Goal: Book appointment/travel/reservation

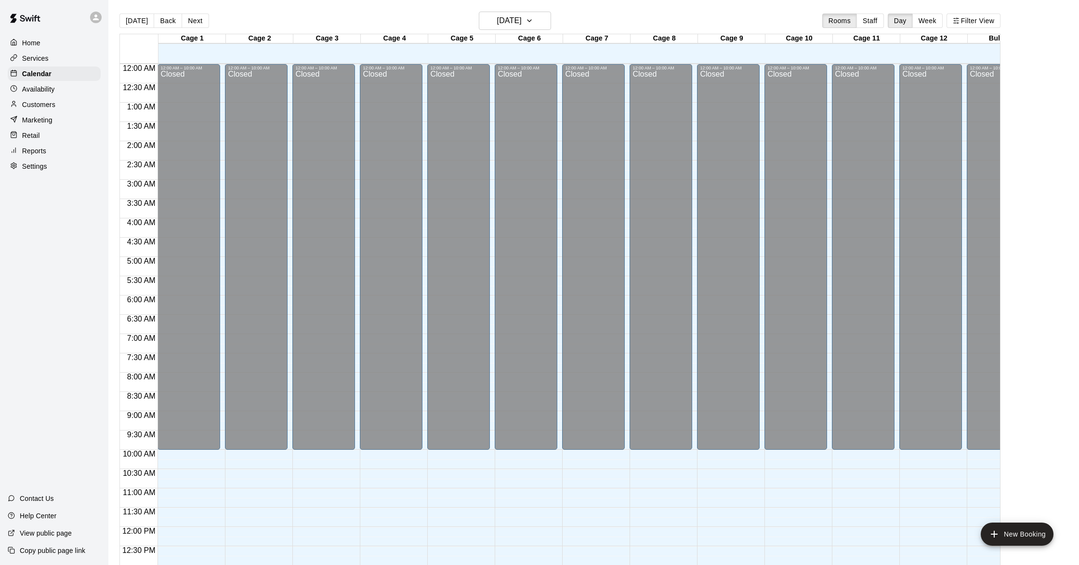
scroll to position [384, 0]
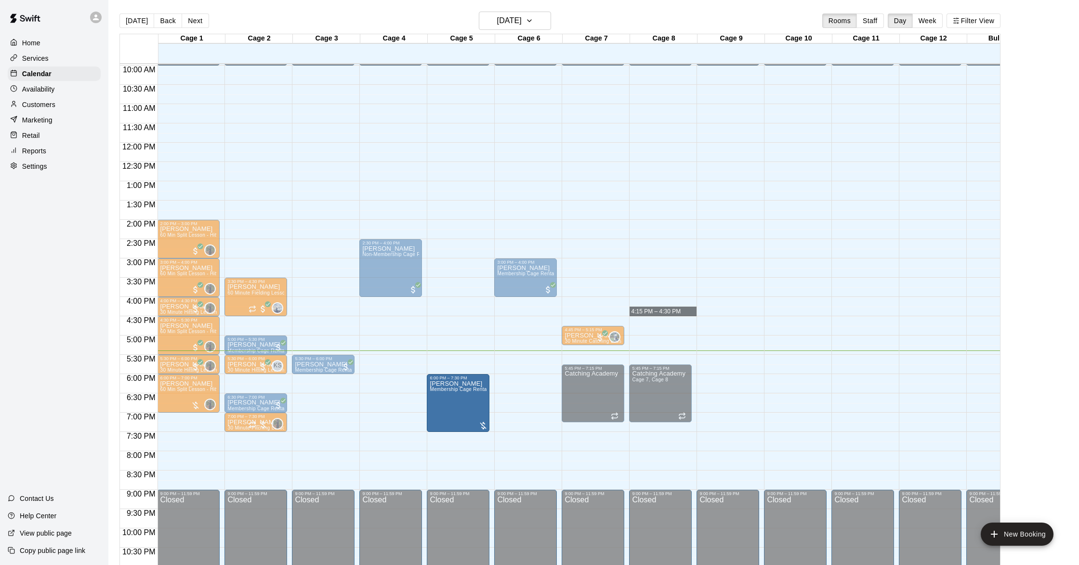
drag, startPoint x: 313, startPoint y: 411, endPoint x: 441, endPoint y: 417, distance: 127.8
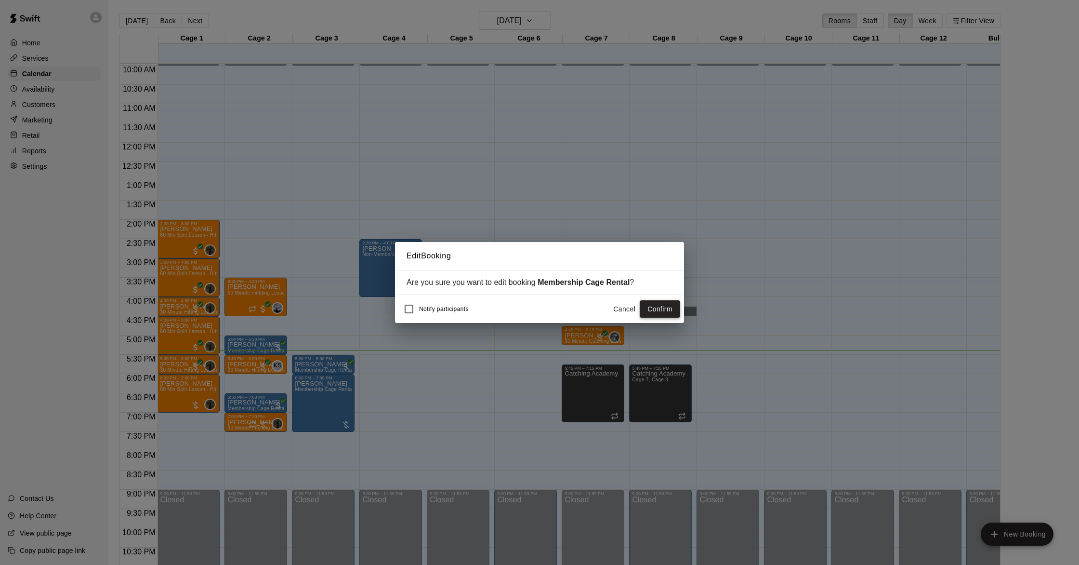
click at [657, 309] on button "Confirm" at bounding box center [660, 309] width 40 height 18
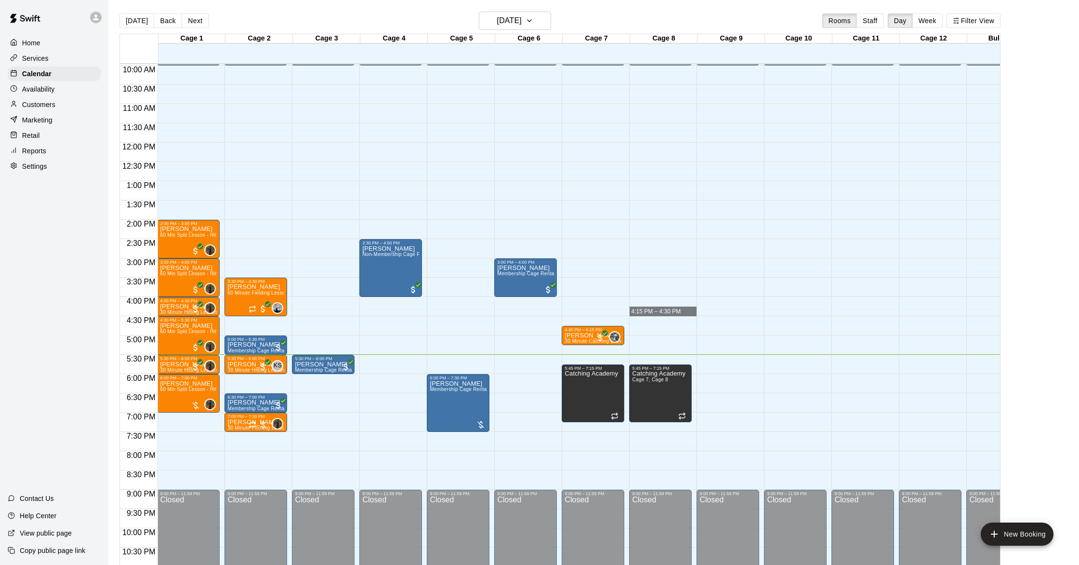
click at [43, 106] on p "Customers" at bounding box center [38, 105] width 33 height 10
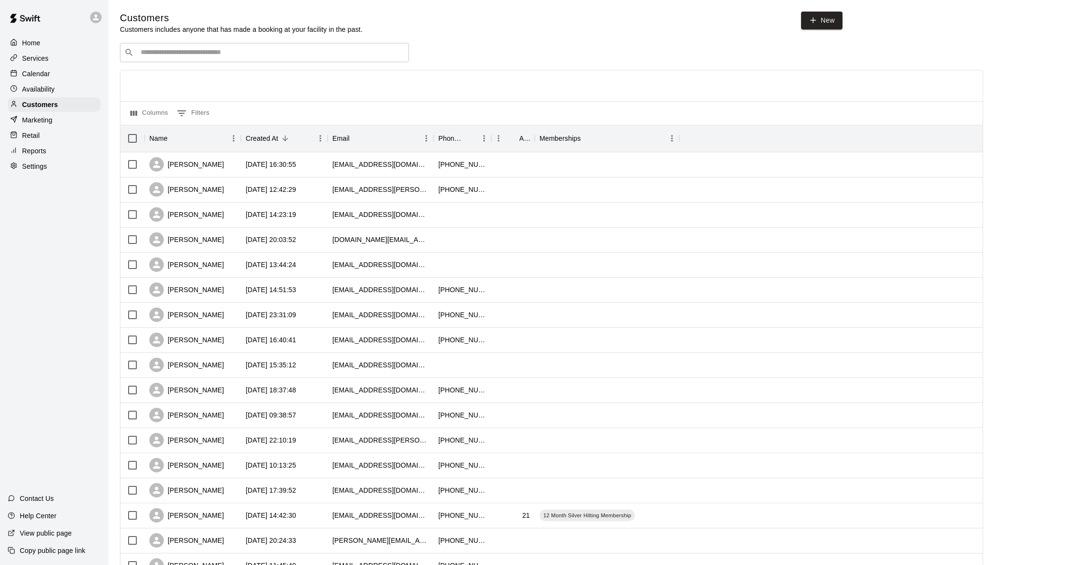
click at [287, 56] on input "Search customers by name or email" at bounding box center [271, 53] width 267 height 10
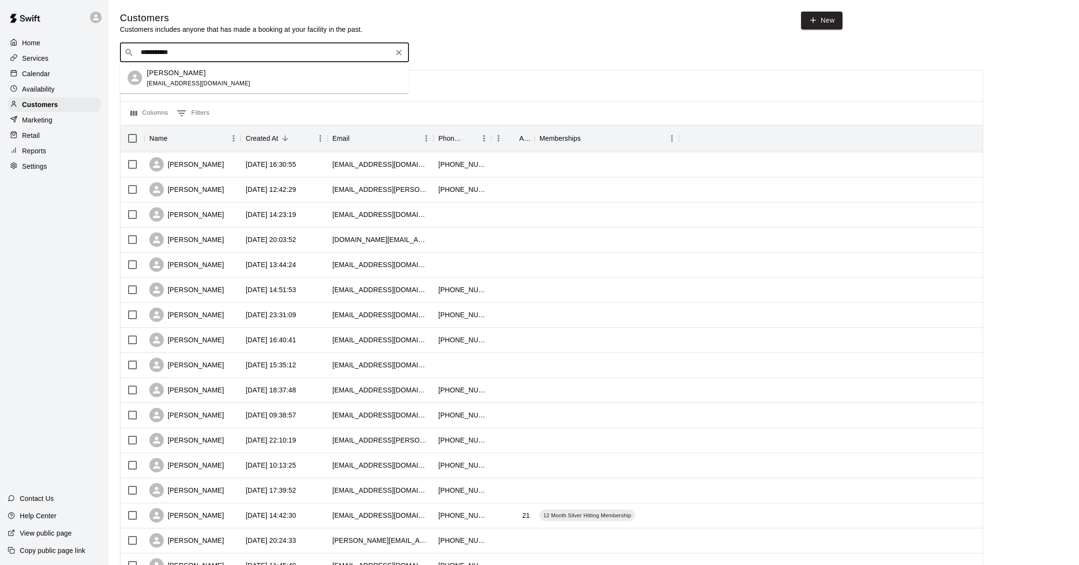
type input "**********"
click at [219, 72] on div "[PERSON_NAME] [EMAIL_ADDRESS][DOMAIN_NAME]" at bounding box center [274, 77] width 254 height 21
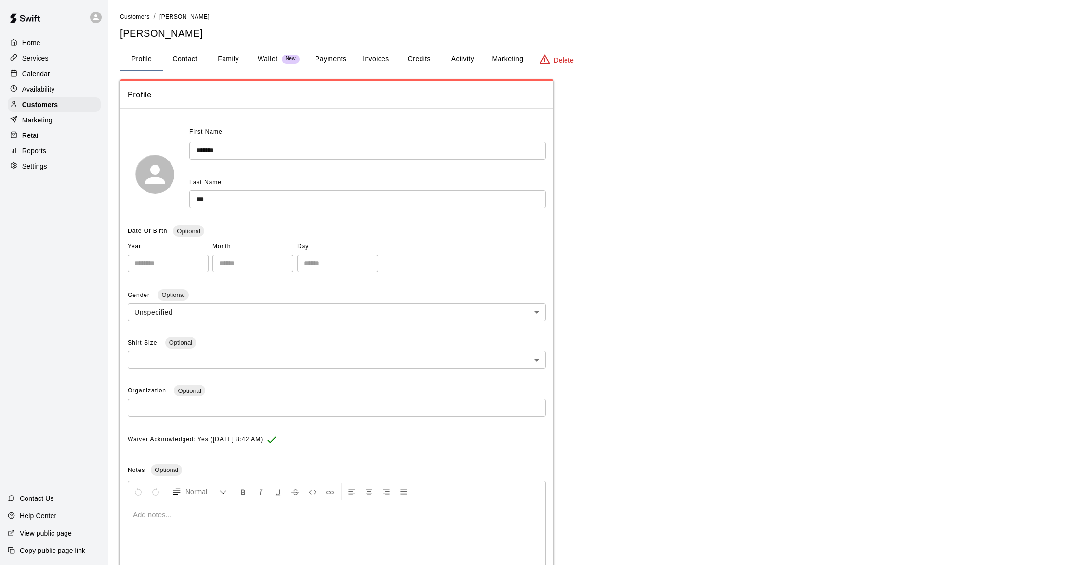
click at [178, 61] on button "Contact" at bounding box center [184, 59] width 43 height 23
select select "**"
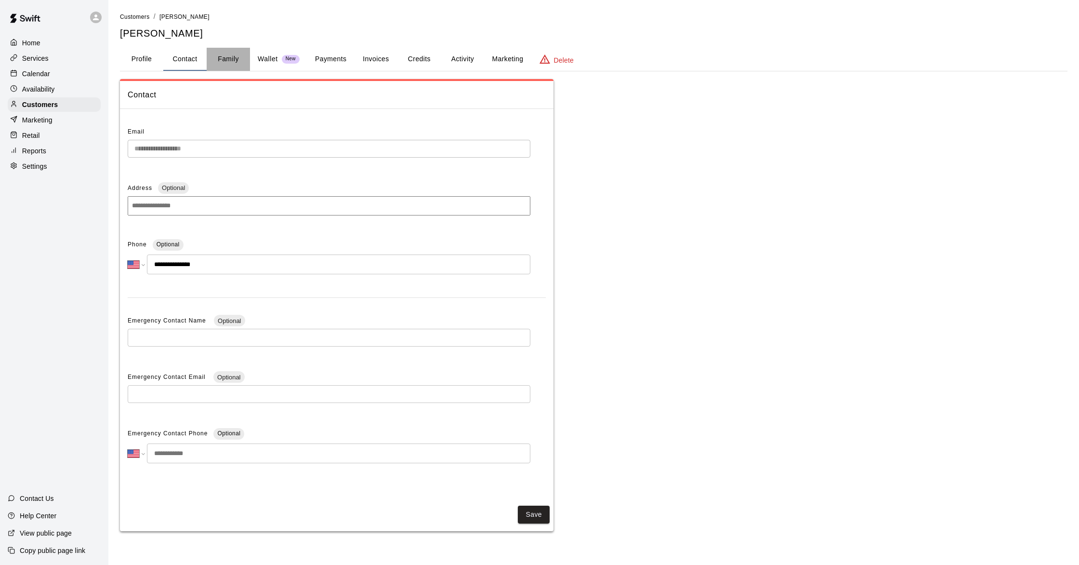
click at [235, 59] on button "Family" at bounding box center [228, 59] width 43 height 23
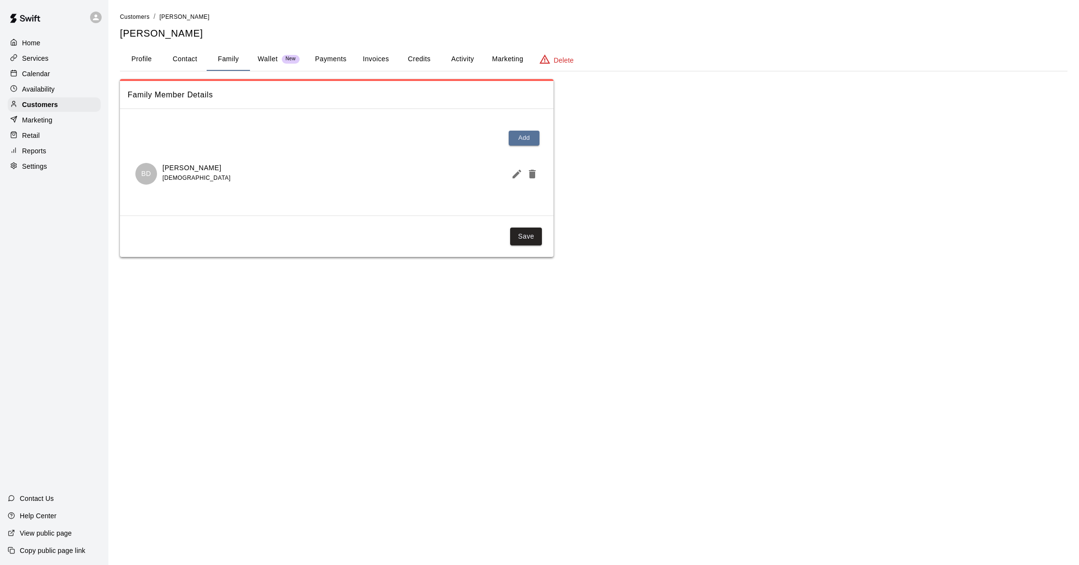
click at [275, 56] on p "Wallet" at bounding box center [268, 59] width 20 height 10
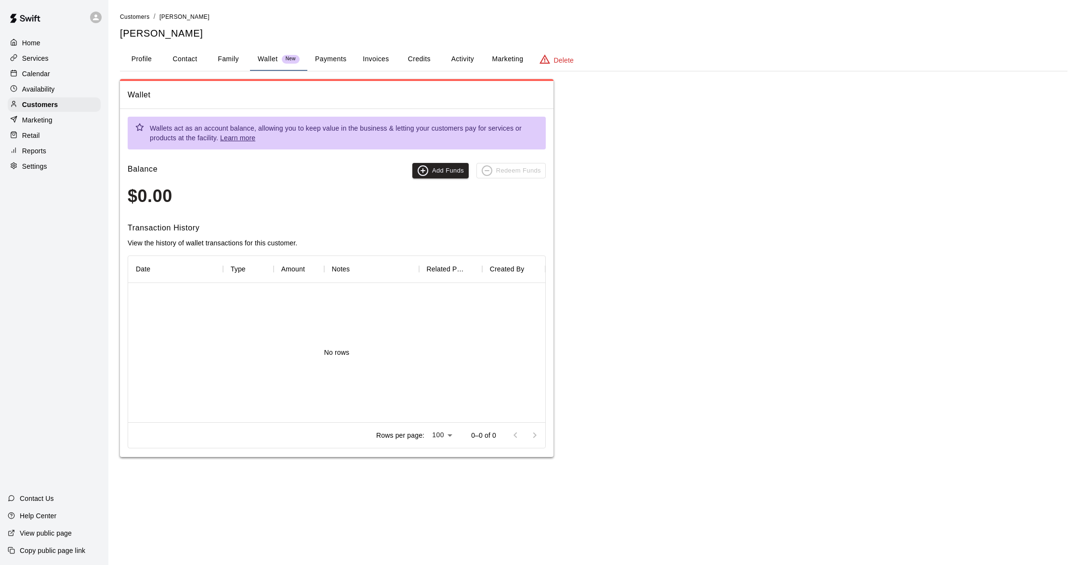
click at [333, 56] on button "Payments" at bounding box center [330, 59] width 47 height 23
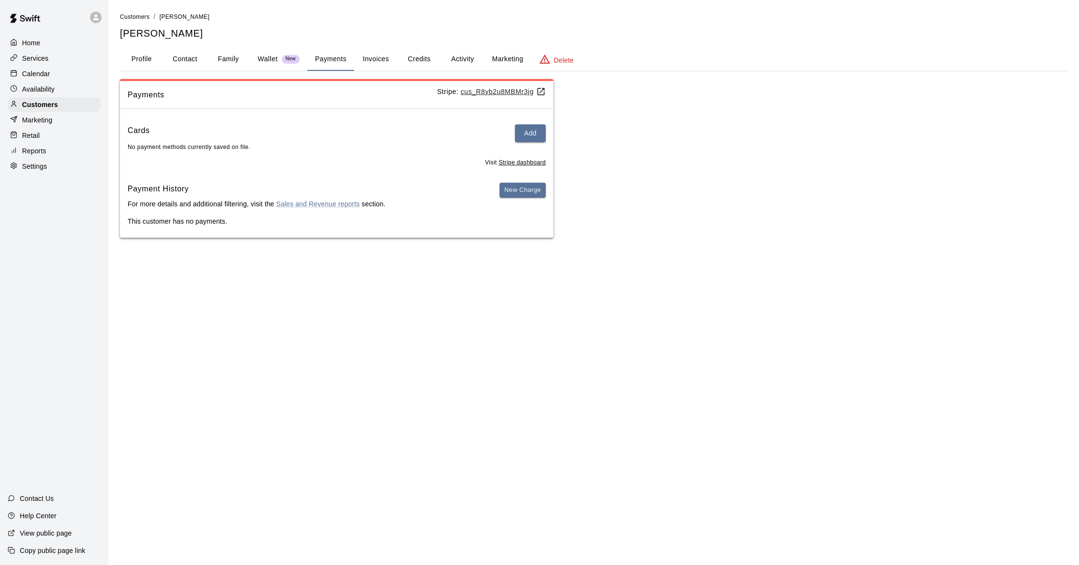
click at [363, 57] on button "Invoices" at bounding box center [375, 59] width 43 height 23
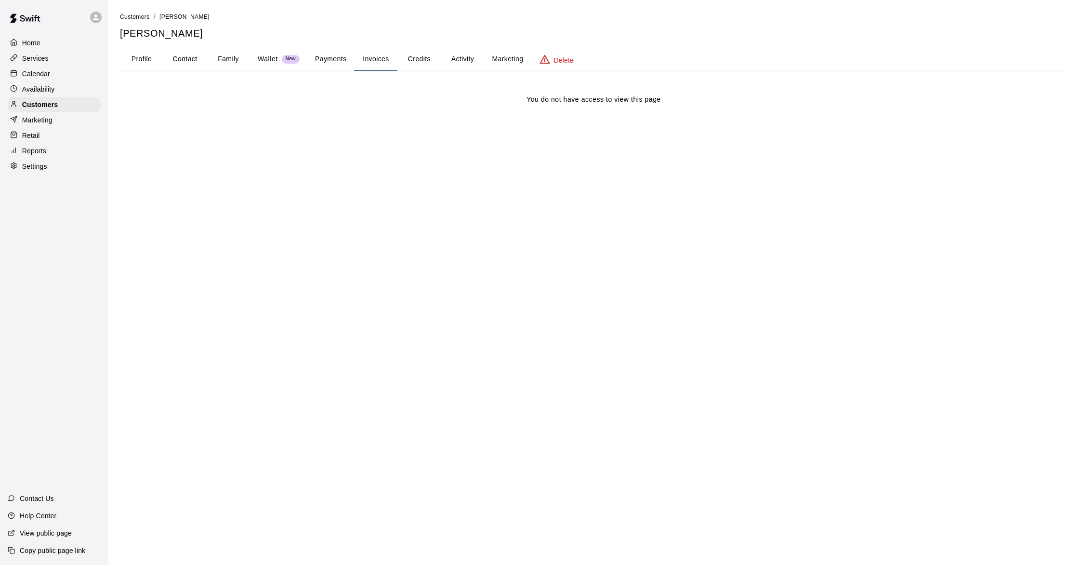
click at [423, 56] on button "Credits" at bounding box center [419, 59] width 43 height 23
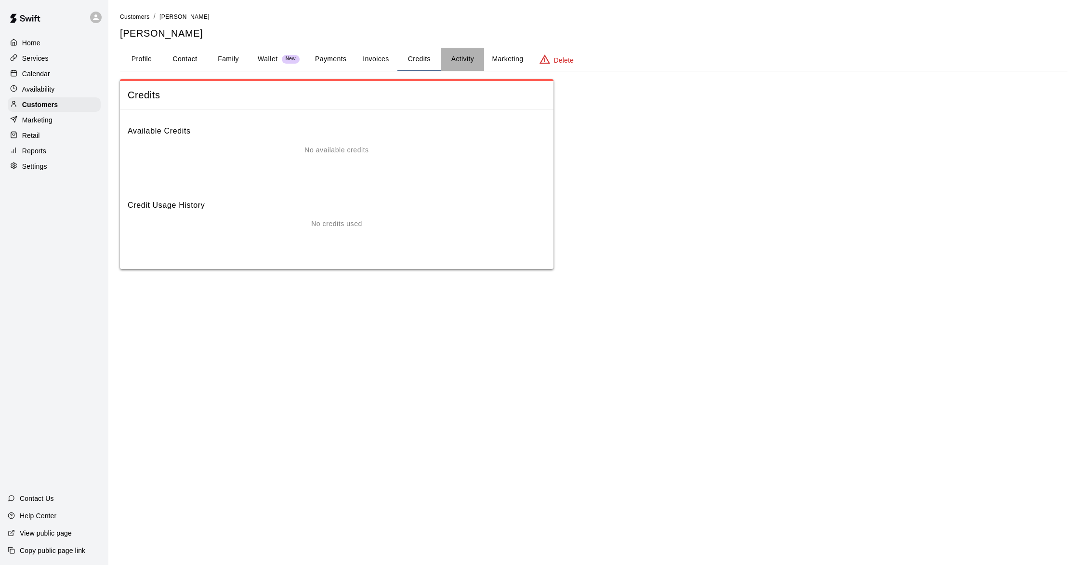
click at [466, 59] on button "Activity" at bounding box center [462, 59] width 43 height 23
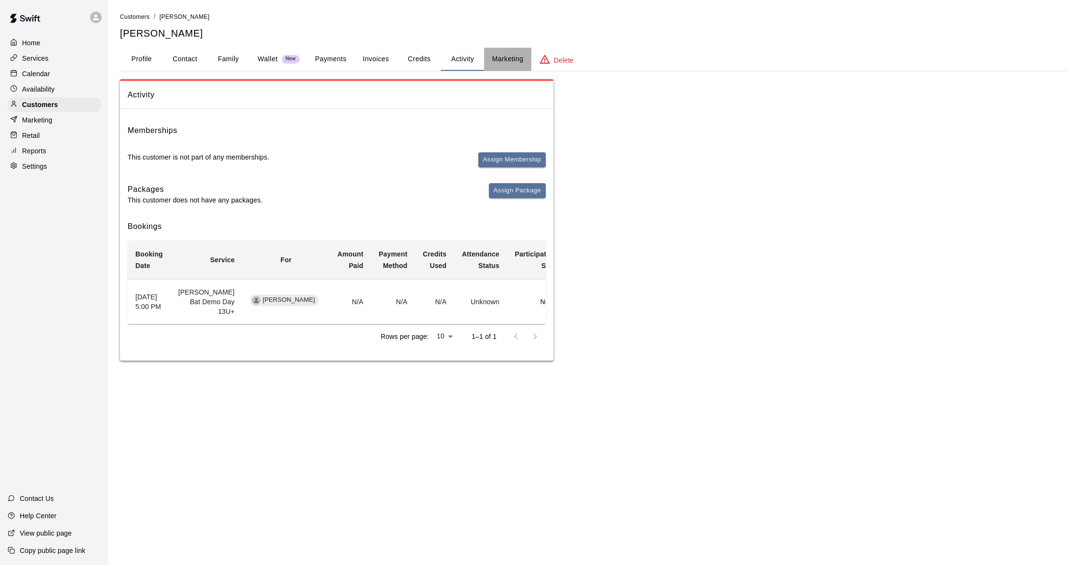
click at [508, 60] on button "Marketing" at bounding box center [507, 59] width 47 height 23
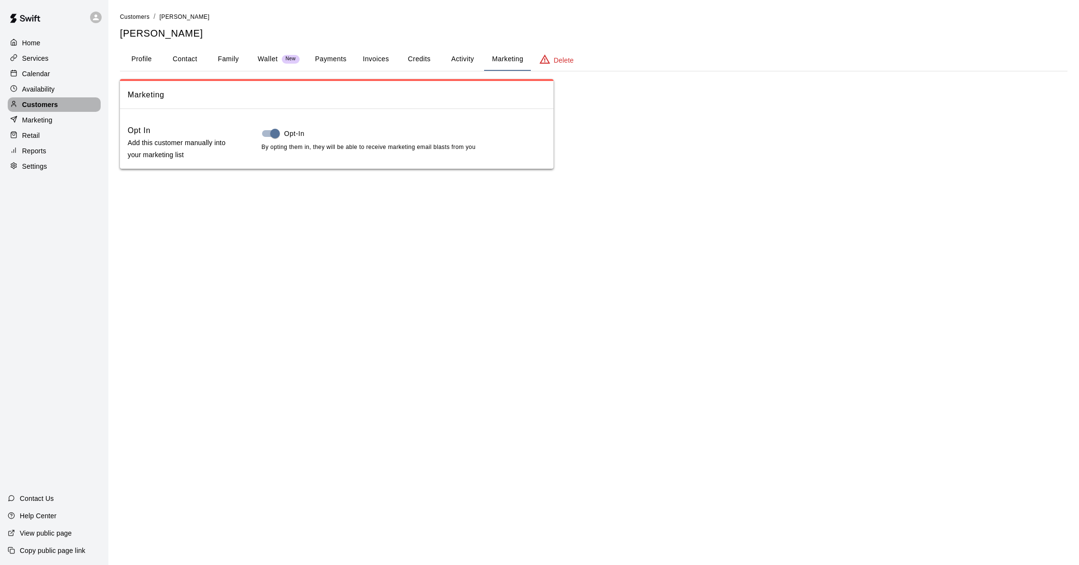
click at [35, 103] on p "Customers" at bounding box center [40, 105] width 36 height 10
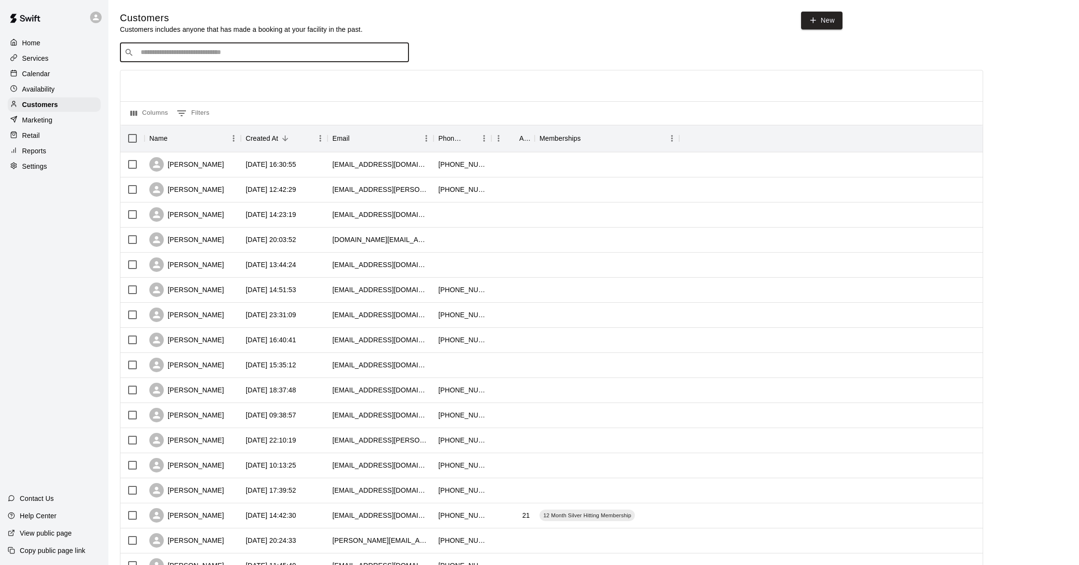
click at [183, 55] on input "Search customers by name or email" at bounding box center [271, 53] width 267 height 10
type input "***"
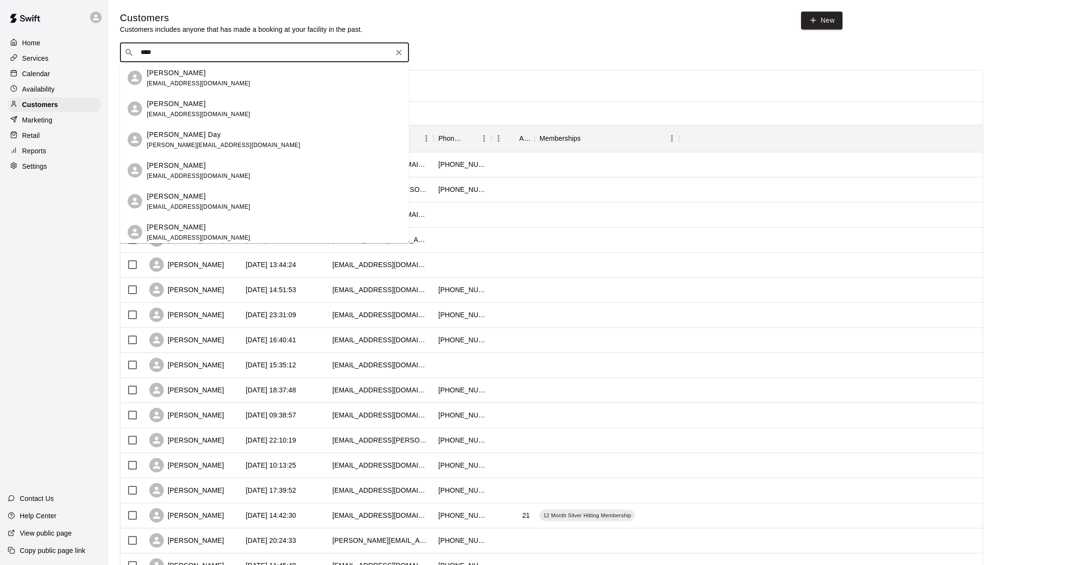
scroll to position [4, 0]
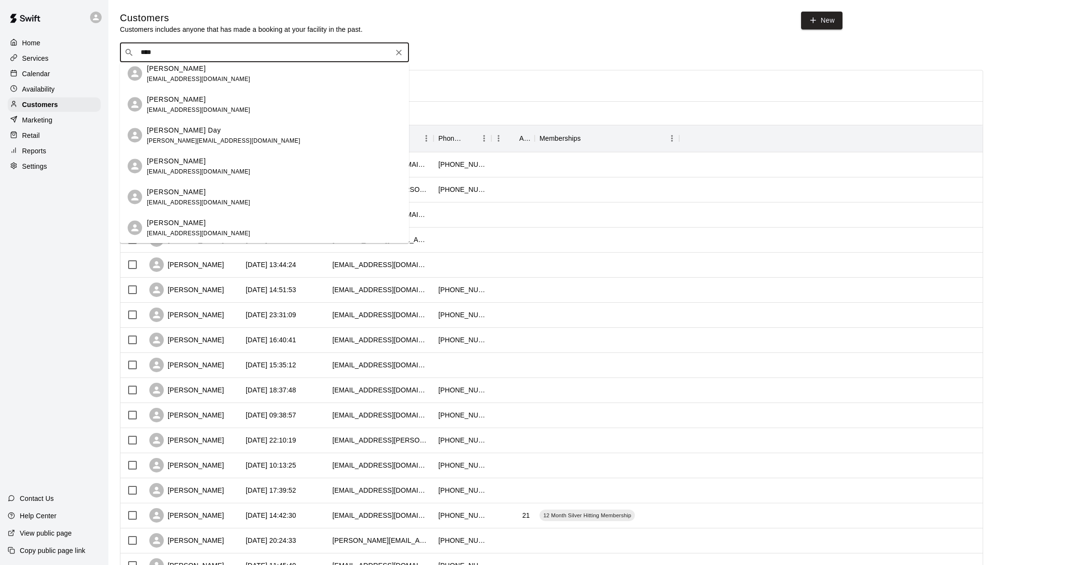
click at [190, 224] on p "[PERSON_NAME]" at bounding box center [176, 222] width 59 height 10
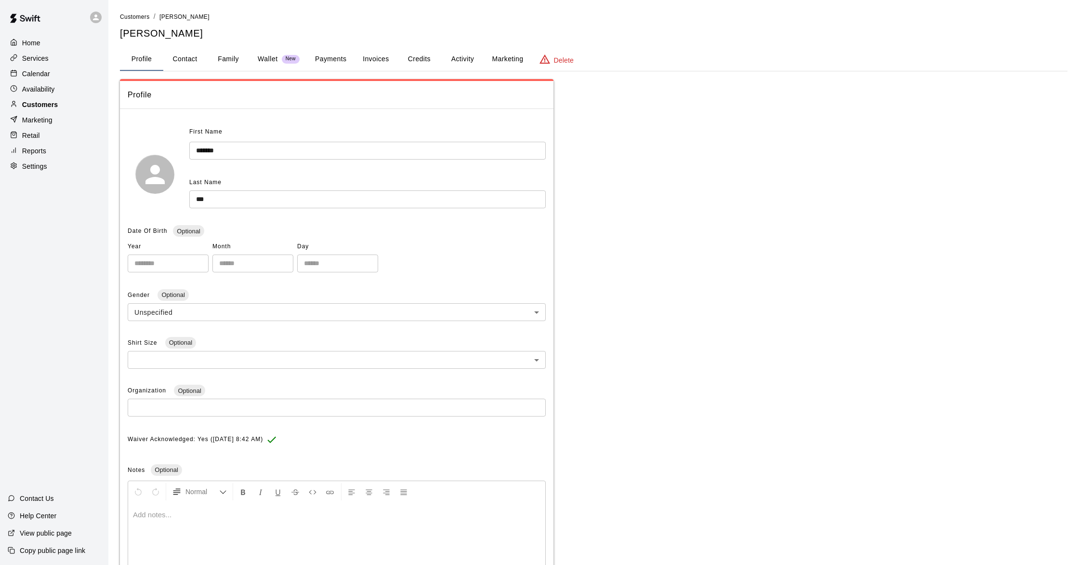
click at [45, 104] on p "Customers" at bounding box center [40, 105] width 36 height 10
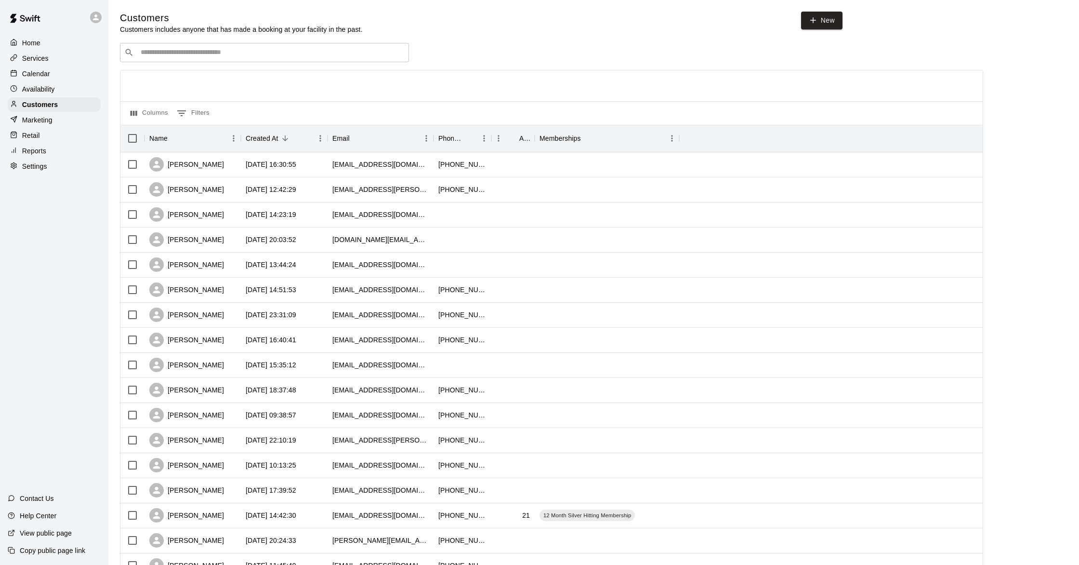
click at [186, 47] on div "​ ​" at bounding box center [264, 52] width 289 height 19
type input "***"
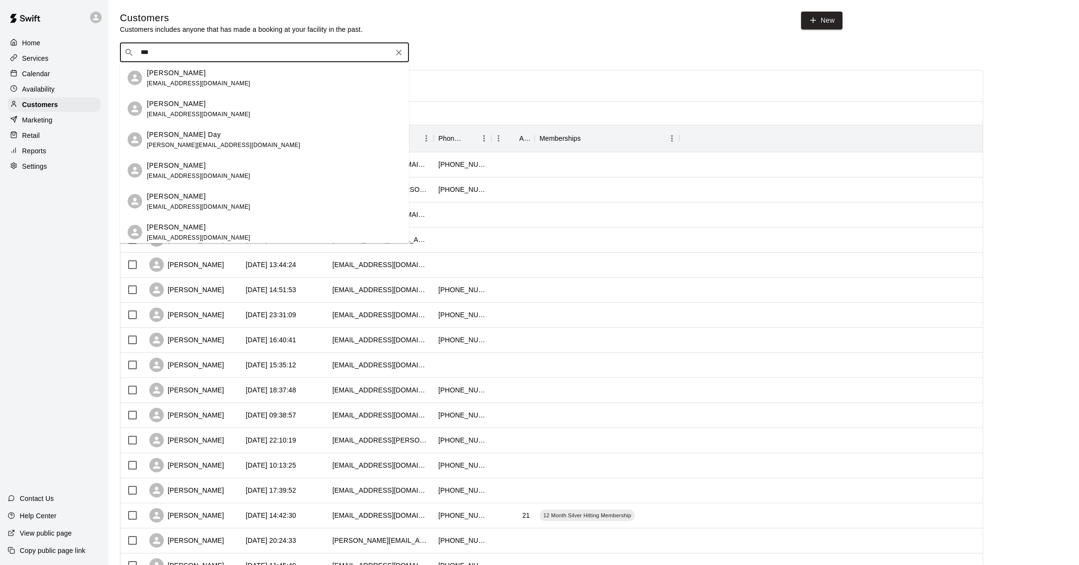
click at [181, 115] on span "[EMAIL_ADDRESS][DOMAIN_NAME]" at bounding box center [199, 113] width 104 height 7
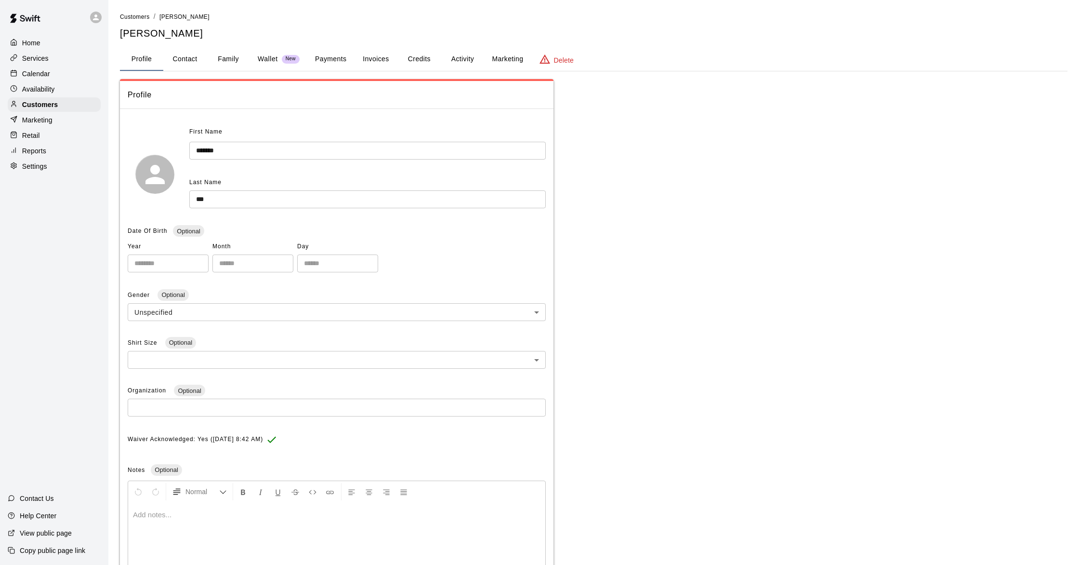
click at [333, 58] on button "Payments" at bounding box center [330, 59] width 47 height 23
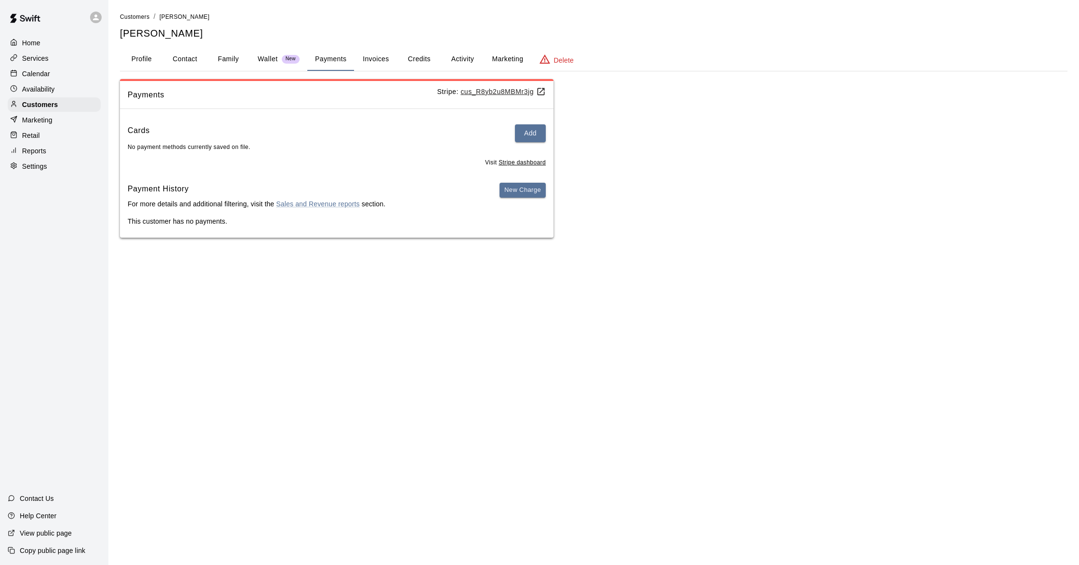
click at [371, 56] on button "Invoices" at bounding box center [375, 59] width 43 height 23
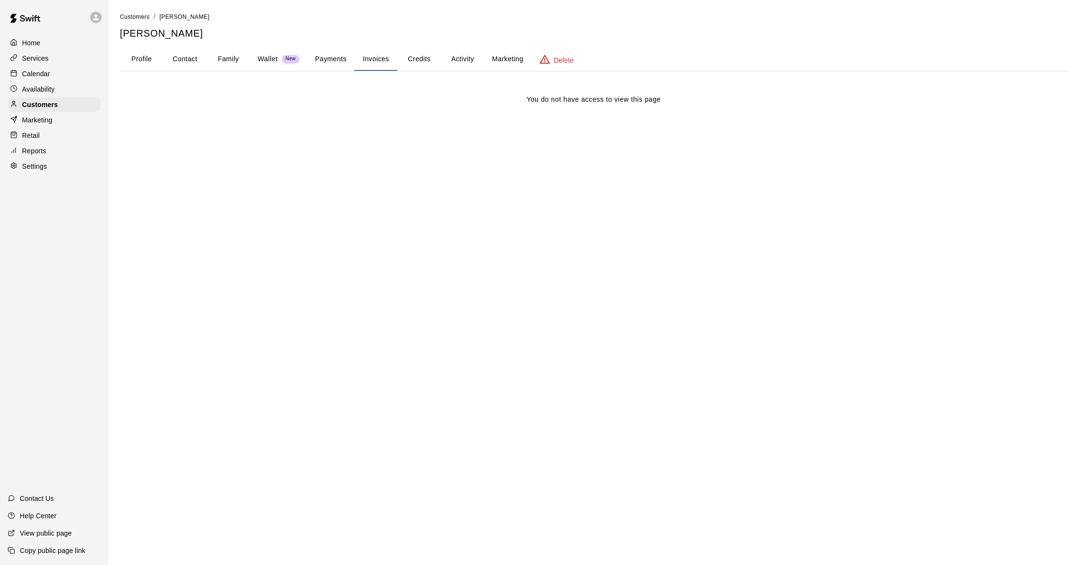
click at [178, 61] on button "Contact" at bounding box center [184, 59] width 43 height 23
select select "**"
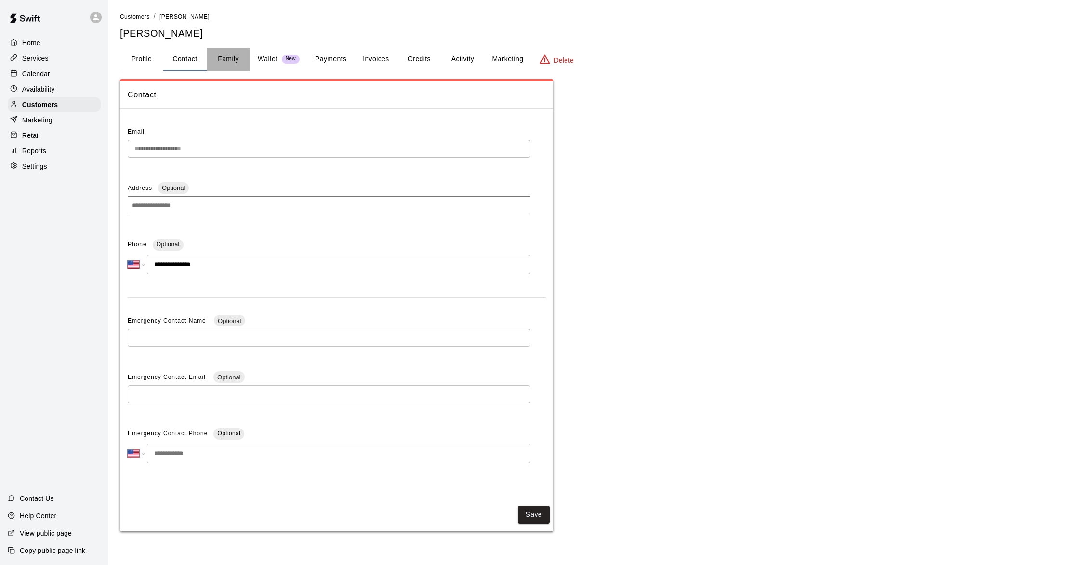
click at [218, 59] on button "Family" at bounding box center [228, 59] width 43 height 23
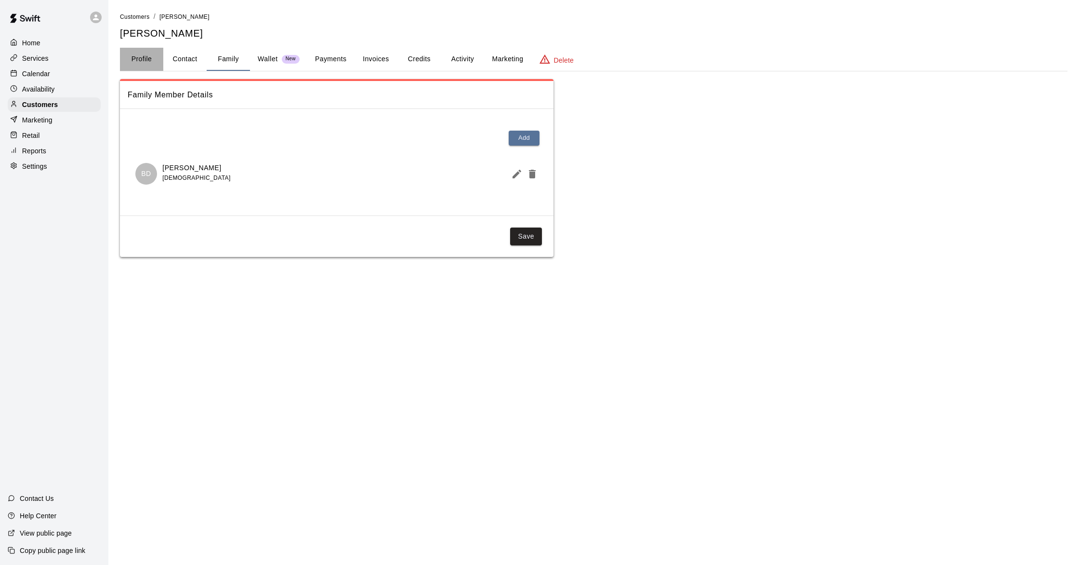
click at [135, 56] on button "Profile" at bounding box center [141, 59] width 43 height 23
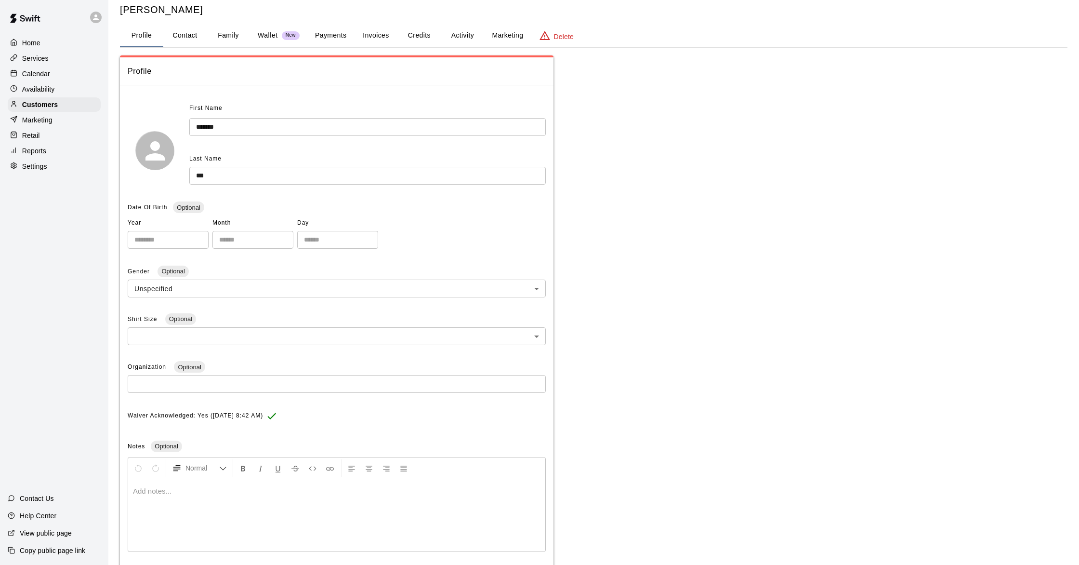
scroll to position [17, 0]
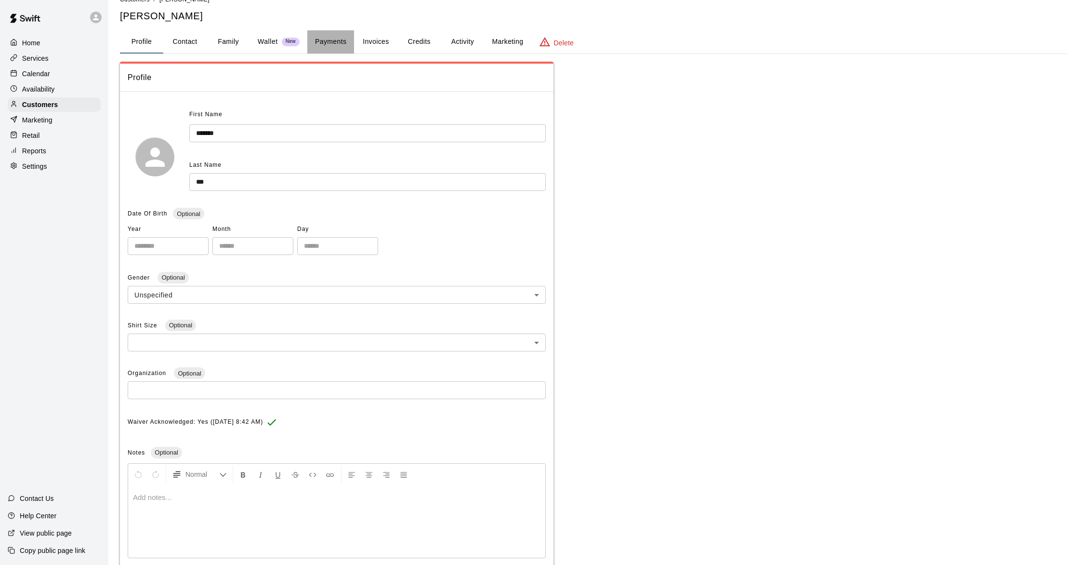
click at [318, 41] on button "Payments" at bounding box center [330, 41] width 47 height 23
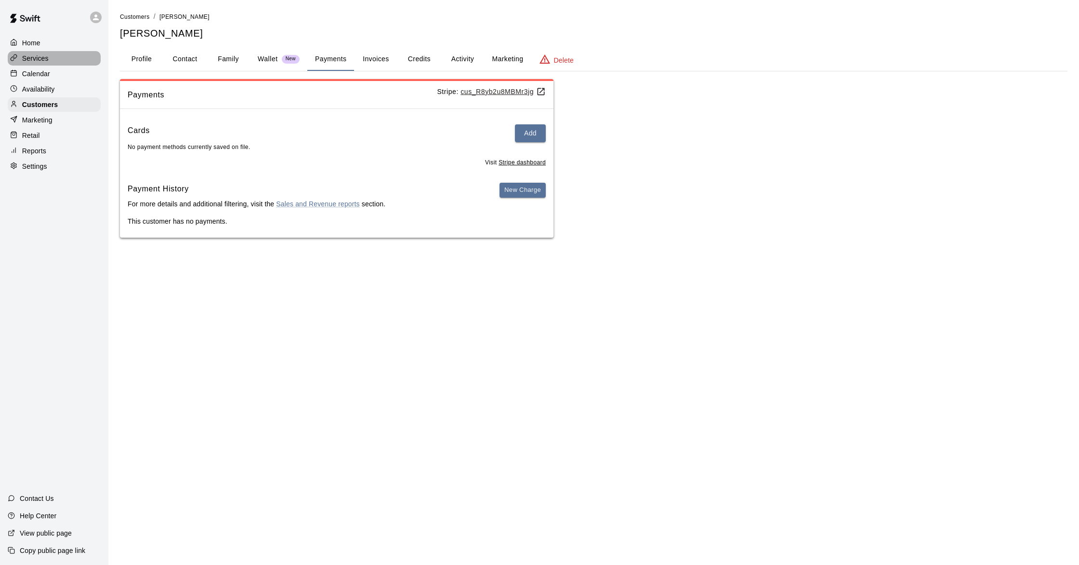
click at [40, 55] on p "Services" at bounding box center [35, 58] width 27 height 10
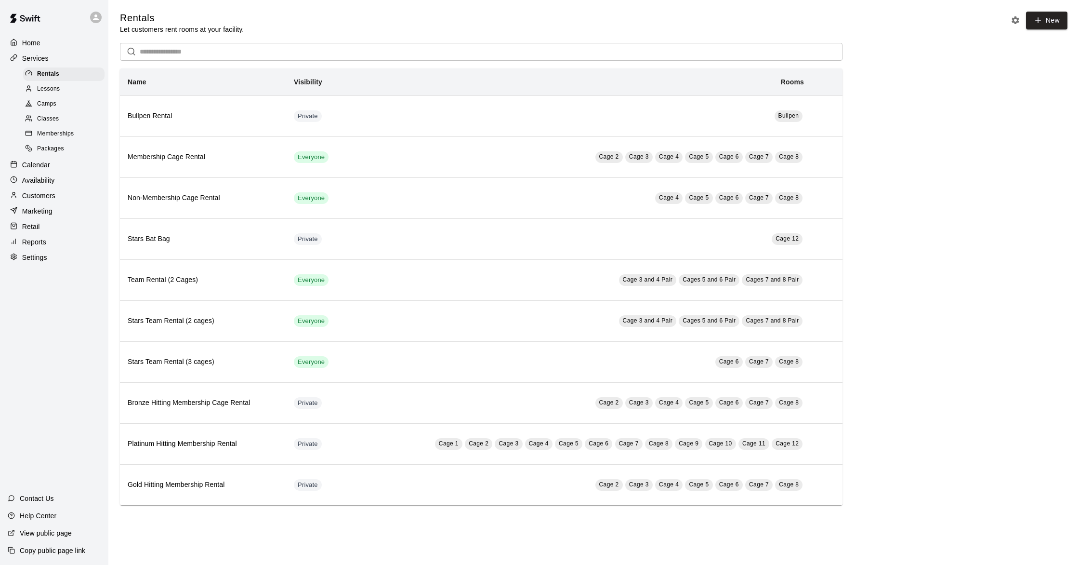
click at [57, 137] on span "Memberships" at bounding box center [55, 134] width 37 height 10
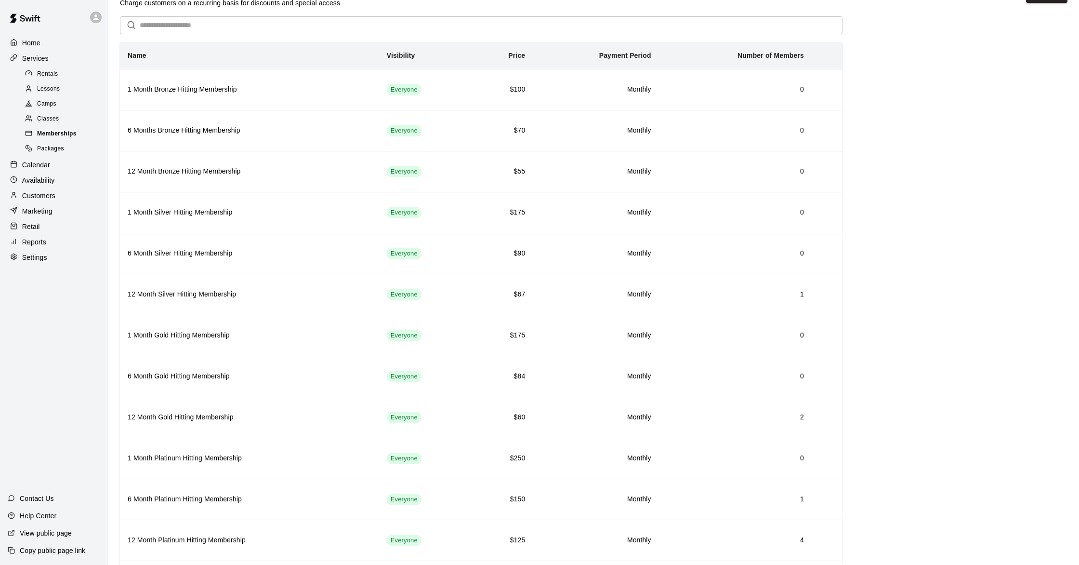
scroll to position [19, 0]
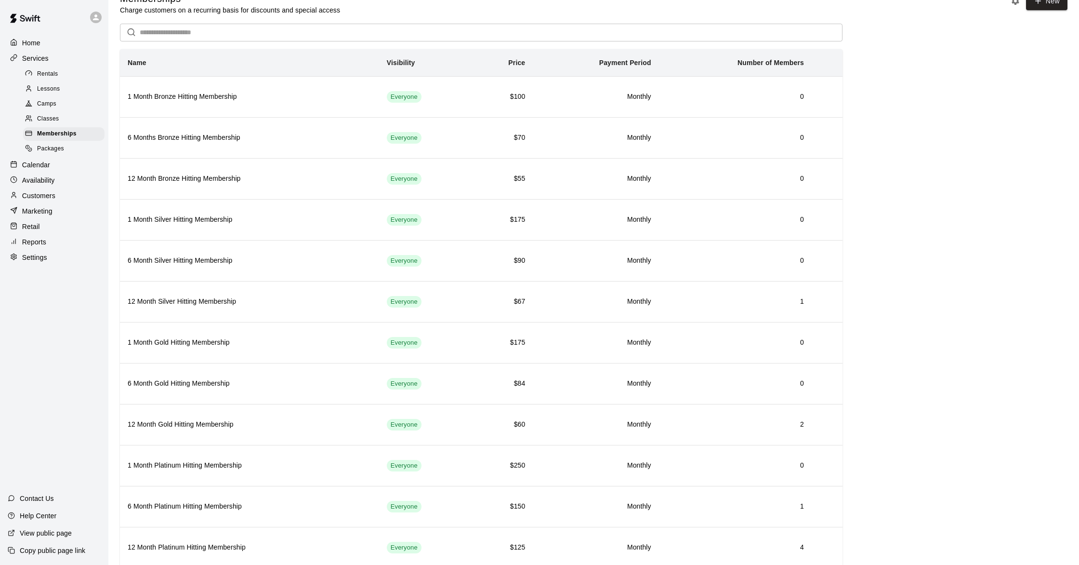
click at [70, 198] on div "Customers" at bounding box center [54, 195] width 93 height 14
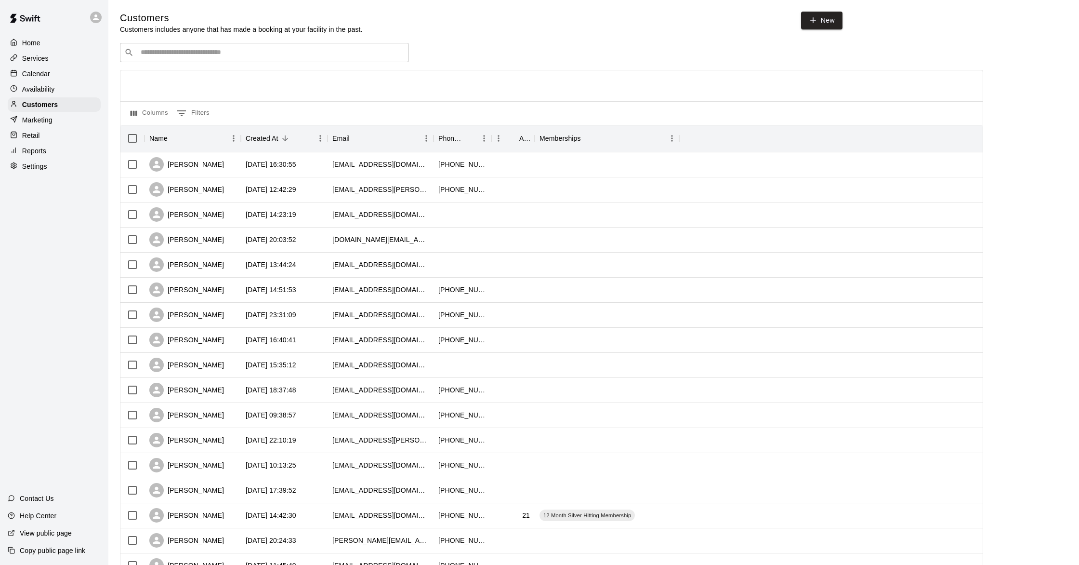
click at [210, 47] on div "​ ​" at bounding box center [264, 52] width 289 height 19
type input "***"
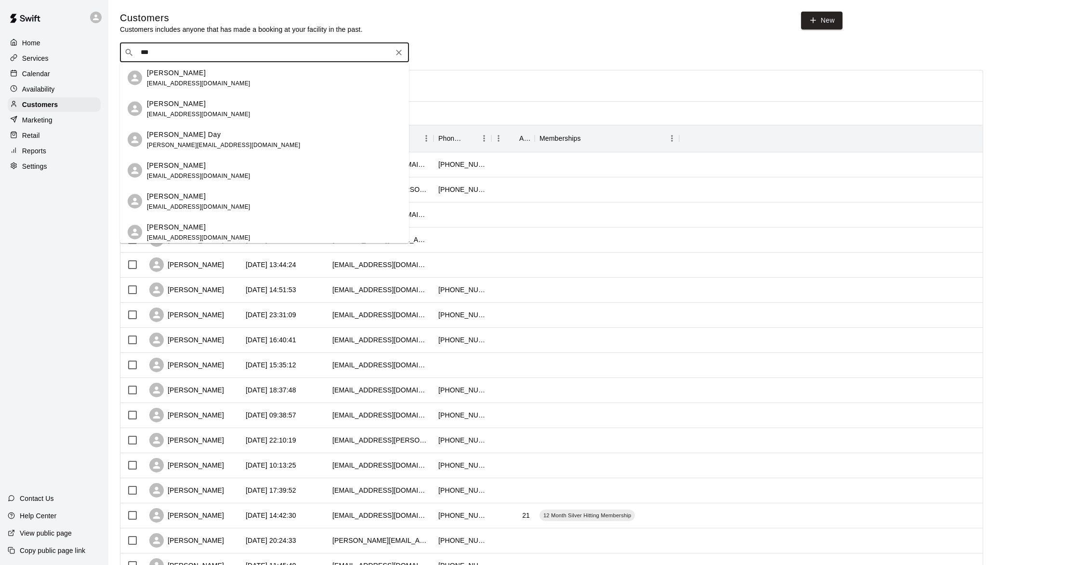
click at [191, 104] on div "[PERSON_NAME]" at bounding box center [199, 103] width 104 height 10
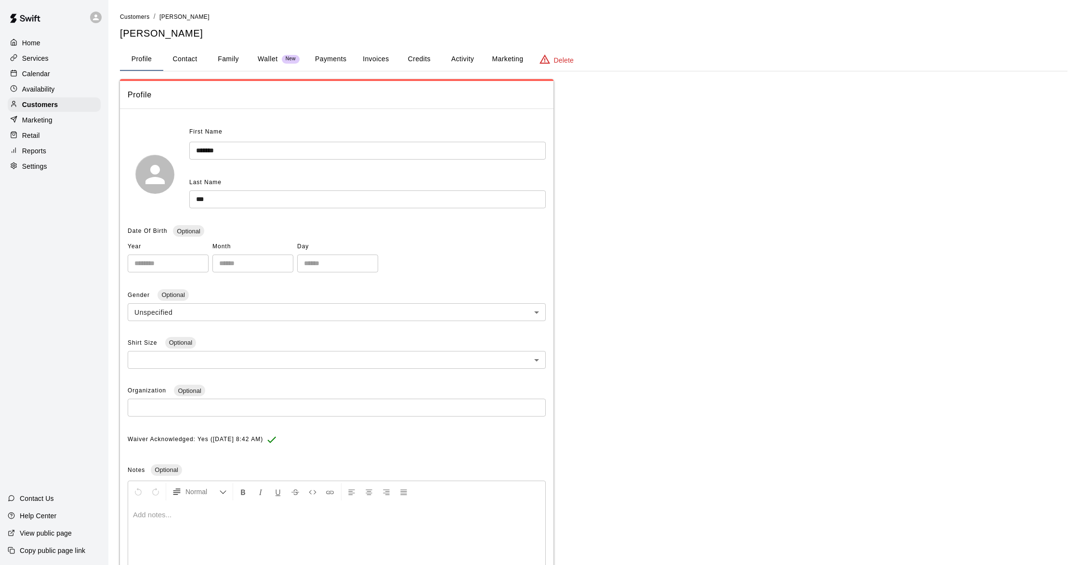
click at [331, 61] on button "Payments" at bounding box center [330, 59] width 47 height 23
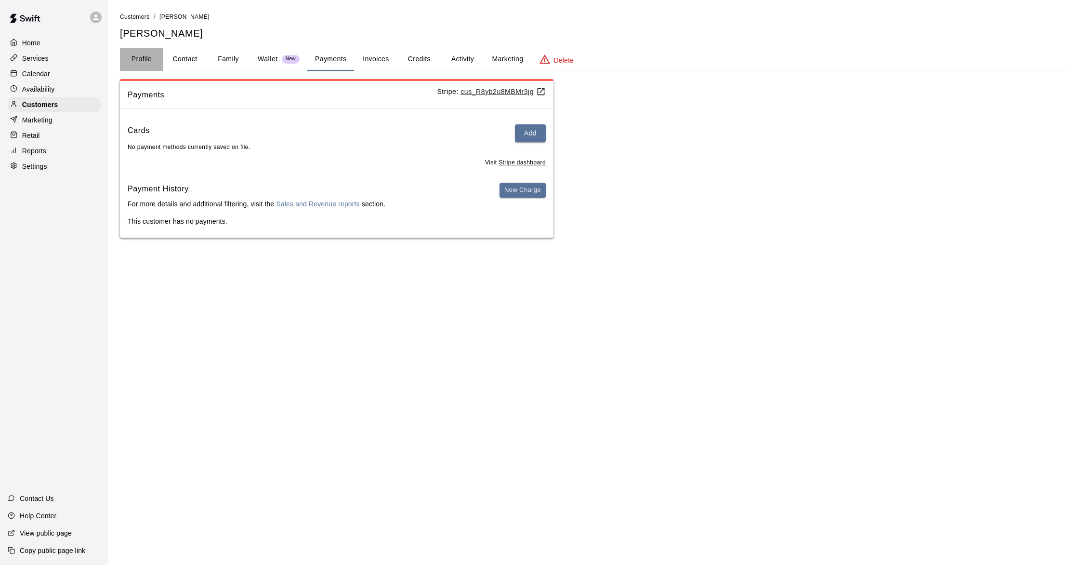
click at [136, 55] on button "Profile" at bounding box center [141, 59] width 43 height 23
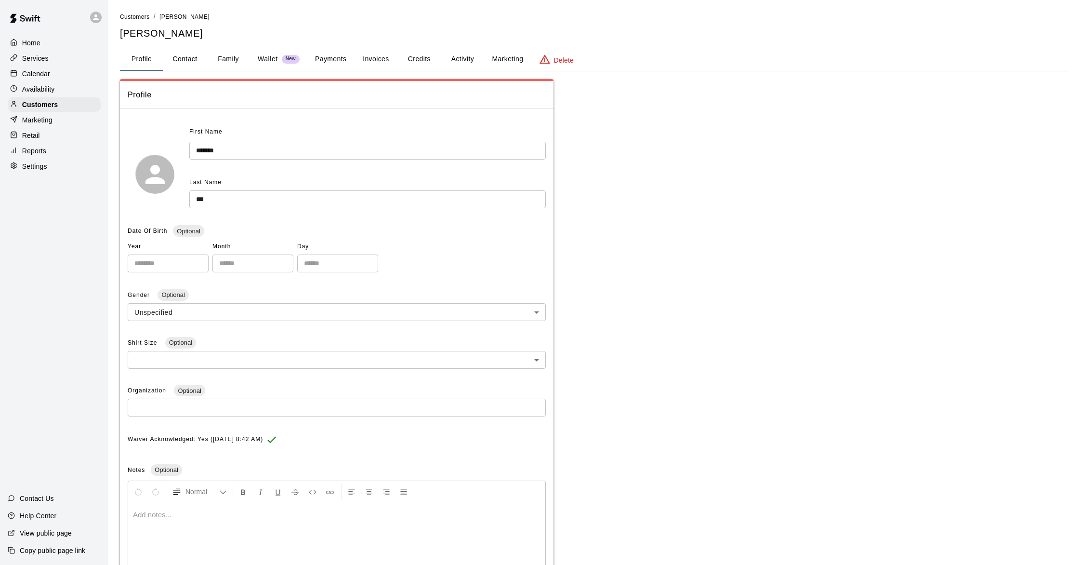
click at [175, 56] on button "Contact" at bounding box center [184, 59] width 43 height 23
select select "**"
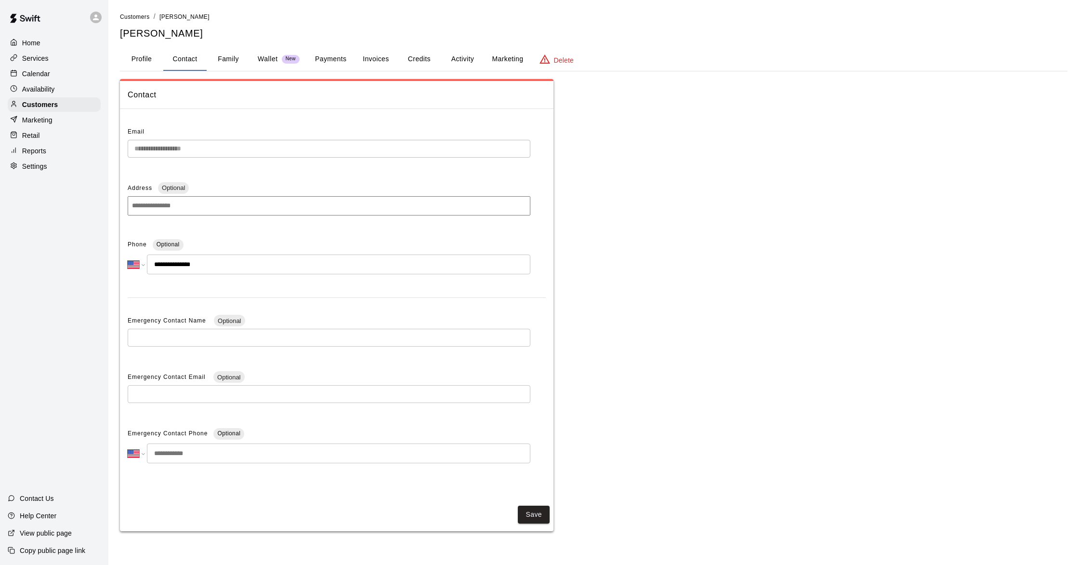
click at [233, 61] on button "Family" at bounding box center [228, 59] width 43 height 23
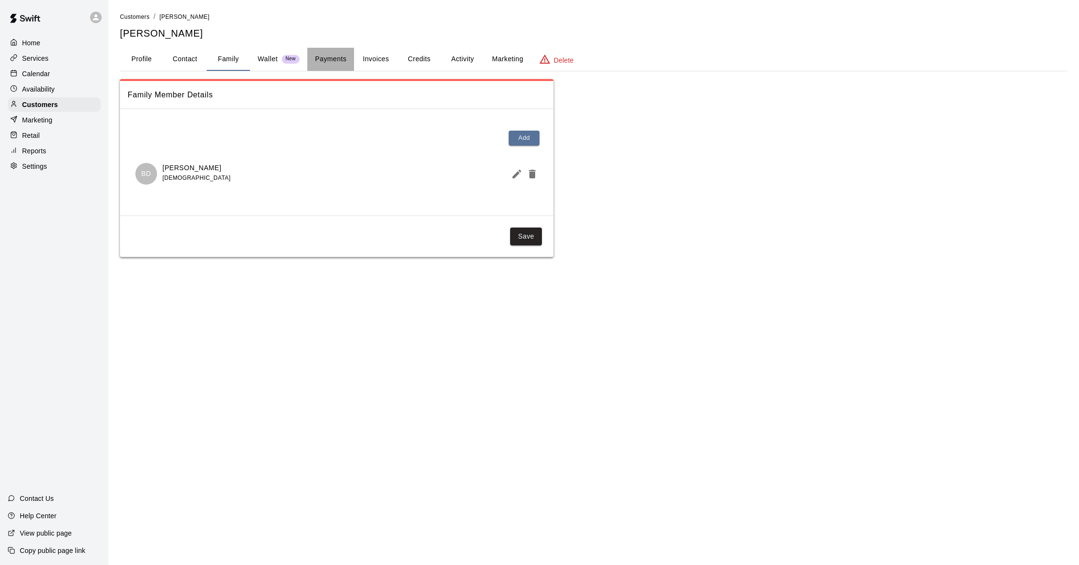
click at [328, 59] on button "Payments" at bounding box center [330, 59] width 47 height 23
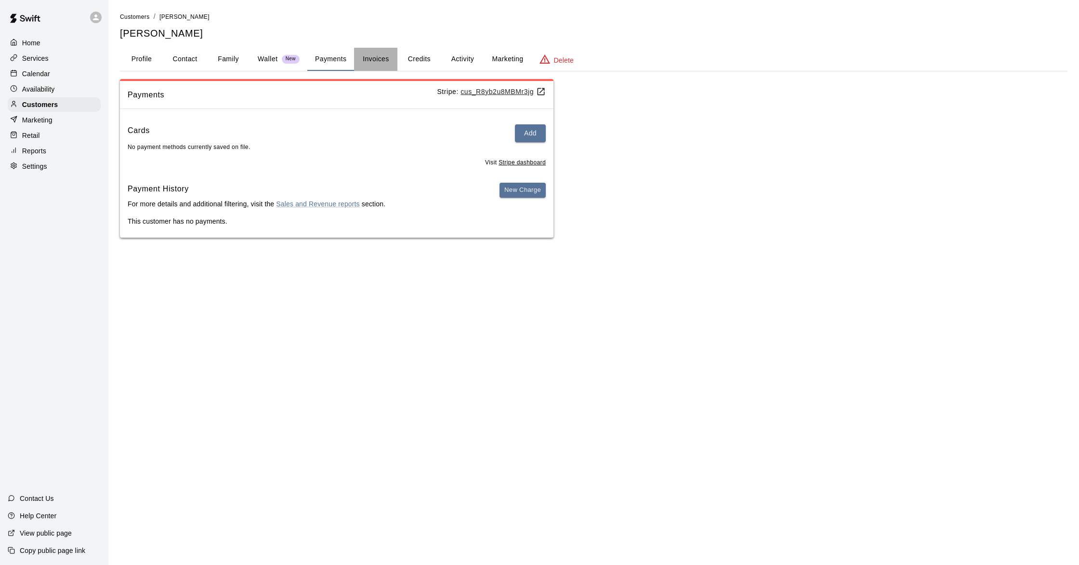
click at [372, 60] on button "Invoices" at bounding box center [375, 59] width 43 height 23
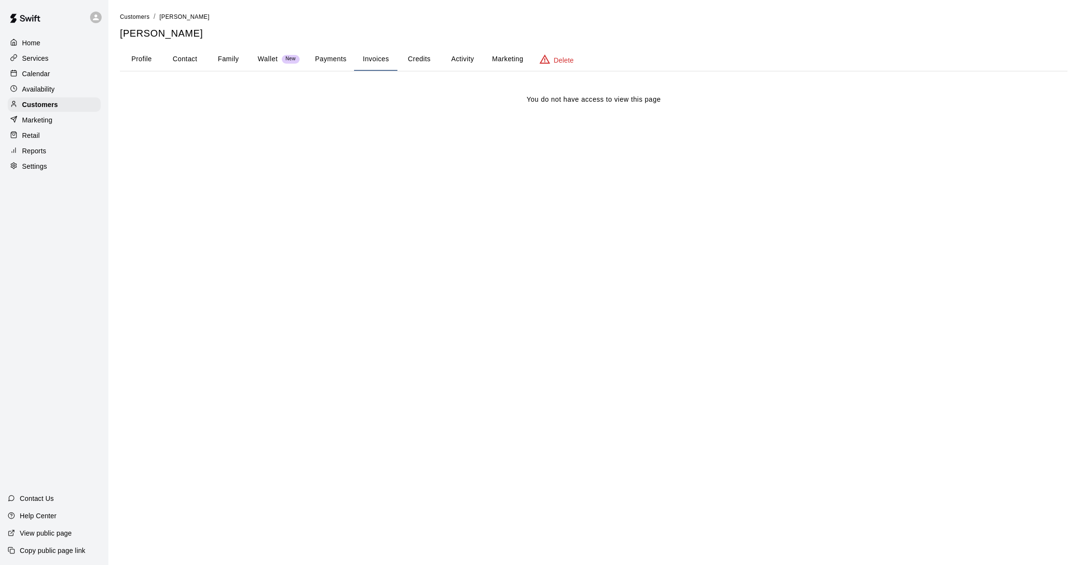
click at [419, 60] on button "Credits" at bounding box center [419, 59] width 43 height 23
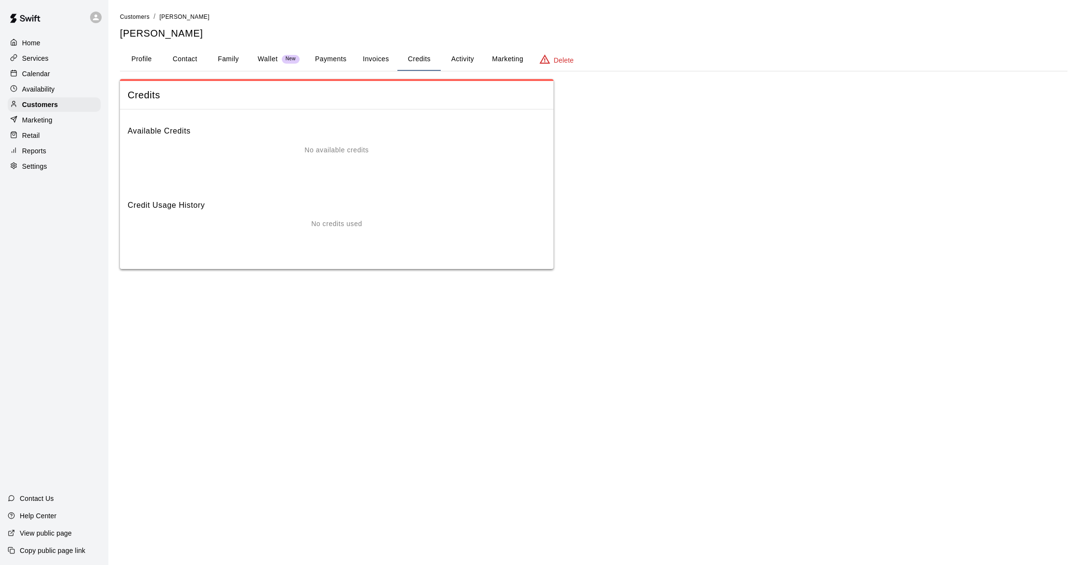
click at [467, 58] on button "Activity" at bounding box center [462, 59] width 43 height 23
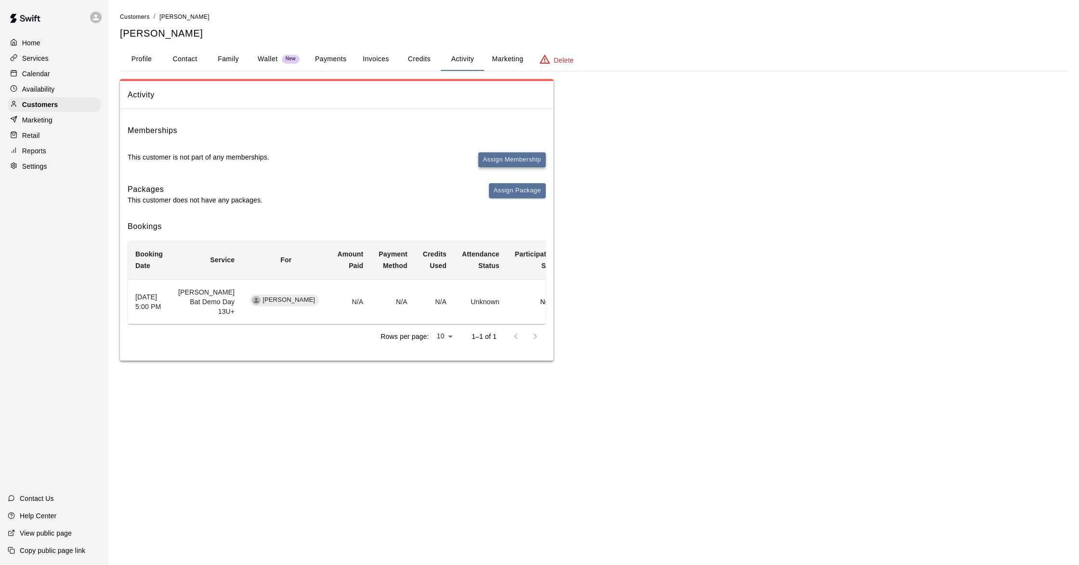
click at [500, 157] on button "Assign Membership" at bounding box center [511, 159] width 67 height 15
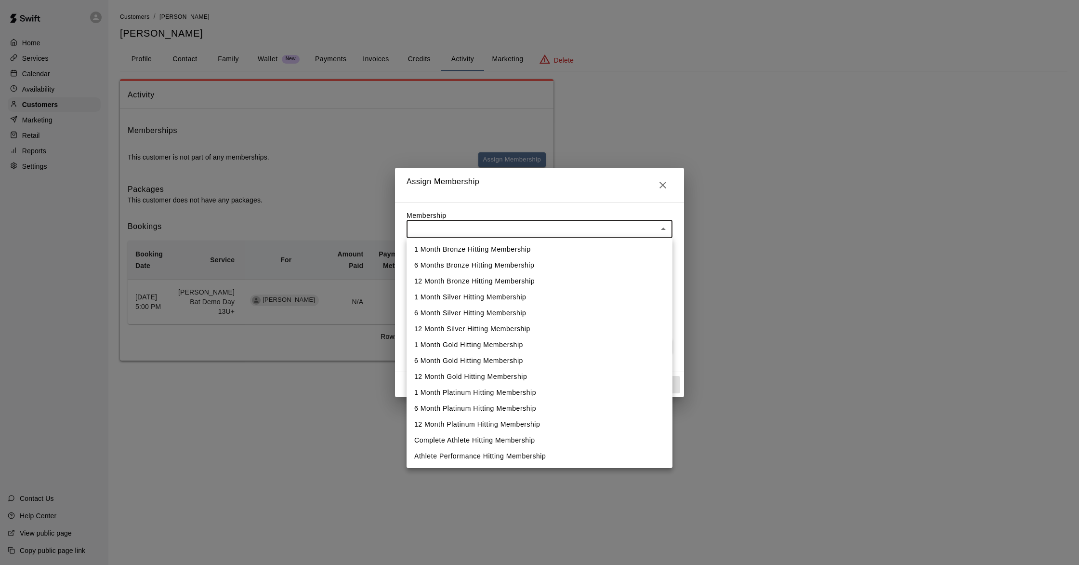
click at [531, 233] on body "Home Services Calendar Availability Customers Marketing Retail Reports Settings…" at bounding box center [539, 190] width 1079 height 380
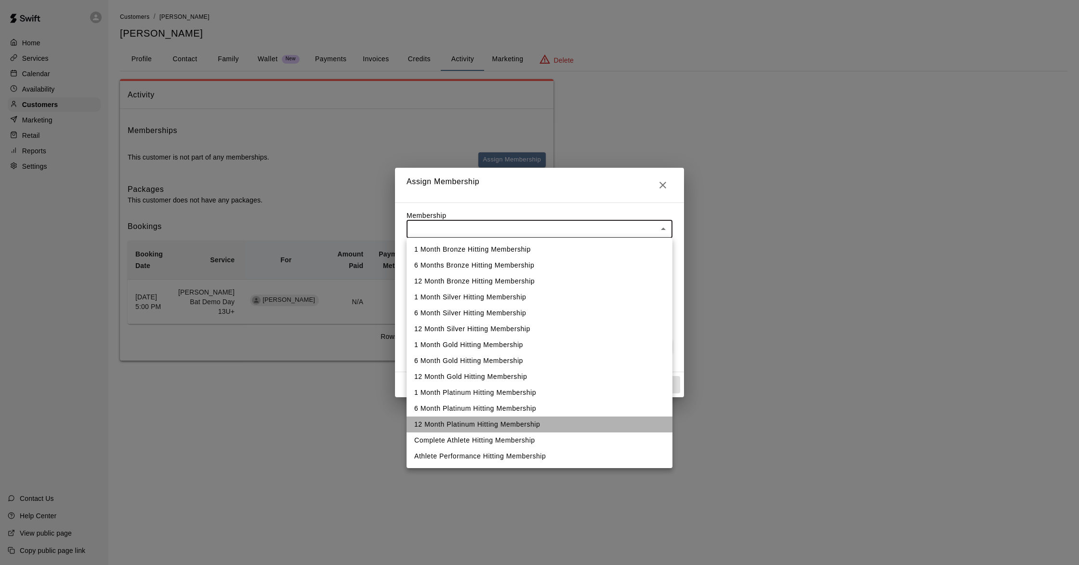
click at [489, 424] on li "12 Month Platinum Hitting Membership" at bounding box center [540, 424] width 266 height 16
type input "**********"
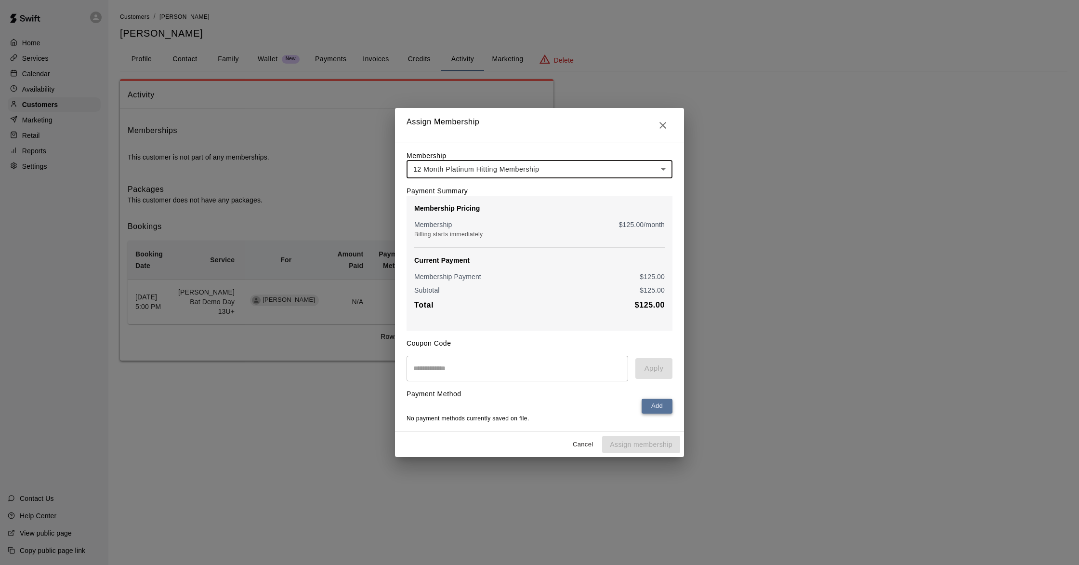
click at [652, 407] on button "Add" at bounding box center [657, 405] width 31 height 15
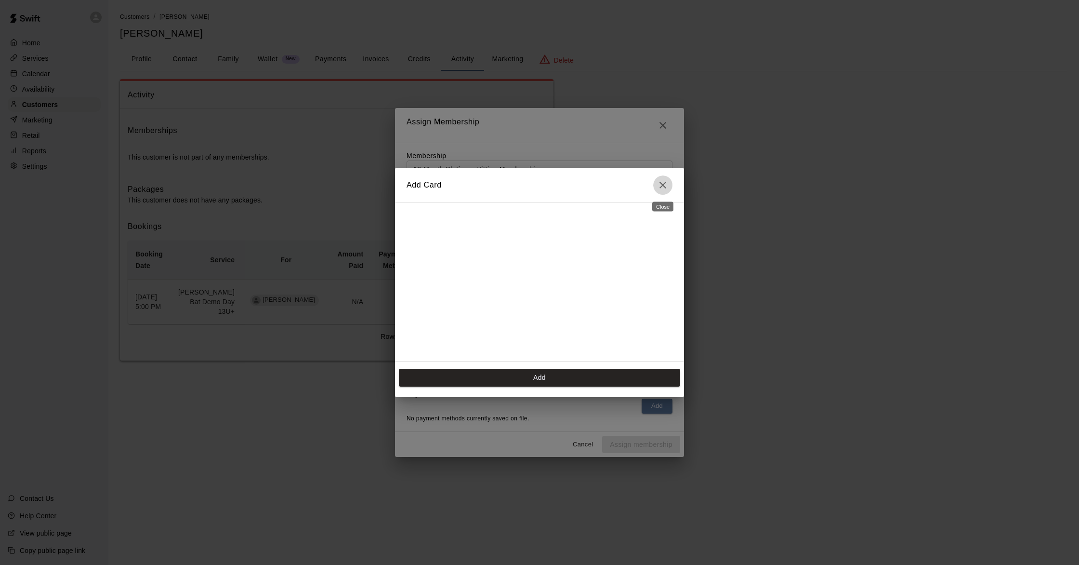
click at [663, 188] on icon "Close" at bounding box center [663, 185] width 12 height 12
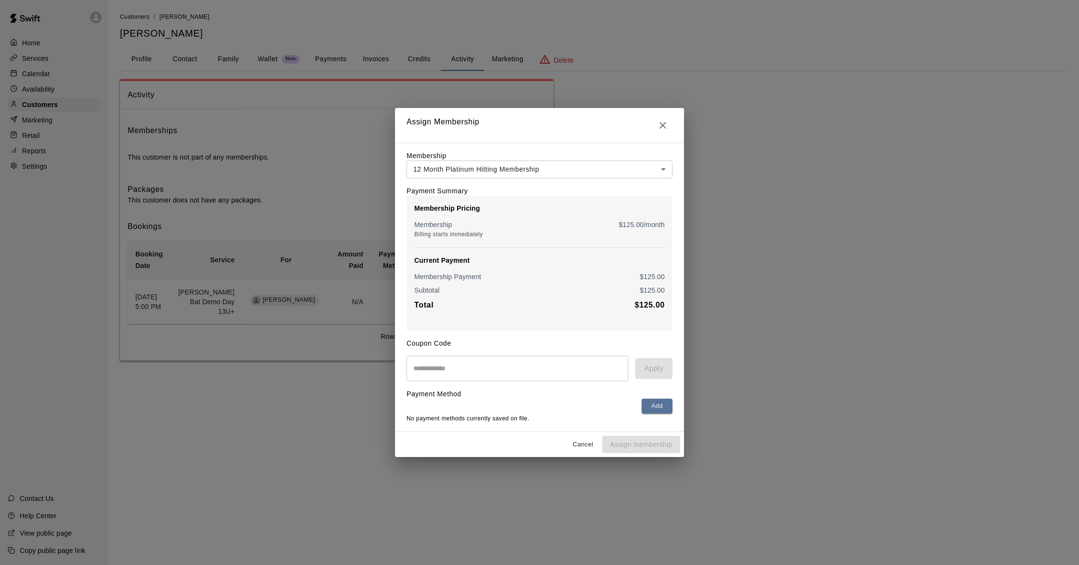
click at [586, 445] on button "Cancel" at bounding box center [583, 444] width 31 height 15
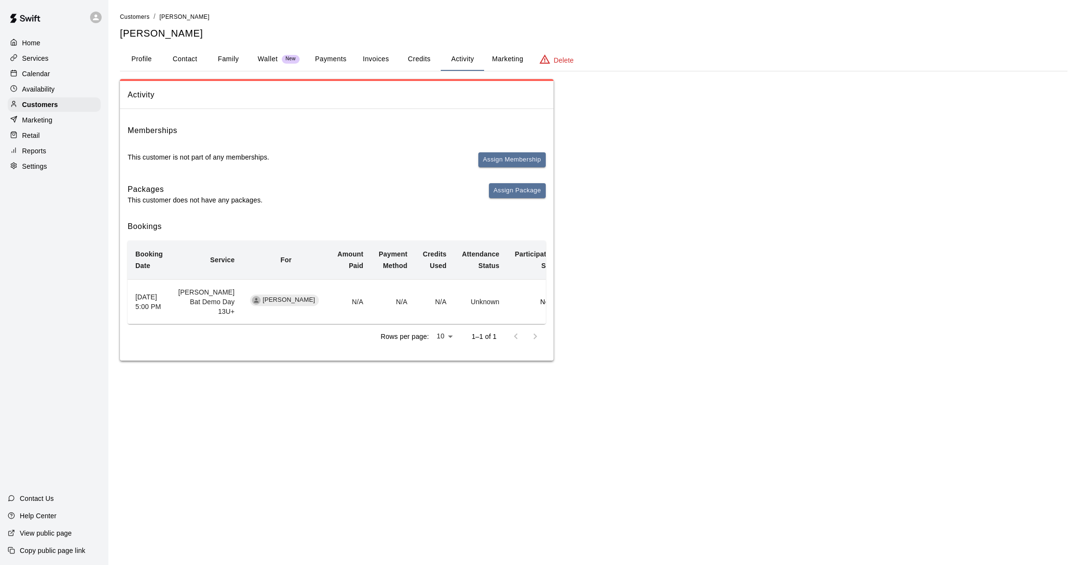
click at [326, 64] on button "Payments" at bounding box center [330, 59] width 47 height 23
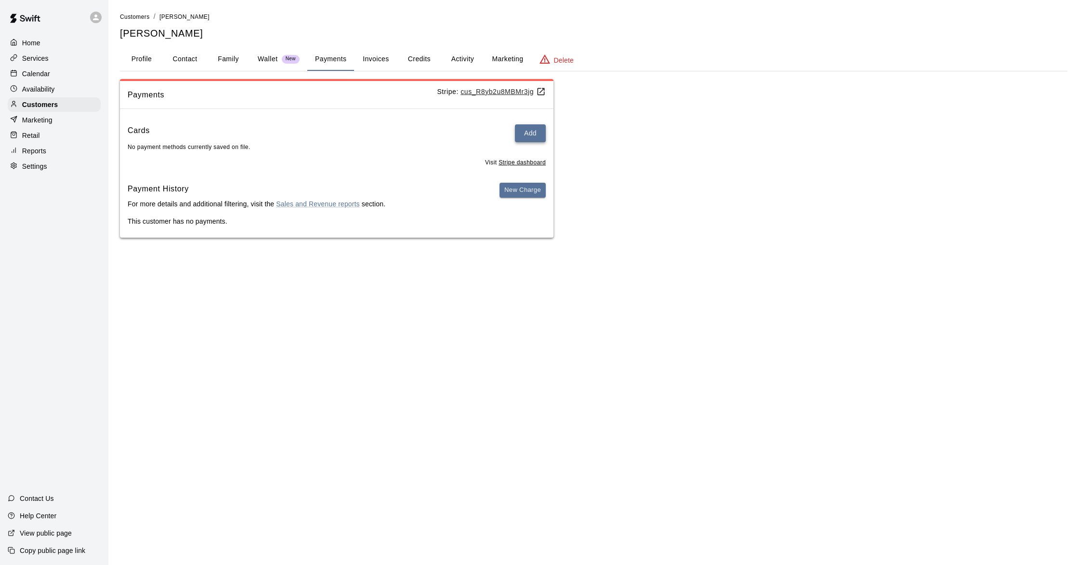
click at [531, 138] on button "Add" at bounding box center [530, 133] width 31 height 18
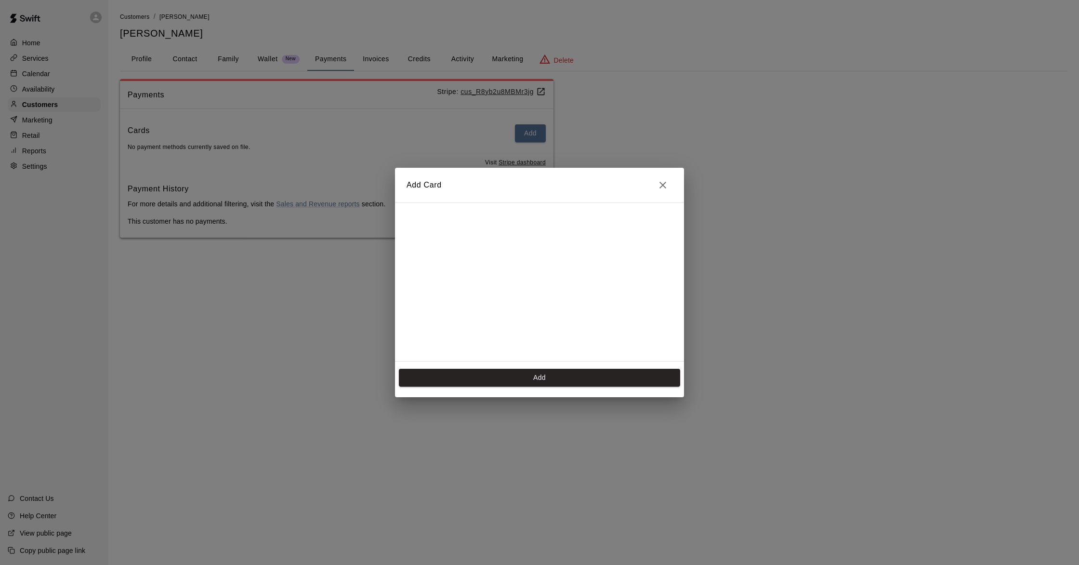
scroll to position [172, 0]
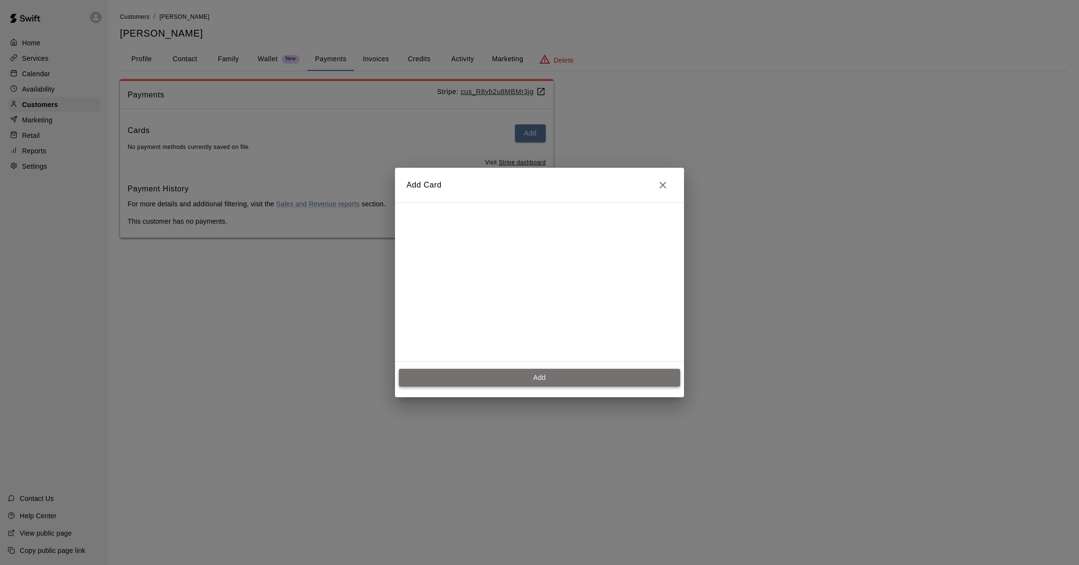
click at [550, 375] on button "Add" at bounding box center [539, 378] width 281 height 18
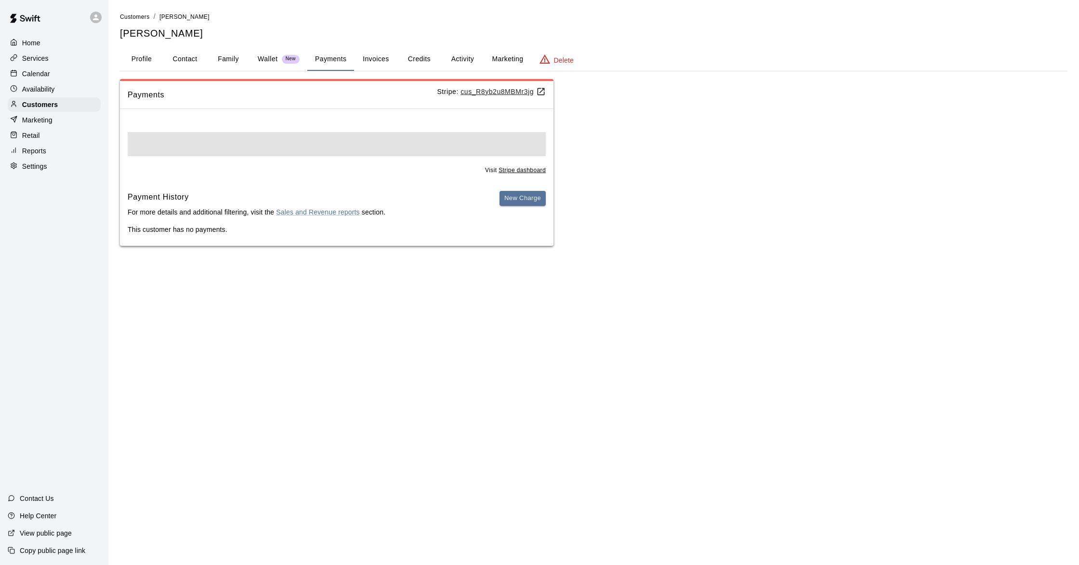
scroll to position [0, 0]
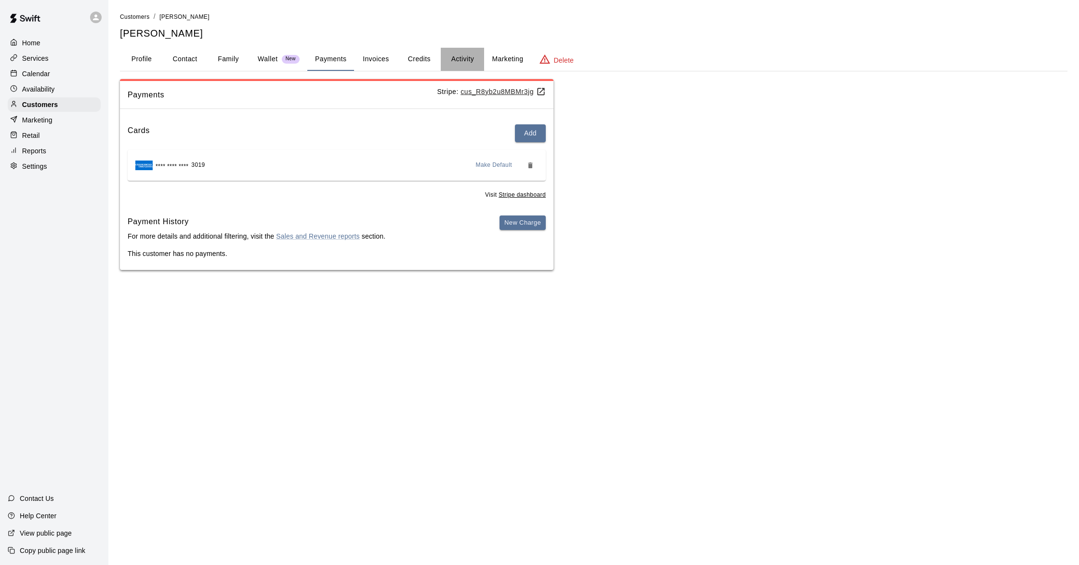
click at [462, 55] on button "Activity" at bounding box center [462, 59] width 43 height 23
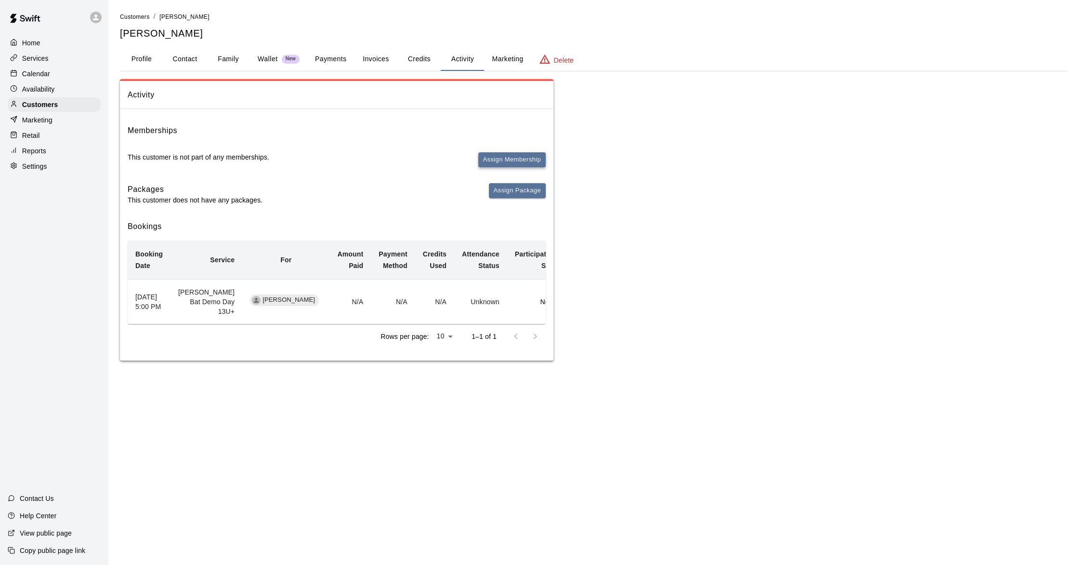
click at [503, 157] on button "Assign Membership" at bounding box center [511, 159] width 67 height 15
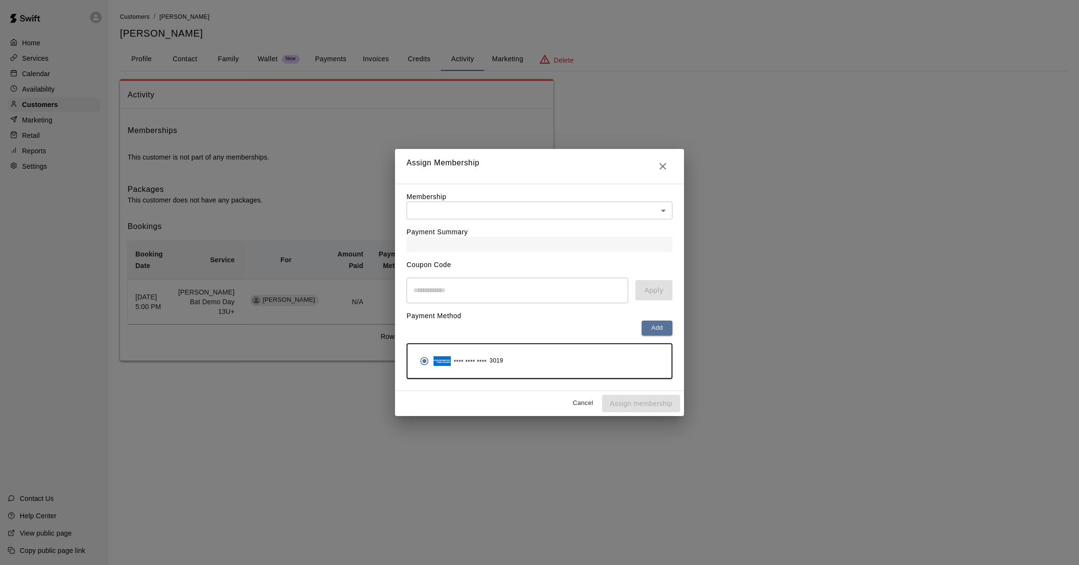
click at [555, 213] on body "Home Services Calendar Availability Customers Marketing Retail Reports Settings…" at bounding box center [539, 190] width 1079 height 380
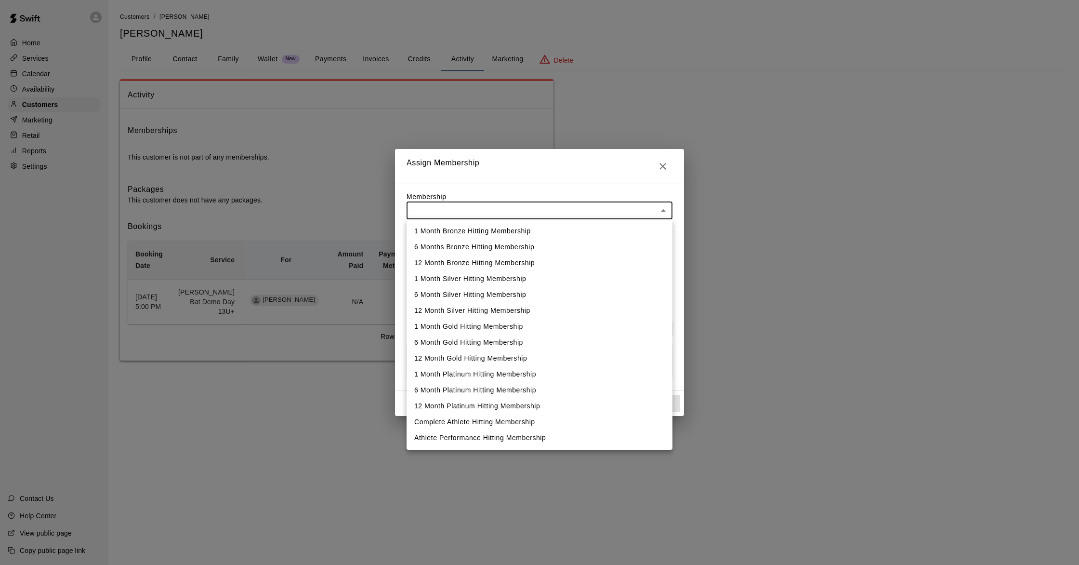
click at [493, 406] on li "12 Month Platinum Hitting Membership" at bounding box center [540, 406] width 266 height 16
type input "**********"
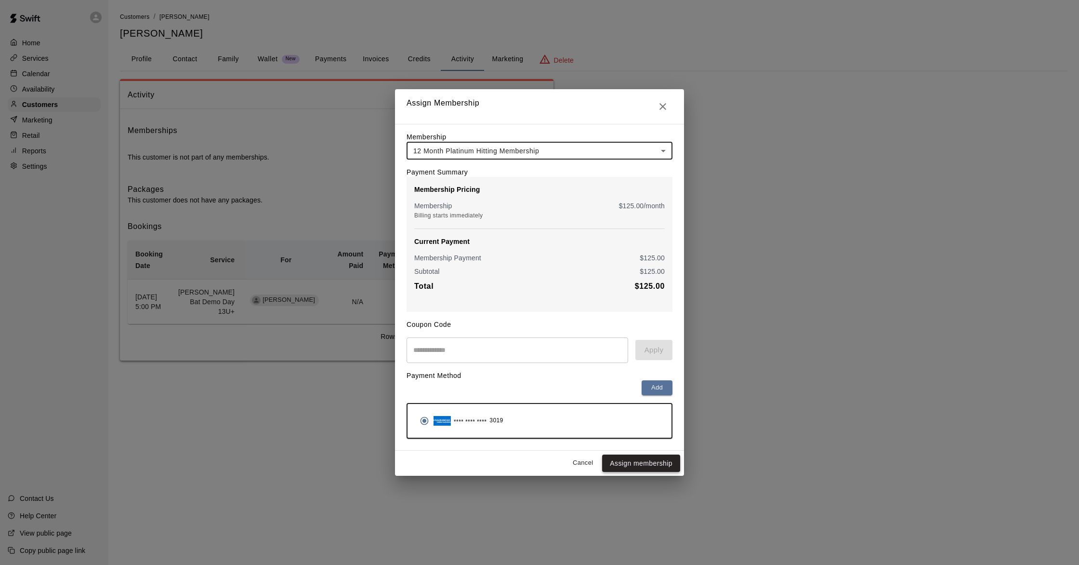
click at [640, 465] on button "Assign membership" at bounding box center [641, 463] width 78 height 18
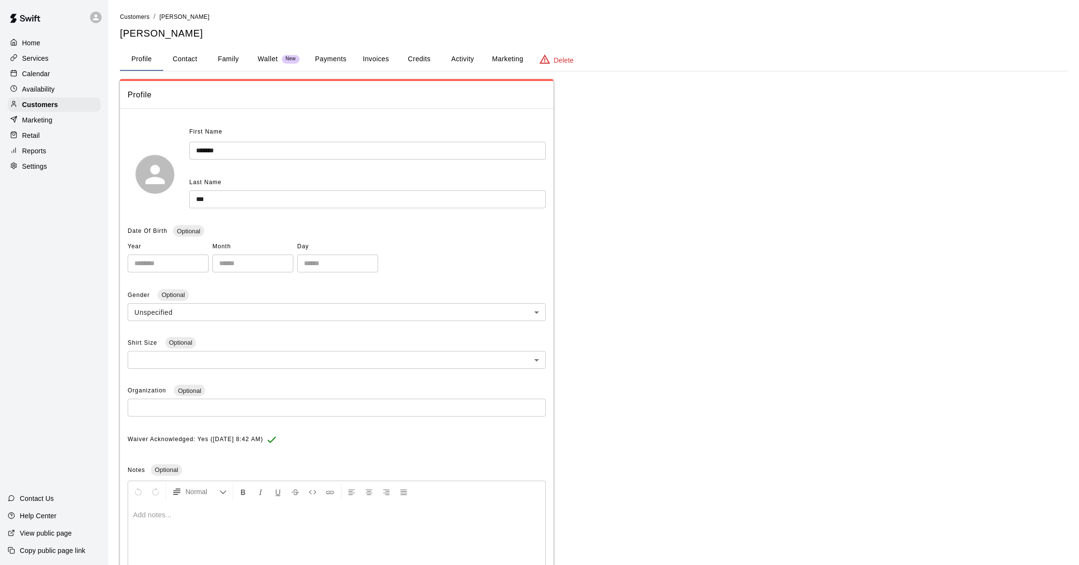
click at [58, 72] on div "Calendar" at bounding box center [54, 73] width 93 height 14
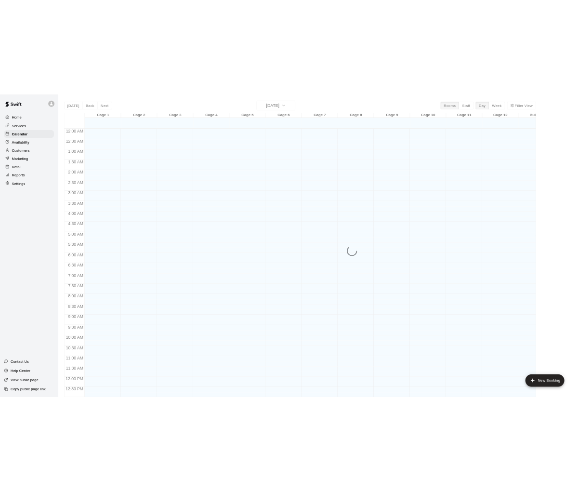
scroll to position [385, 0]
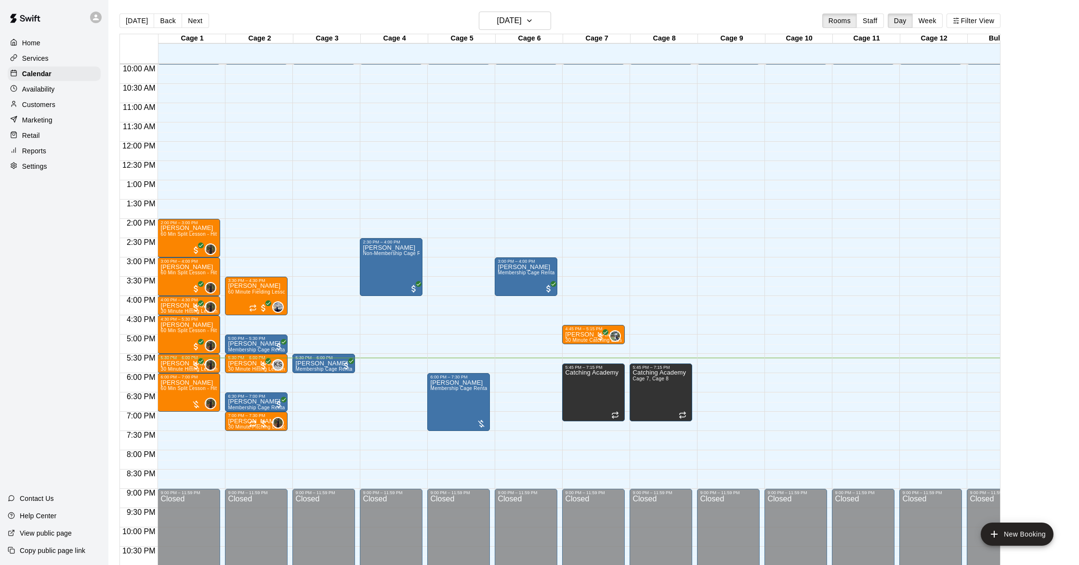
click at [519, 440] on div "12:00 AM – 10:00 AM Closed 3:00 PM – 4:00 PM Casey Hadsall Membership Cage Rent…" at bounding box center [526, 141] width 63 height 925
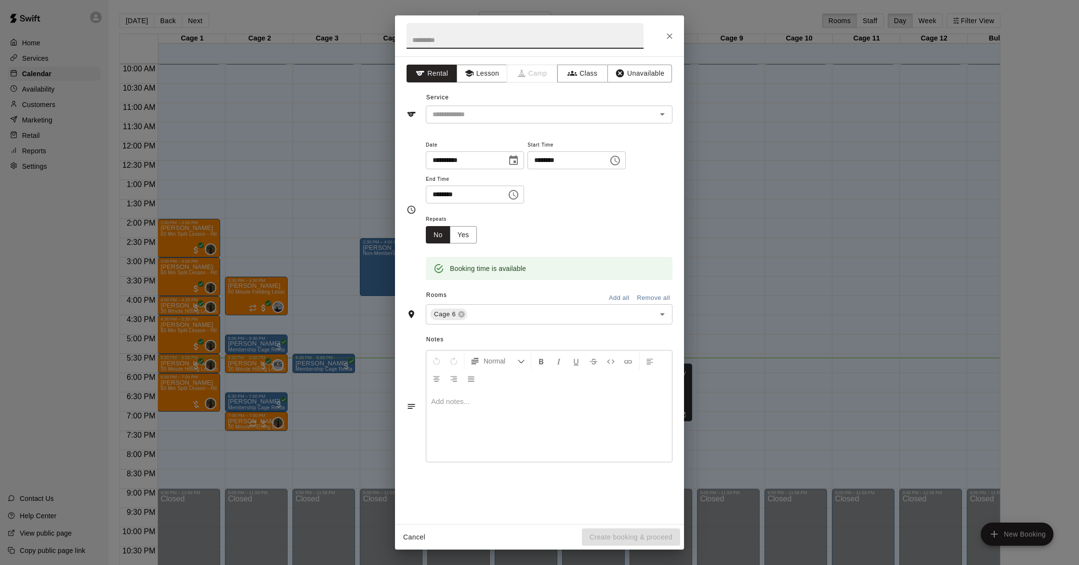
click at [543, 161] on input "********" at bounding box center [565, 160] width 74 height 18
type input "********"
click at [483, 198] on input "********" at bounding box center [463, 195] width 74 height 18
click at [469, 114] on input "text" at bounding box center [535, 114] width 212 height 12
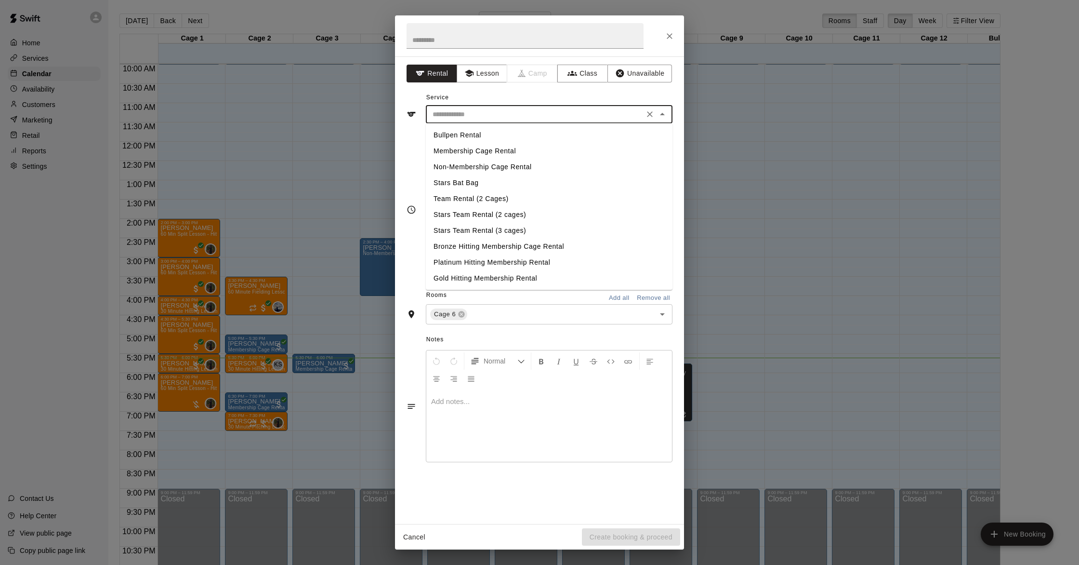
click at [480, 148] on li "Membership Cage Rental" at bounding box center [549, 151] width 247 height 16
type input "**********"
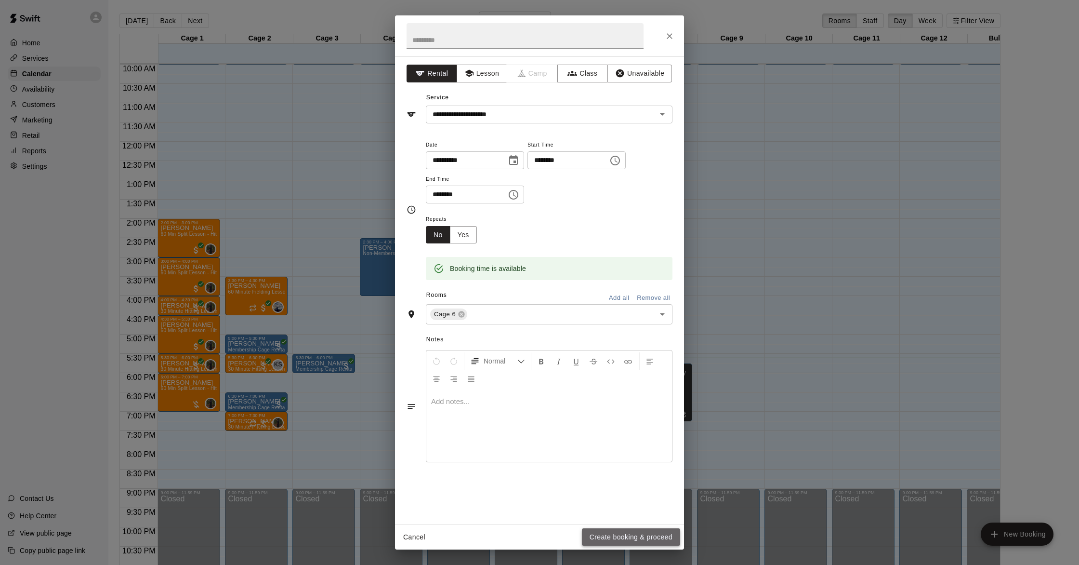
click at [614, 536] on button "Create booking & proceed" at bounding box center [631, 537] width 98 height 18
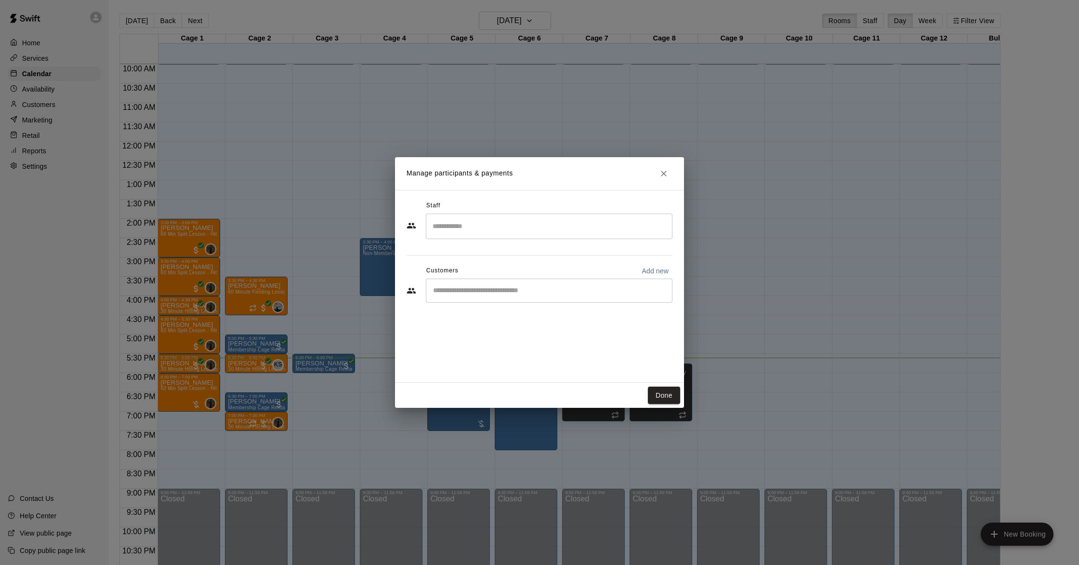
click at [487, 293] on input "Start typing to search customers..." at bounding box center [549, 291] width 238 height 10
type input "*******"
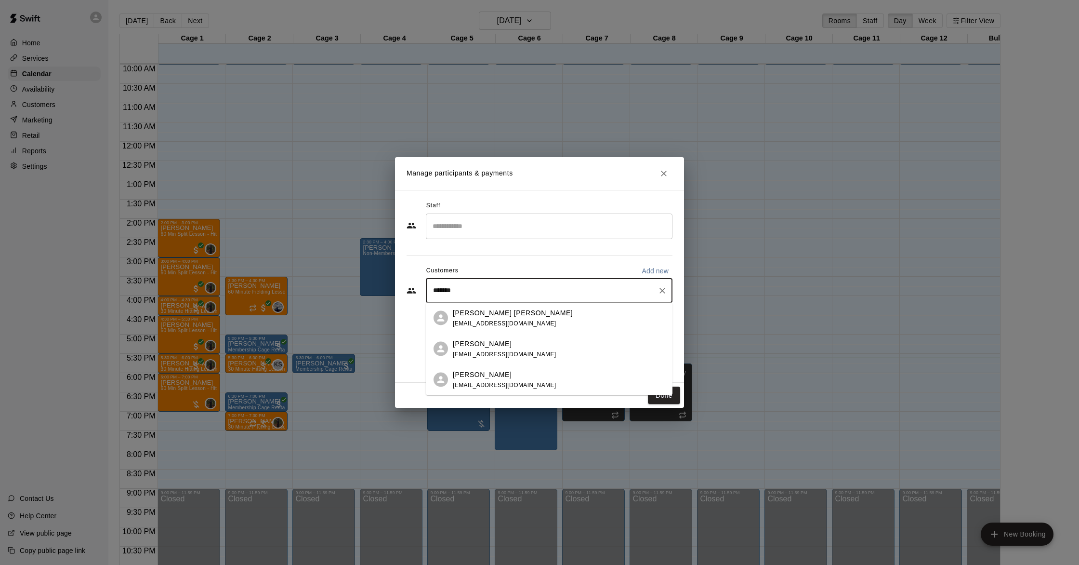
click at [509, 350] on div "John Gardner jgards2@gmail.com" at bounding box center [559, 348] width 212 height 21
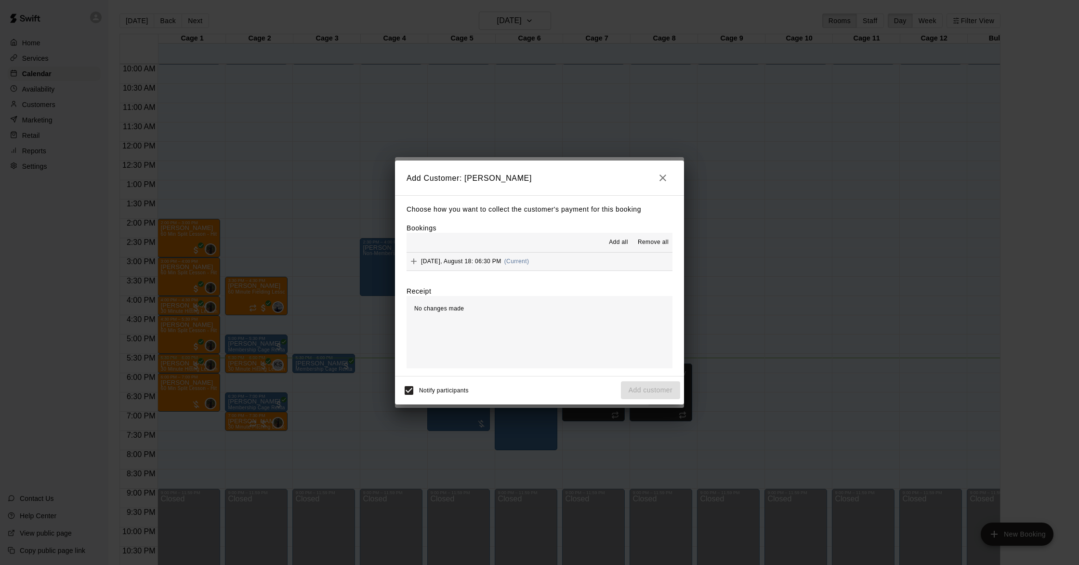
click at [521, 260] on span "(Current)" at bounding box center [516, 261] width 25 height 7
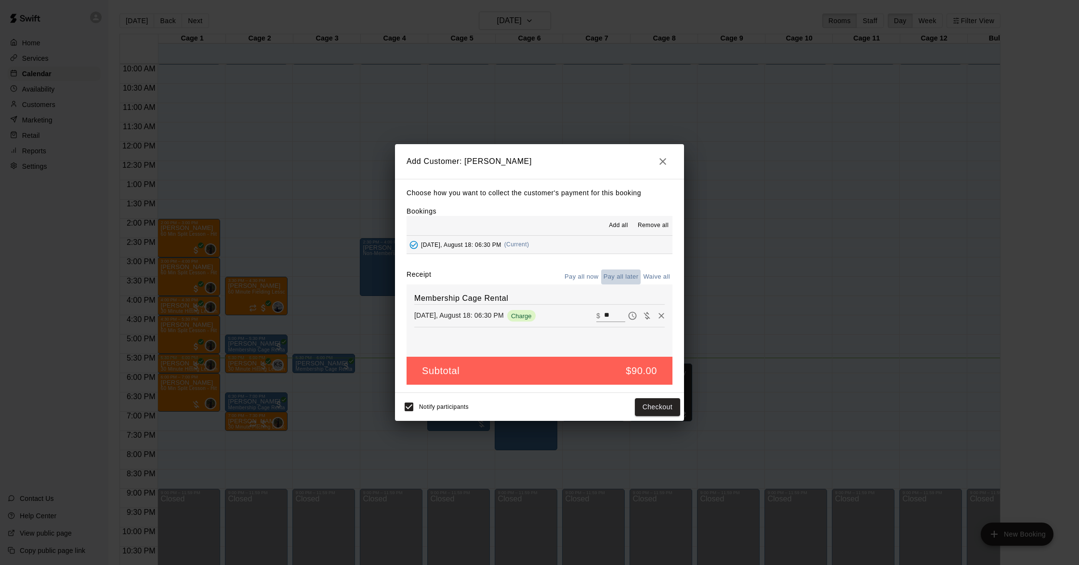
click at [615, 277] on button "Pay all later" at bounding box center [621, 276] width 40 height 15
click at [639, 408] on button "Add customer" at bounding box center [650, 407] width 59 height 18
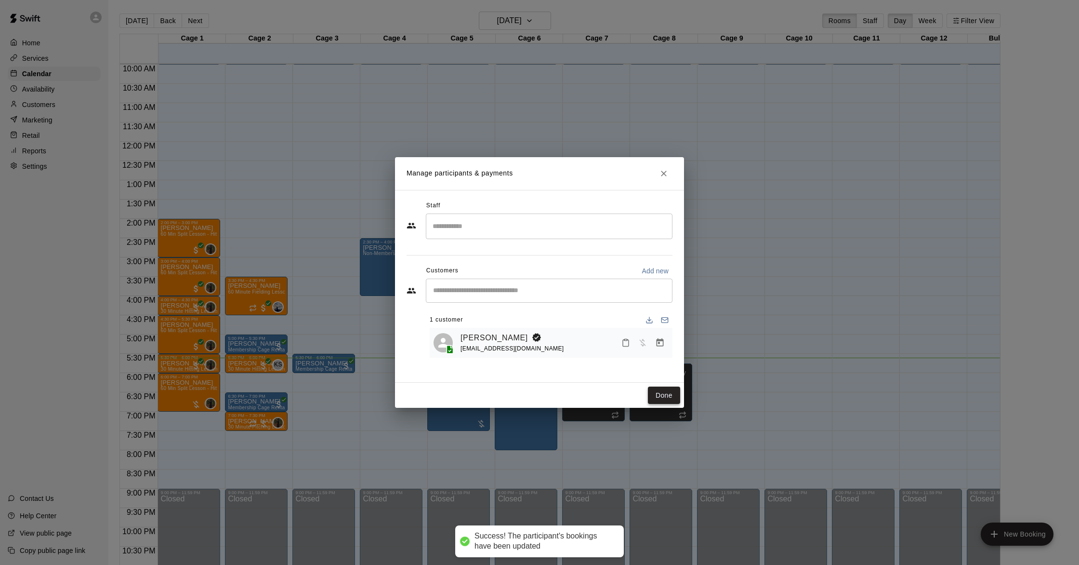
click at [665, 391] on button "Done" at bounding box center [664, 395] width 32 height 18
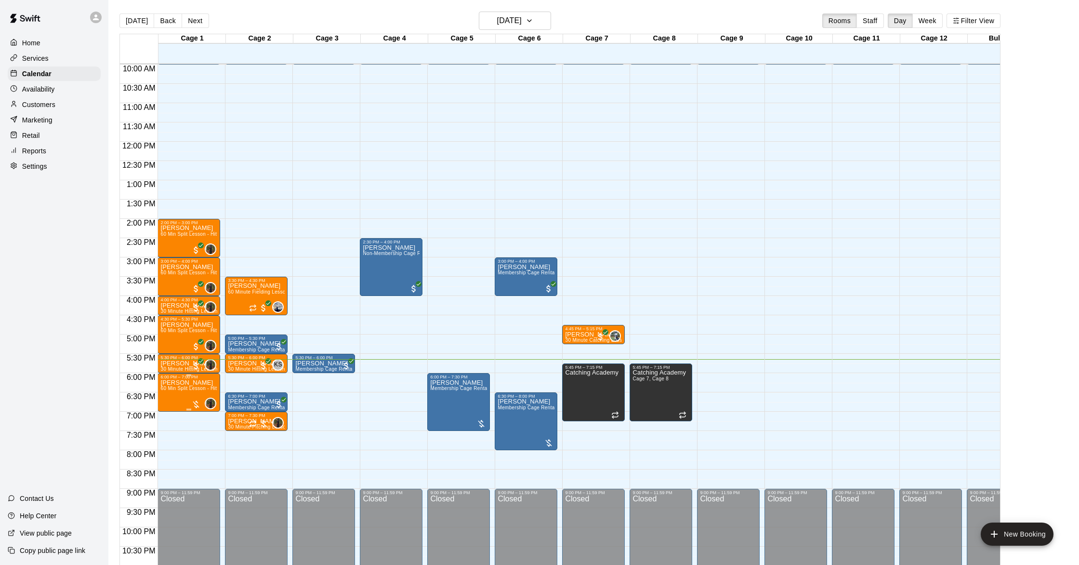
click at [196, 402] on div at bounding box center [196, 404] width 10 height 10
click at [201, 429] on img "edit" at bounding box center [201, 432] width 11 height 11
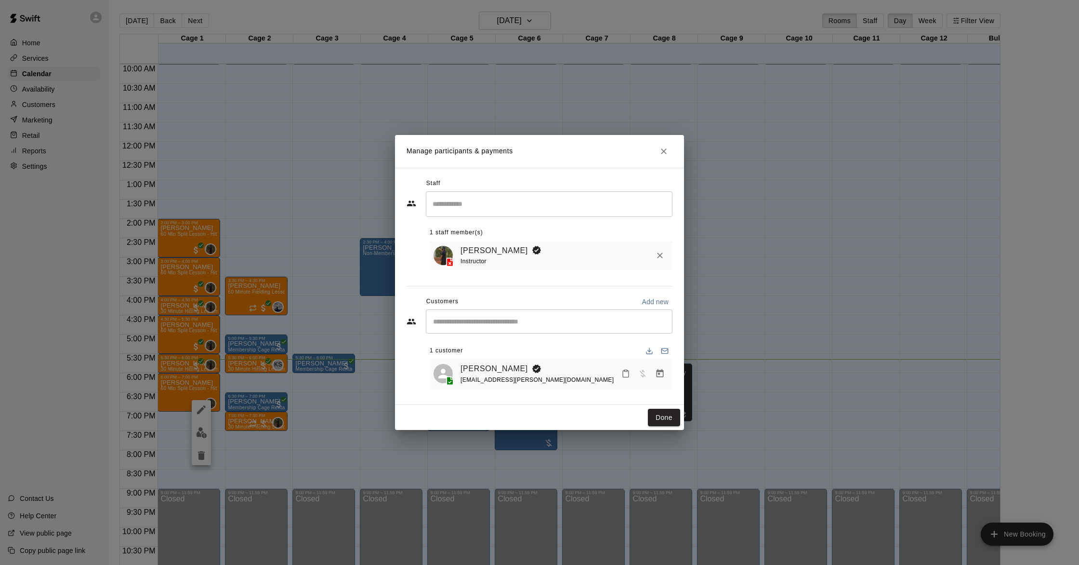
click at [663, 373] on icon "Manage bookings & payment" at bounding box center [660, 374] width 10 height 10
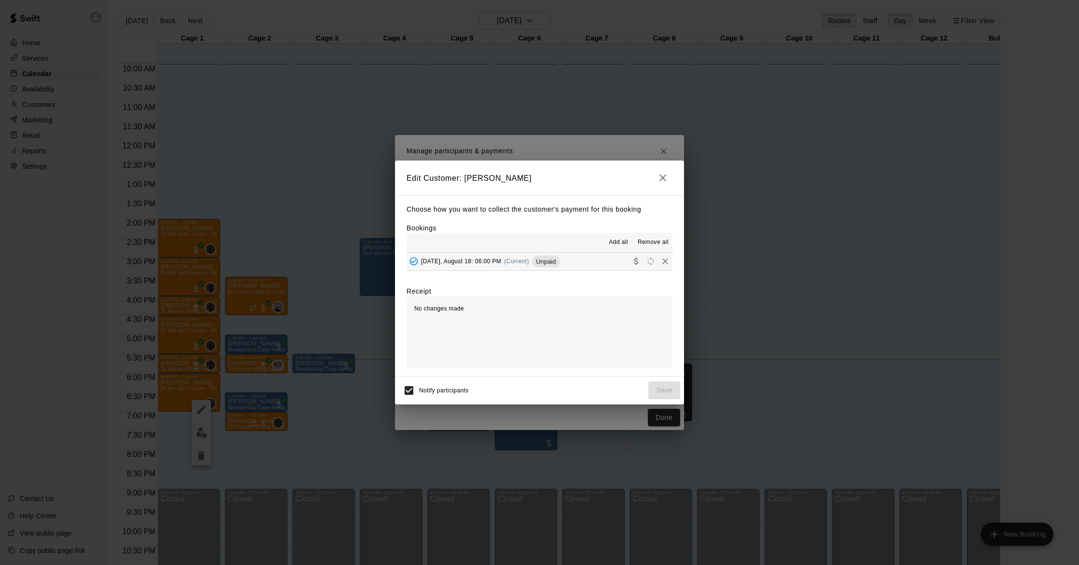
click at [511, 259] on span "(Current)" at bounding box center [516, 261] width 25 height 7
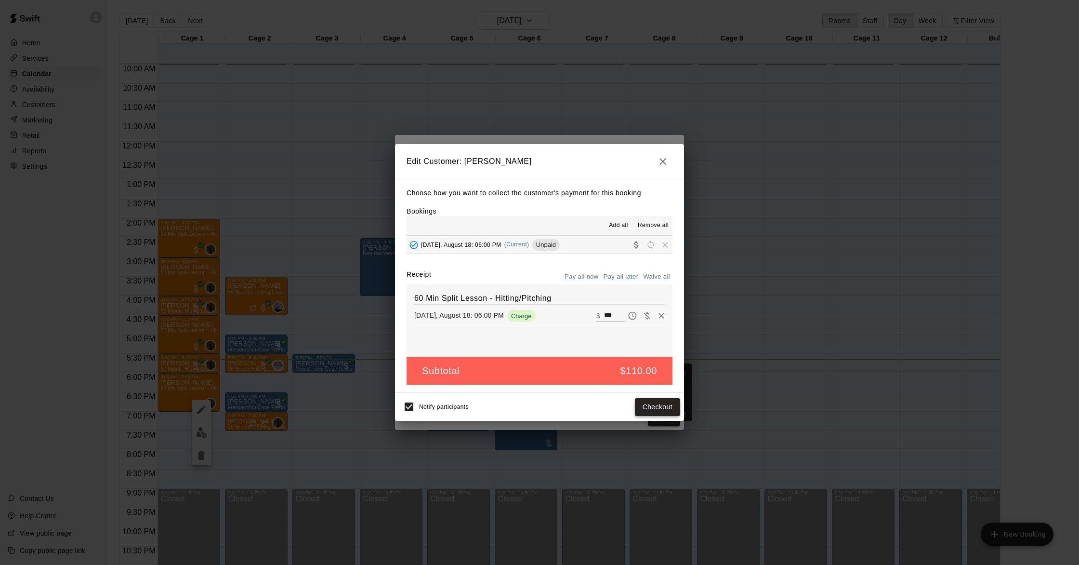
click at [667, 404] on button "Checkout" at bounding box center [657, 407] width 45 height 18
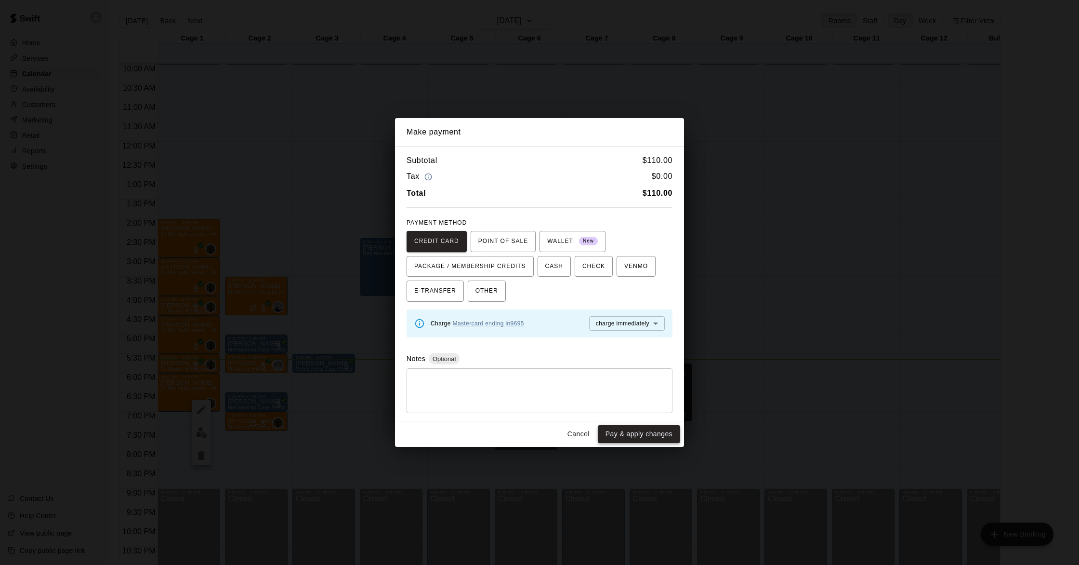
click at [648, 432] on button "Pay & apply changes" at bounding box center [639, 434] width 82 height 18
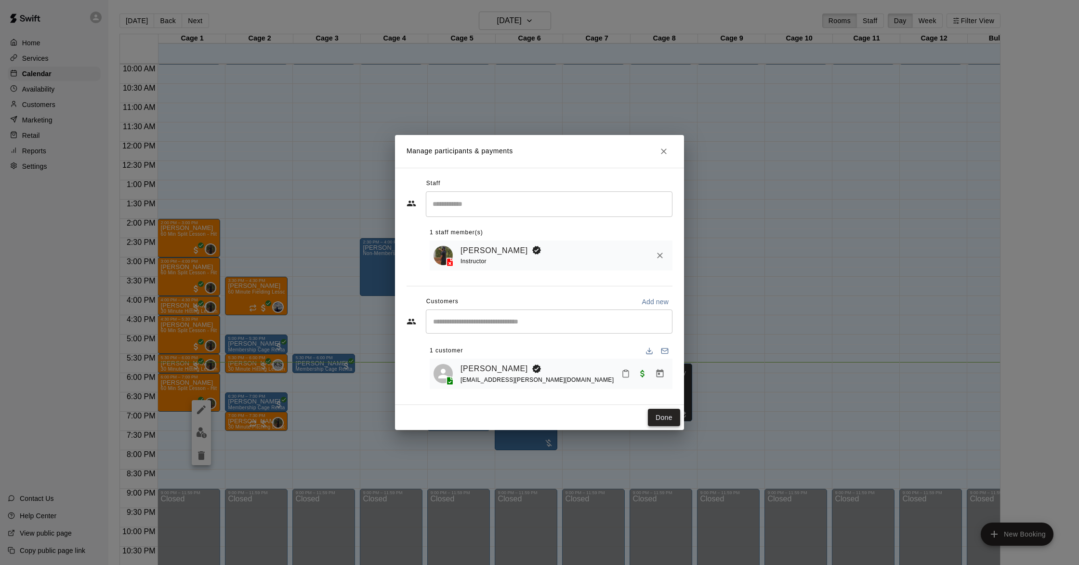
click at [666, 415] on button "Done" at bounding box center [664, 418] width 32 height 18
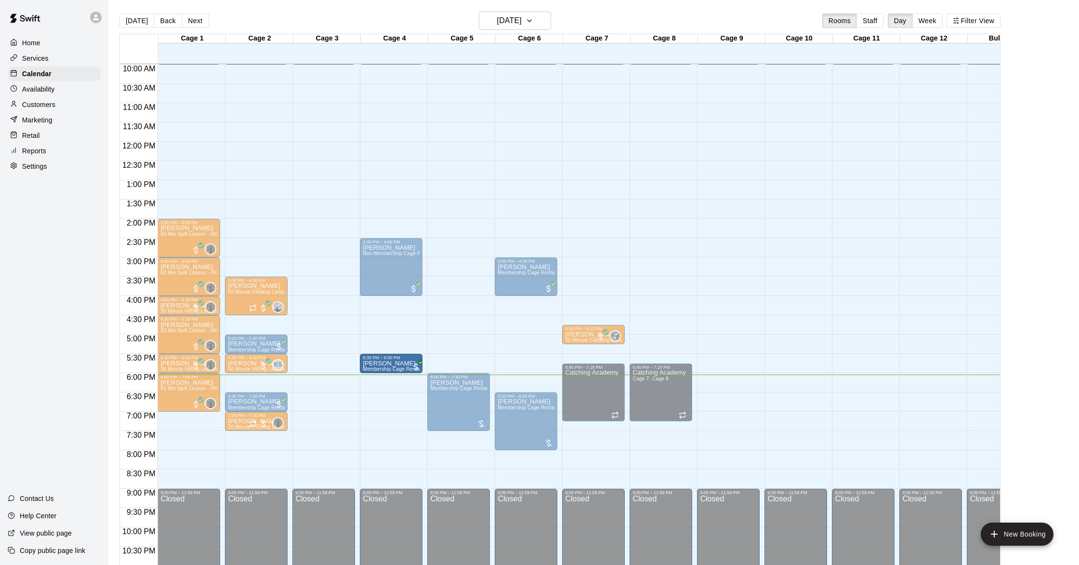
drag, startPoint x: 333, startPoint y: 363, endPoint x: 386, endPoint y: 364, distance: 53.0
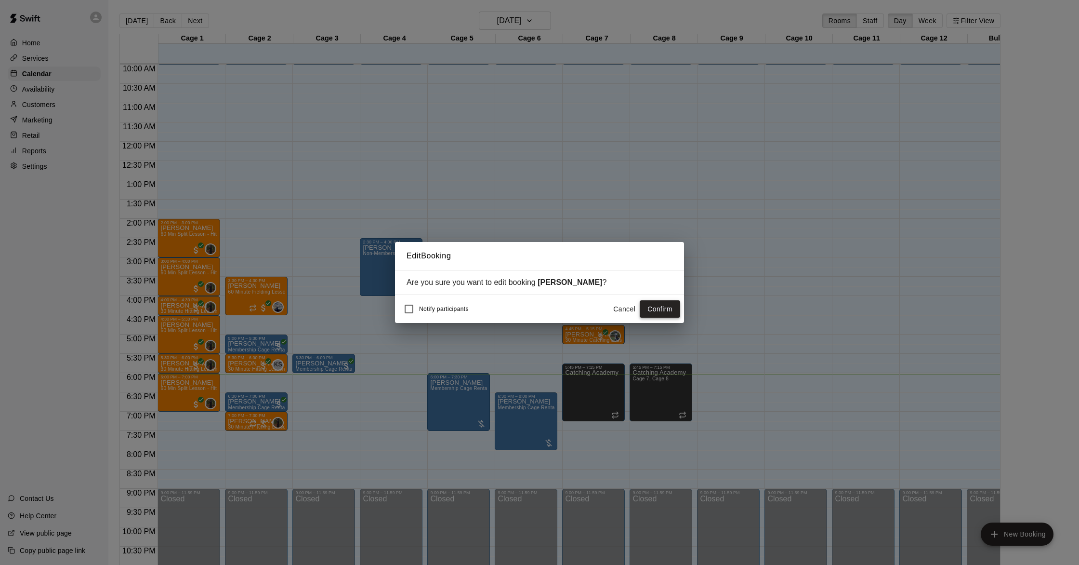
click at [655, 307] on button "Confirm" at bounding box center [660, 309] width 40 height 18
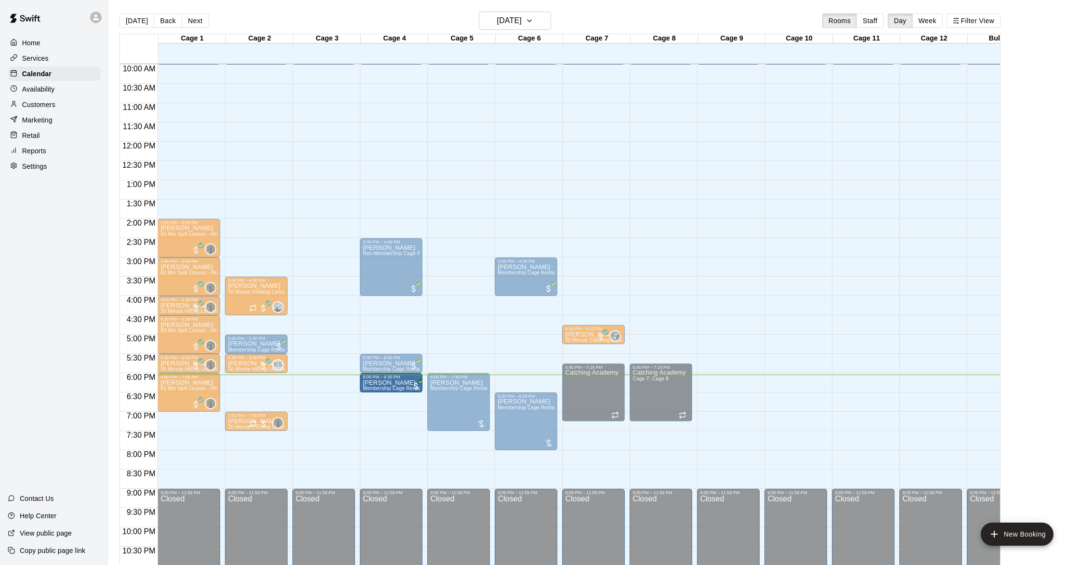
drag, startPoint x: 270, startPoint y: 400, endPoint x: 383, endPoint y: 387, distance: 113.4
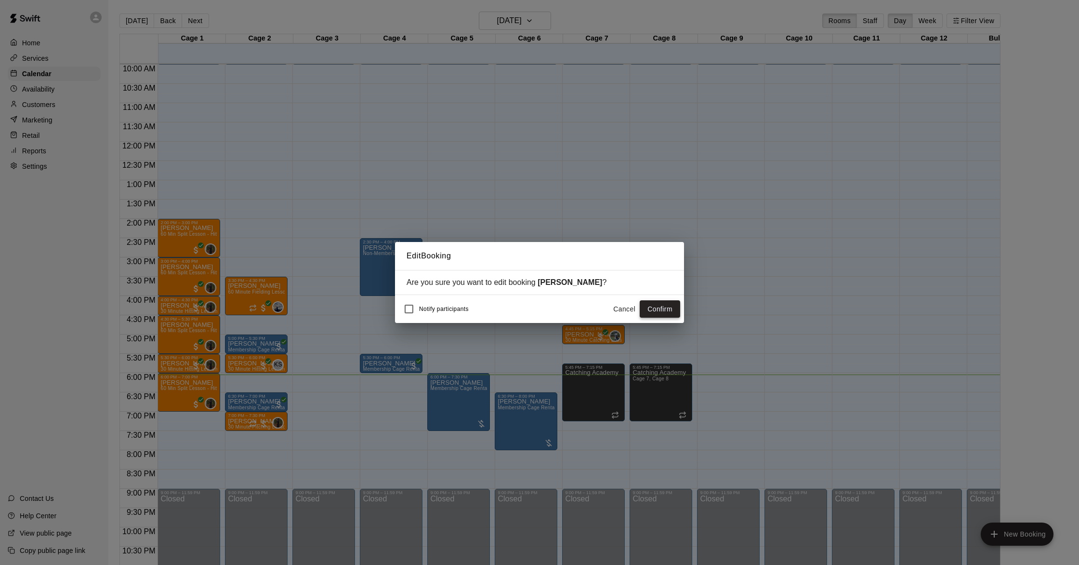
click at [647, 305] on button "Confirm" at bounding box center [660, 309] width 40 height 18
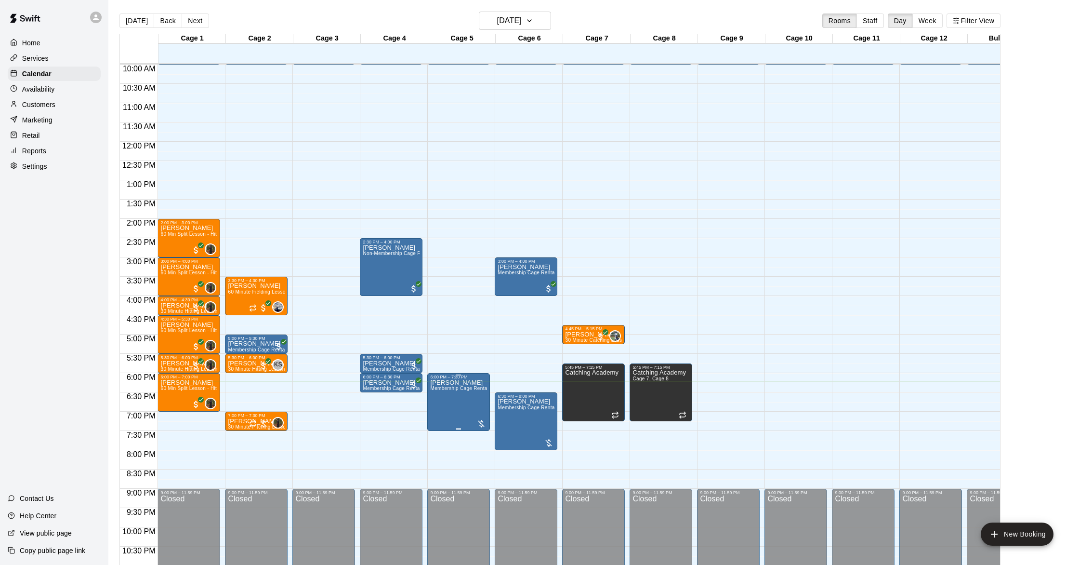
click at [439, 413] on img "edit" at bounding box center [440, 412] width 11 height 11
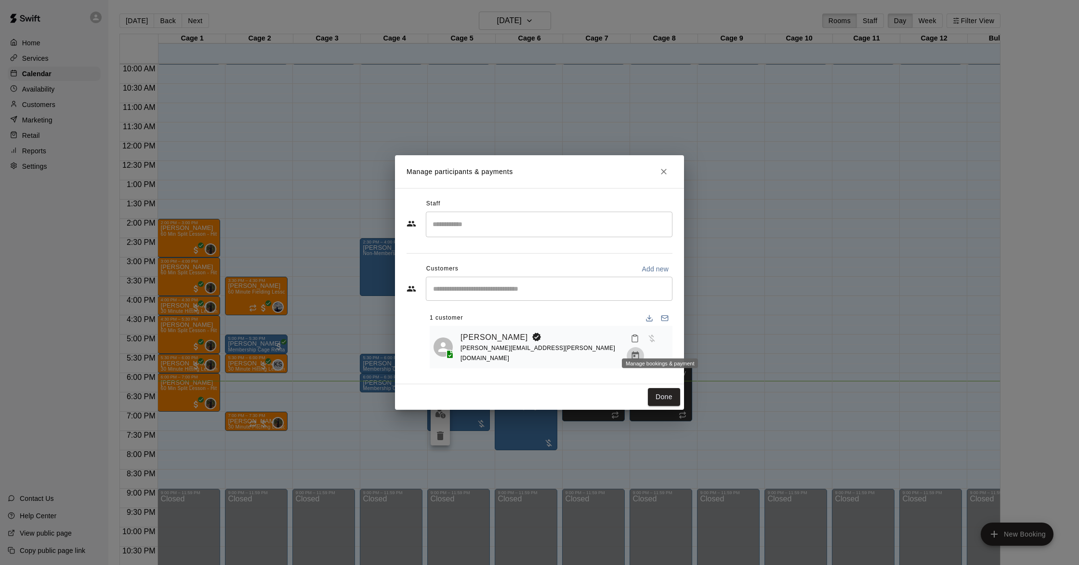
click at [640, 351] on icon "Manage bookings & payment" at bounding box center [636, 356] width 10 height 10
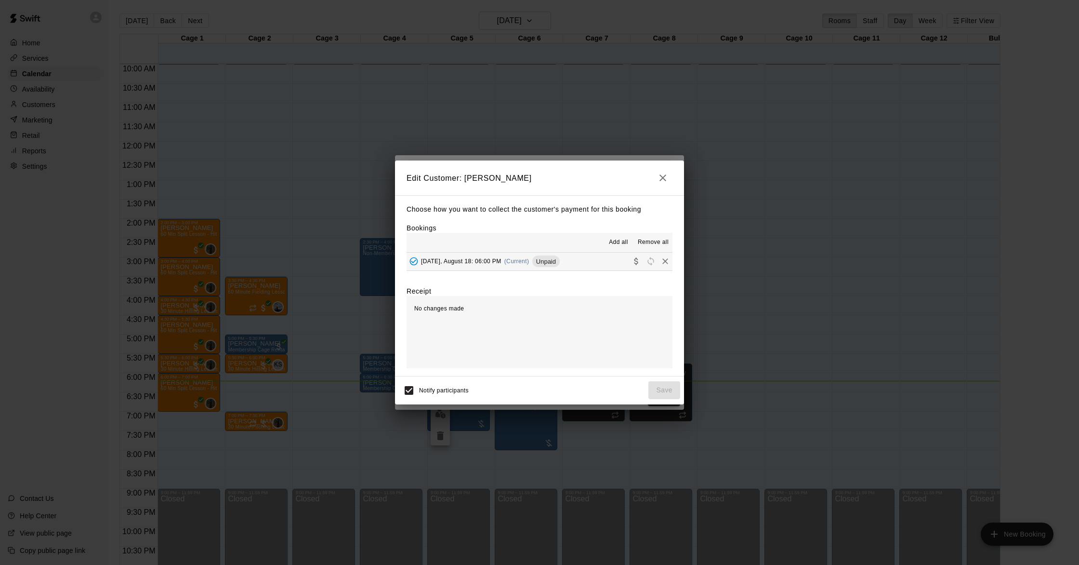
click at [519, 262] on span "(Current)" at bounding box center [516, 261] width 25 height 7
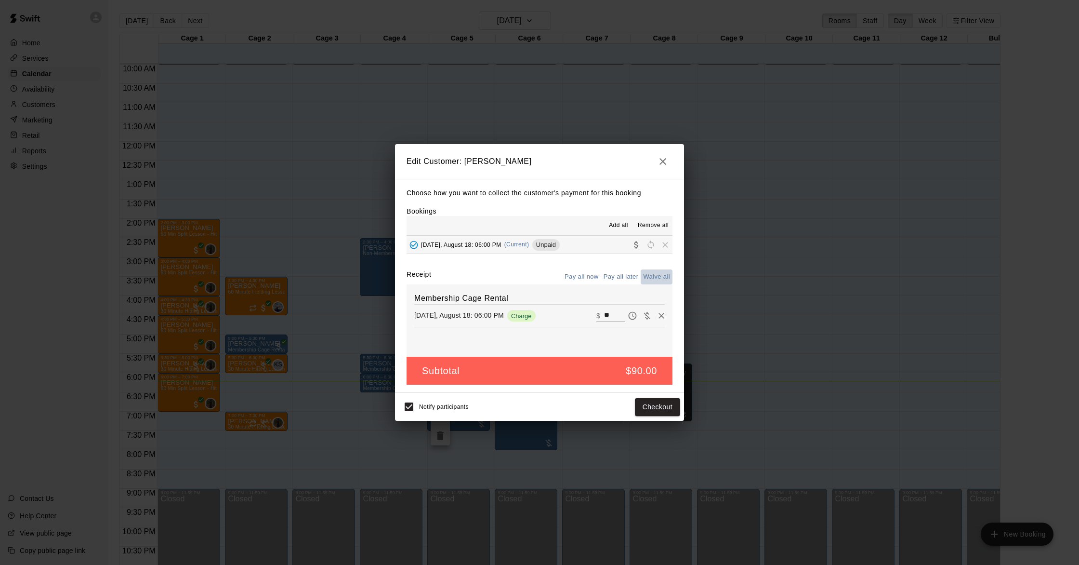
click at [656, 276] on button "Waive all" at bounding box center [657, 276] width 32 height 15
type input "*"
click at [674, 411] on button "Save" at bounding box center [665, 407] width 32 height 18
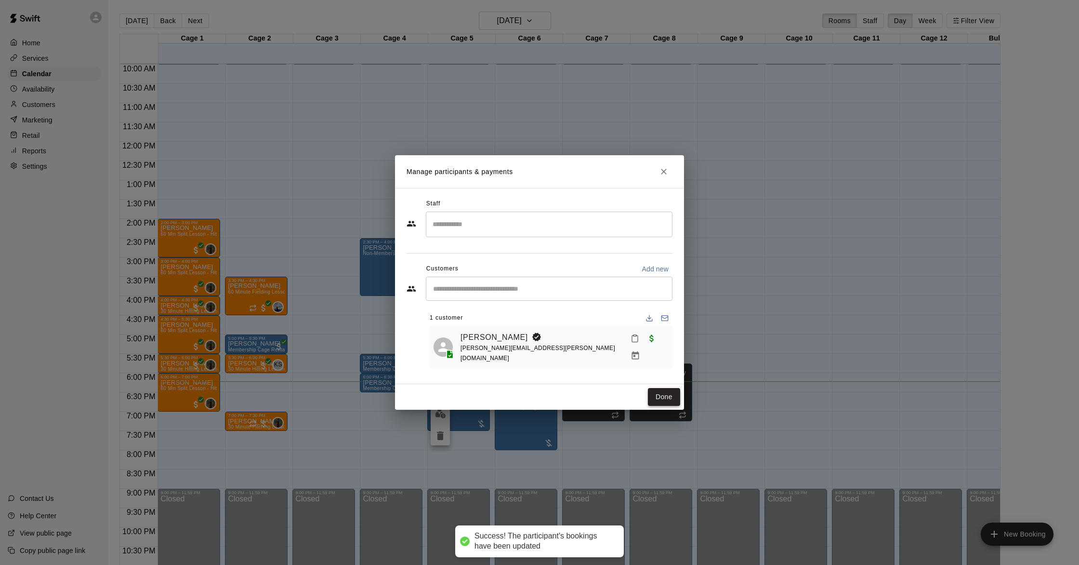
click at [666, 393] on button "Done" at bounding box center [664, 397] width 32 height 18
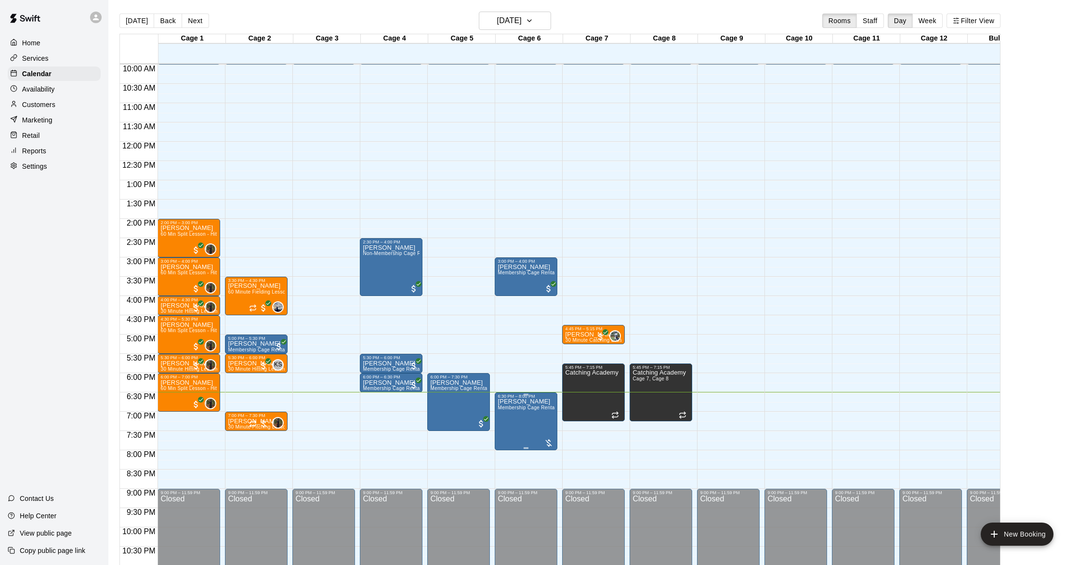
click at [508, 430] on img "edit" at bounding box center [508, 431] width 11 height 11
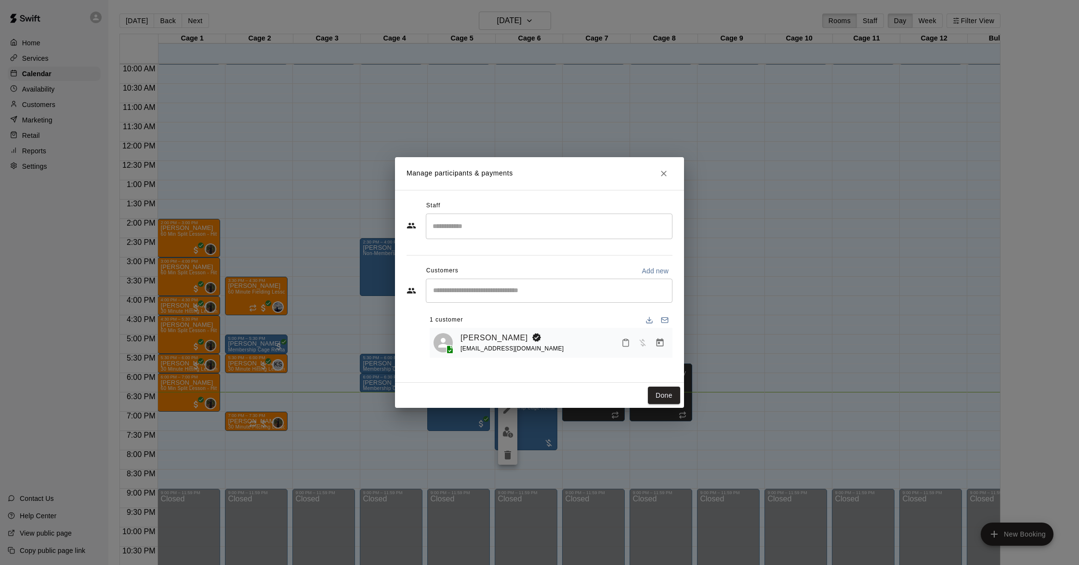
click at [657, 340] on icon "Manage bookings & payment" at bounding box center [660, 342] width 7 height 8
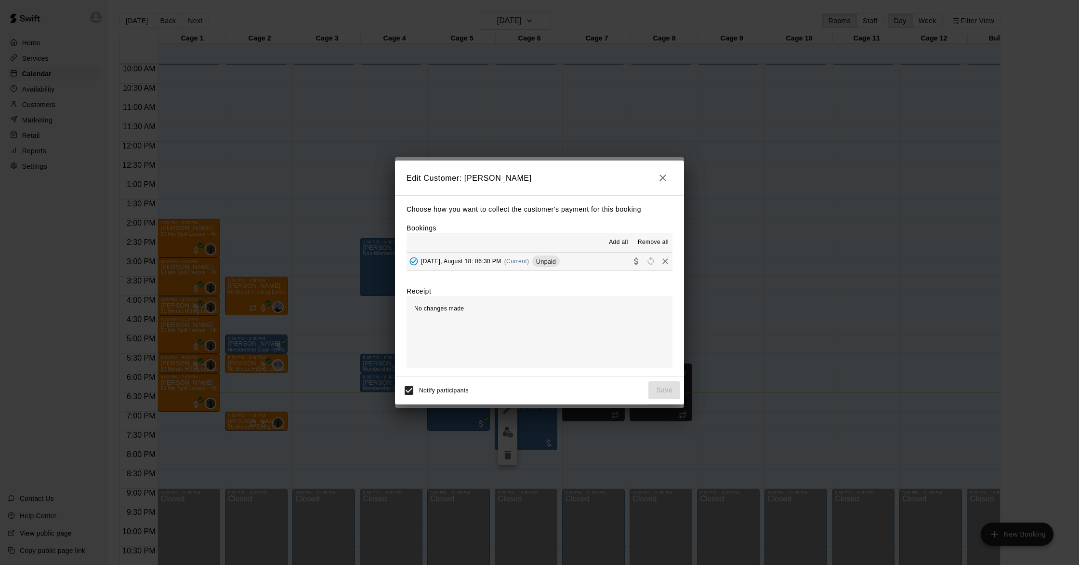
click at [522, 258] on span "(Current)" at bounding box center [516, 261] width 25 height 7
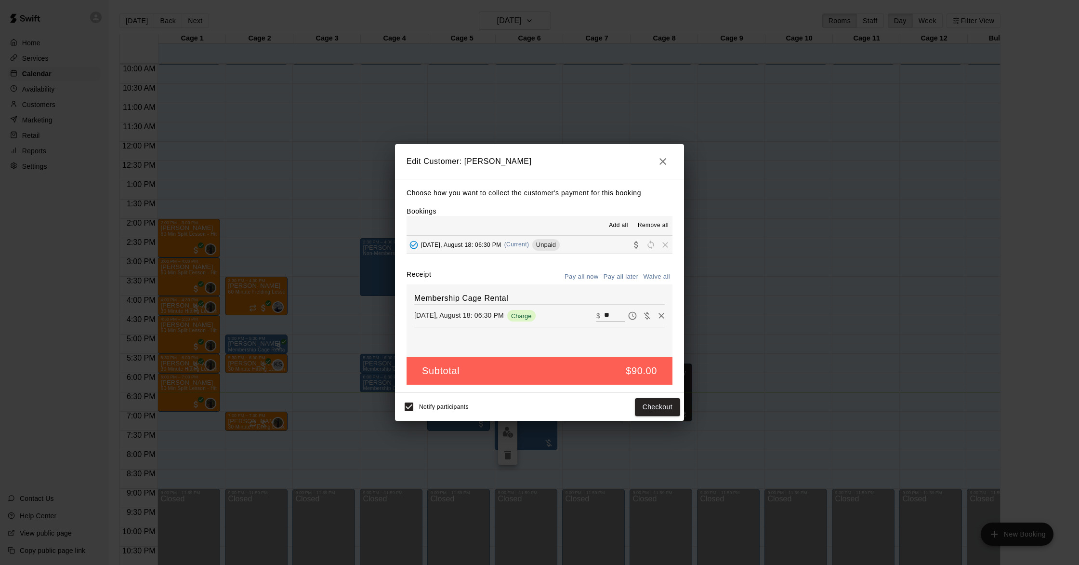
click at [654, 276] on button "Waive all" at bounding box center [657, 276] width 32 height 15
type input "*"
click at [667, 402] on button "Save" at bounding box center [665, 407] width 32 height 18
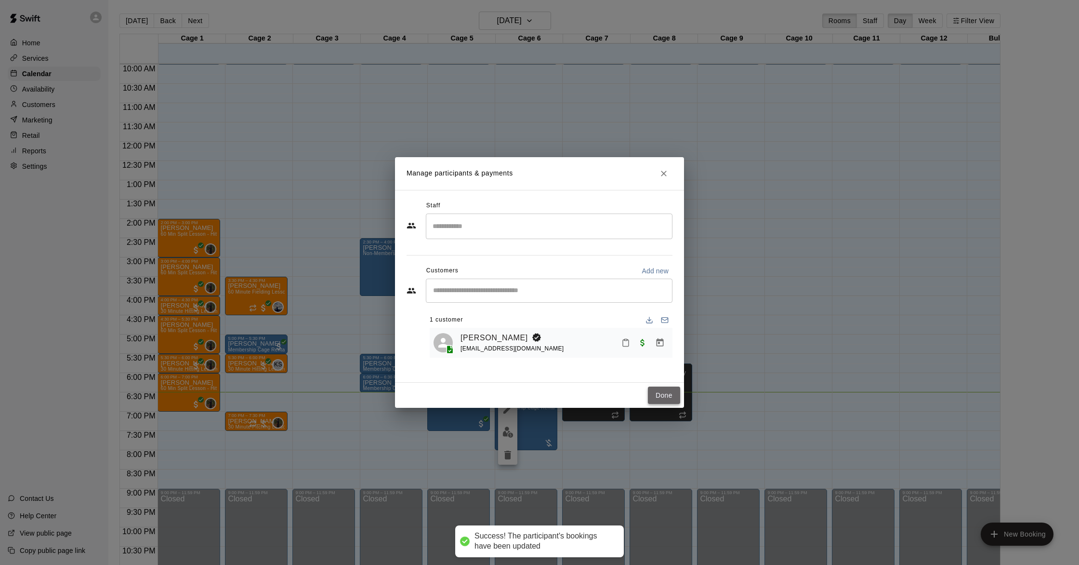
click at [668, 396] on button "Done" at bounding box center [664, 395] width 32 height 18
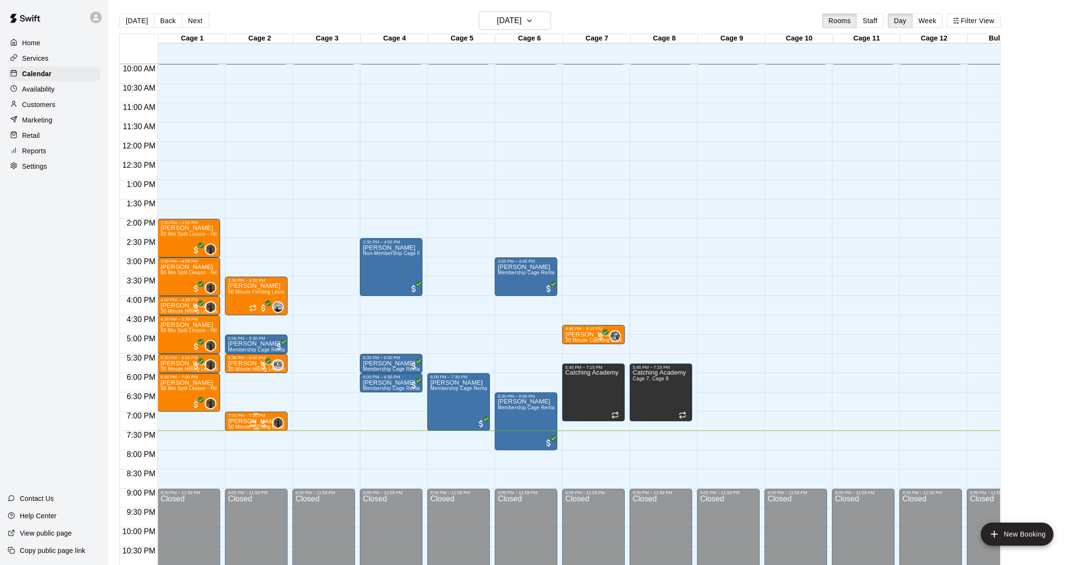
click at [263, 426] on div at bounding box center [258, 424] width 19 height 10
click at [258, 453] on img "edit" at bounding box center [259, 451] width 11 height 11
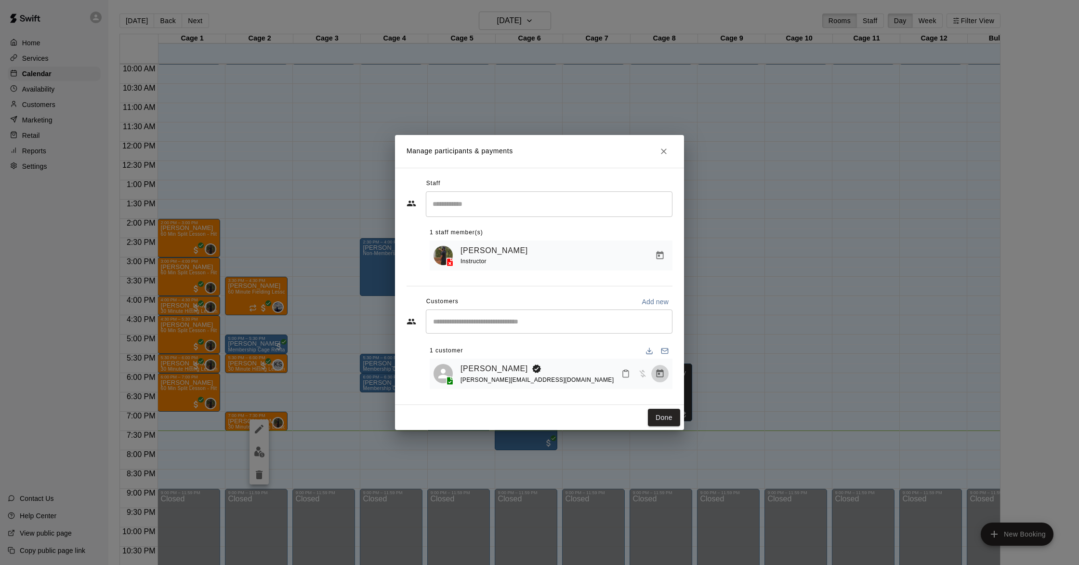
click at [658, 373] on icon "Manage bookings & payment" at bounding box center [660, 373] width 7 height 8
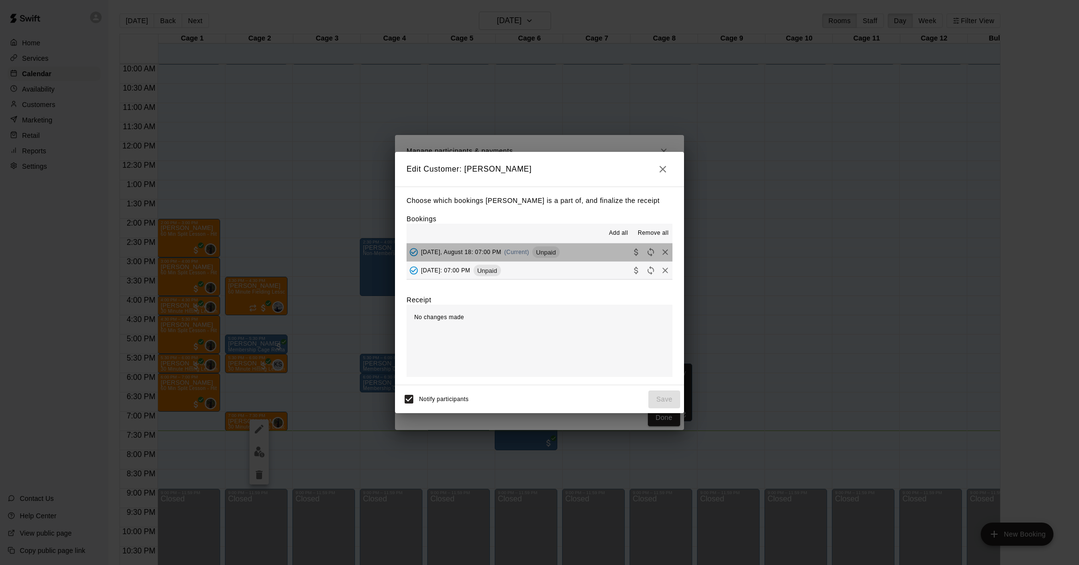
click at [524, 254] on span "(Current)" at bounding box center [516, 252] width 25 height 7
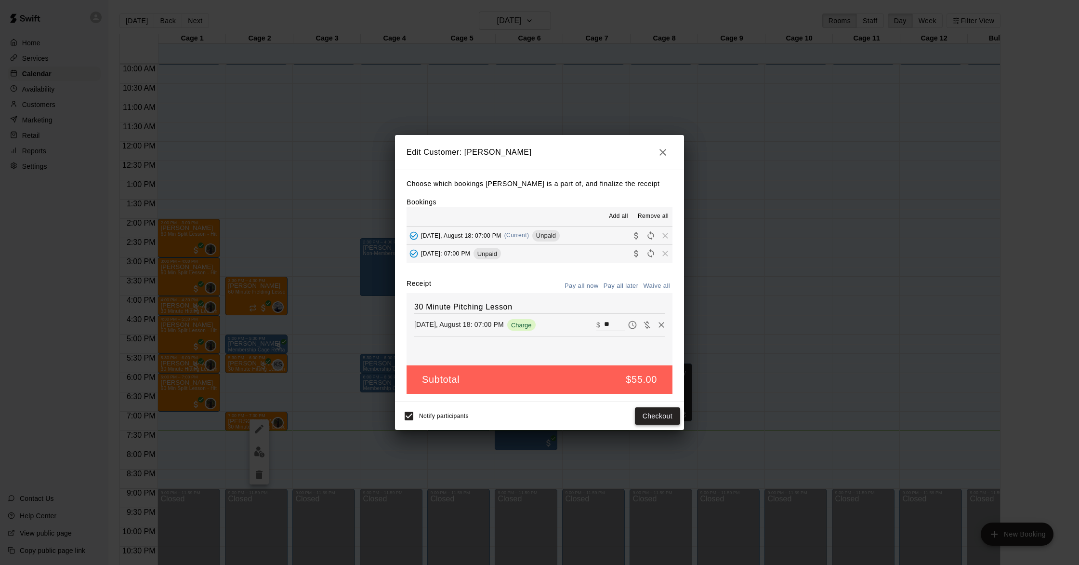
click at [648, 414] on button "Checkout" at bounding box center [657, 416] width 45 height 18
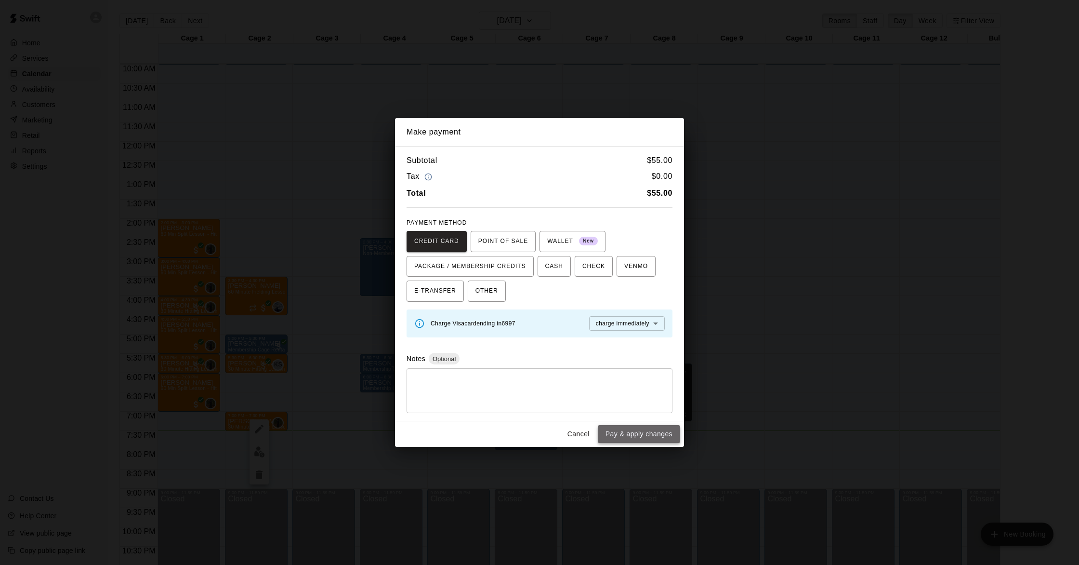
click at [646, 438] on button "Pay & apply changes" at bounding box center [639, 434] width 82 height 18
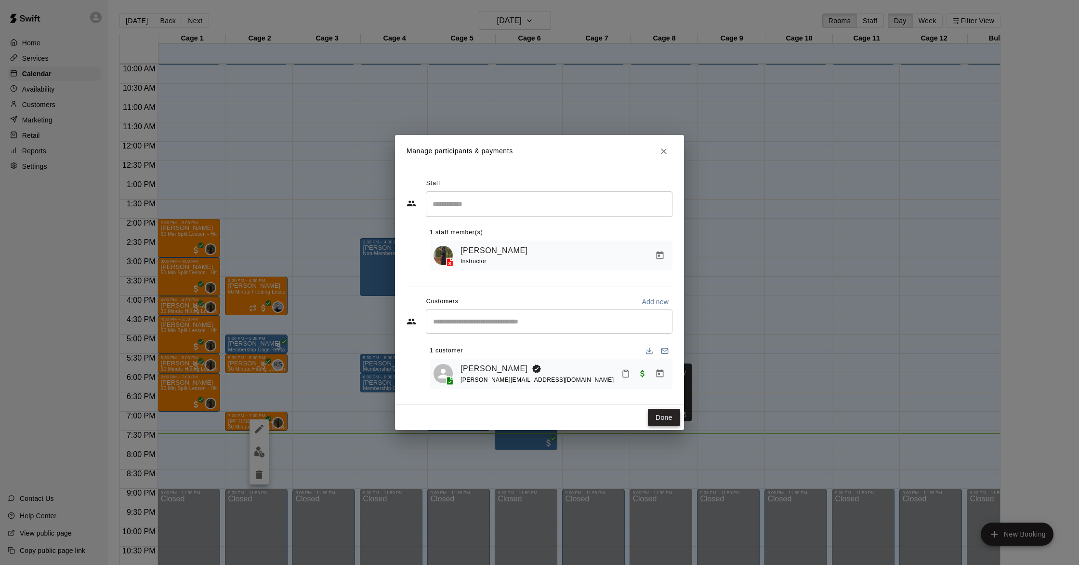
click at [654, 419] on button "Done" at bounding box center [664, 418] width 32 height 18
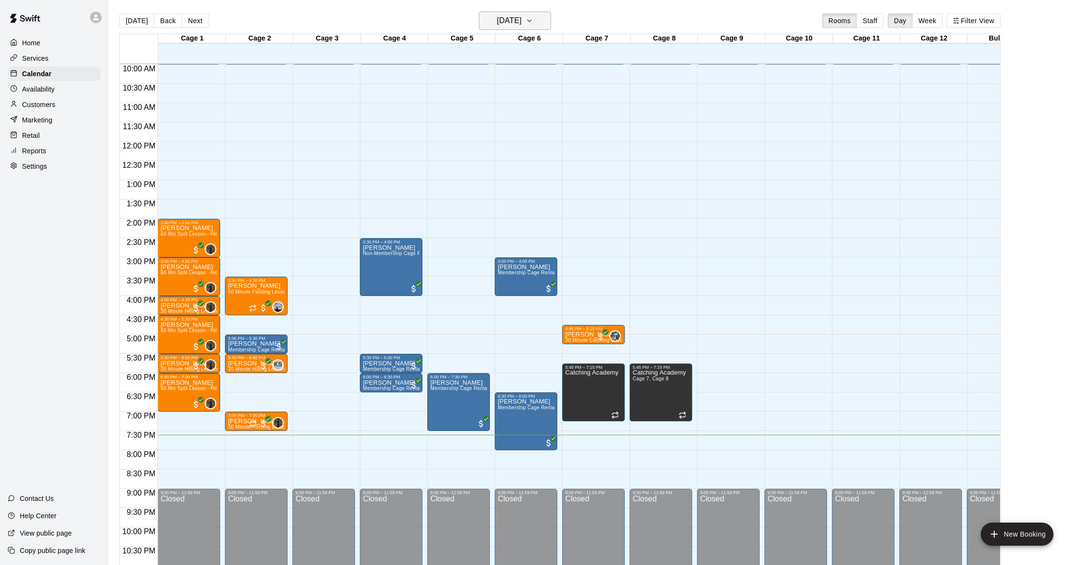
click at [536, 25] on button "[DATE]" at bounding box center [515, 21] width 72 height 18
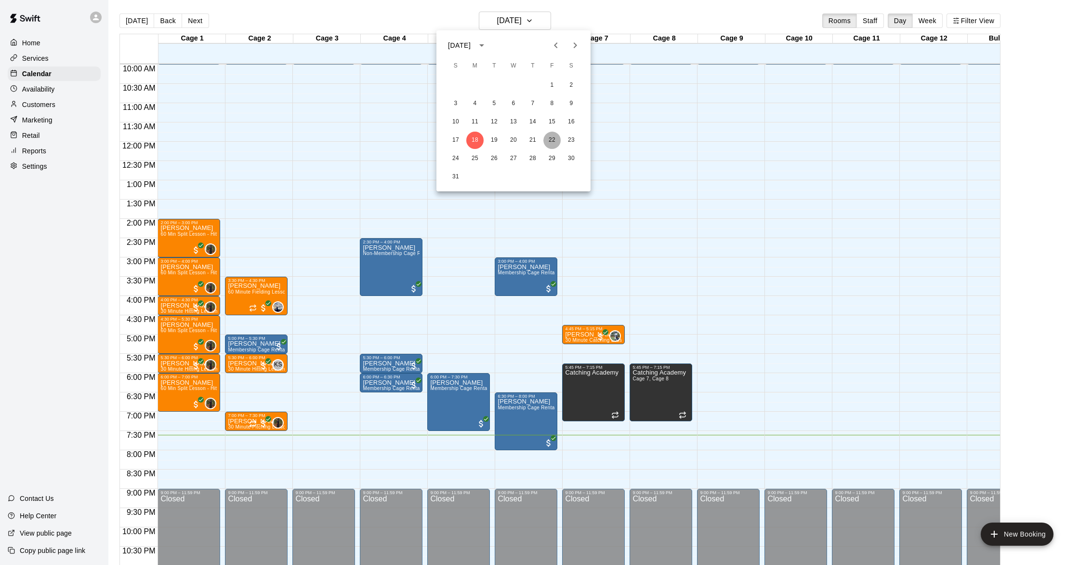
click at [550, 139] on button "22" at bounding box center [551, 140] width 17 height 17
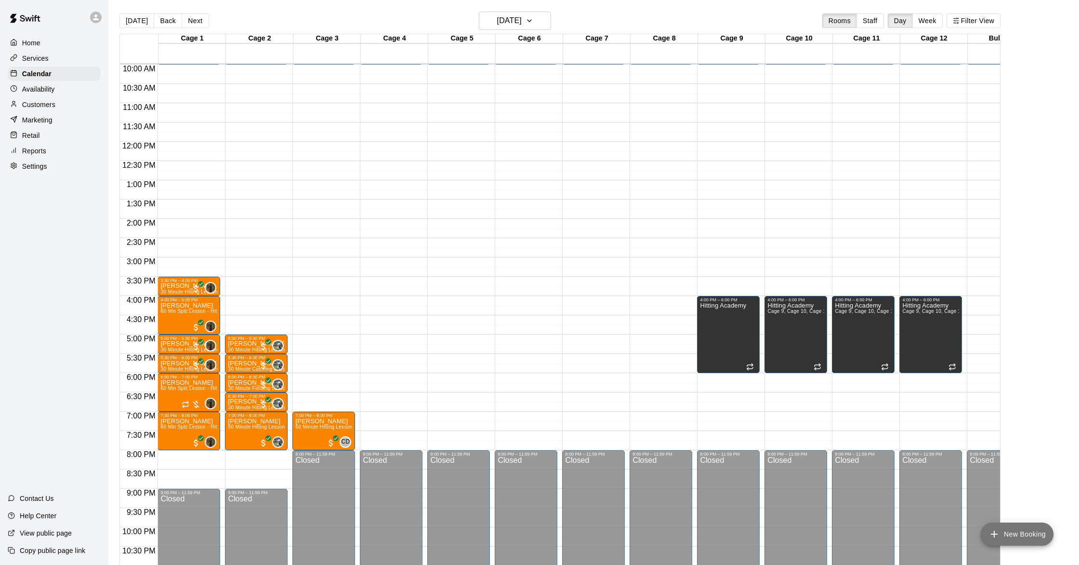
click at [1006, 531] on button "New Booking" at bounding box center [1017, 533] width 73 height 23
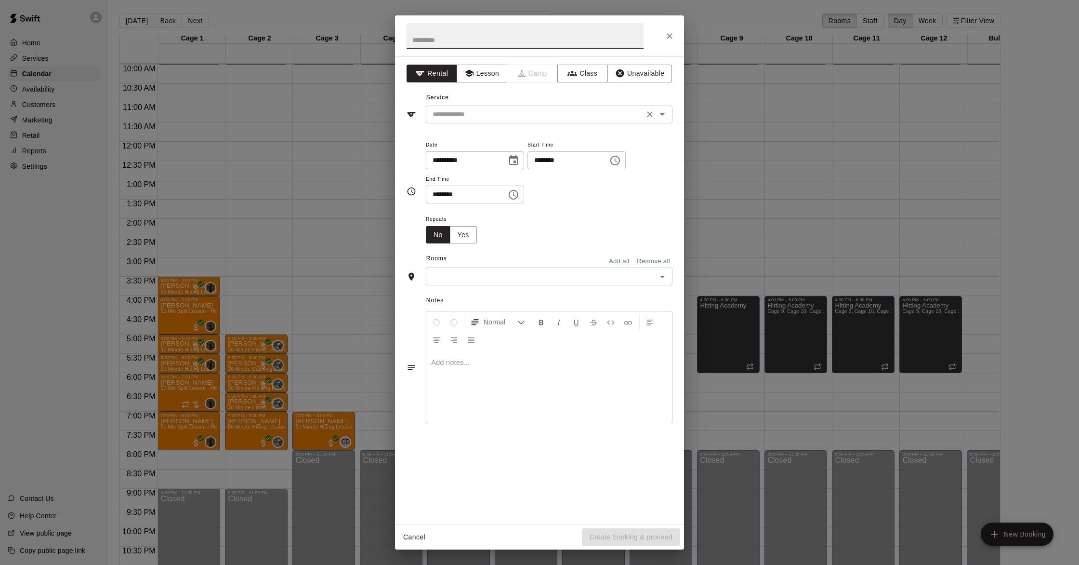
click at [490, 116] on input "text" at bounding box center [535, 114] width 212 height 12
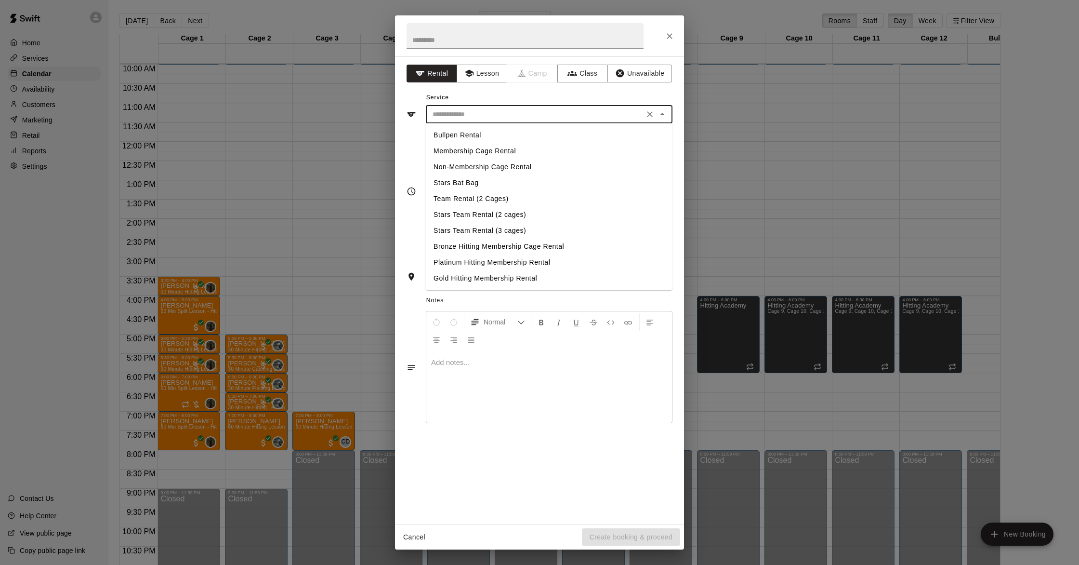
click at [475, 152] on li "Membership Cage Rental" at bounding box center [549, 151] width 247 height 16
type input "**********"
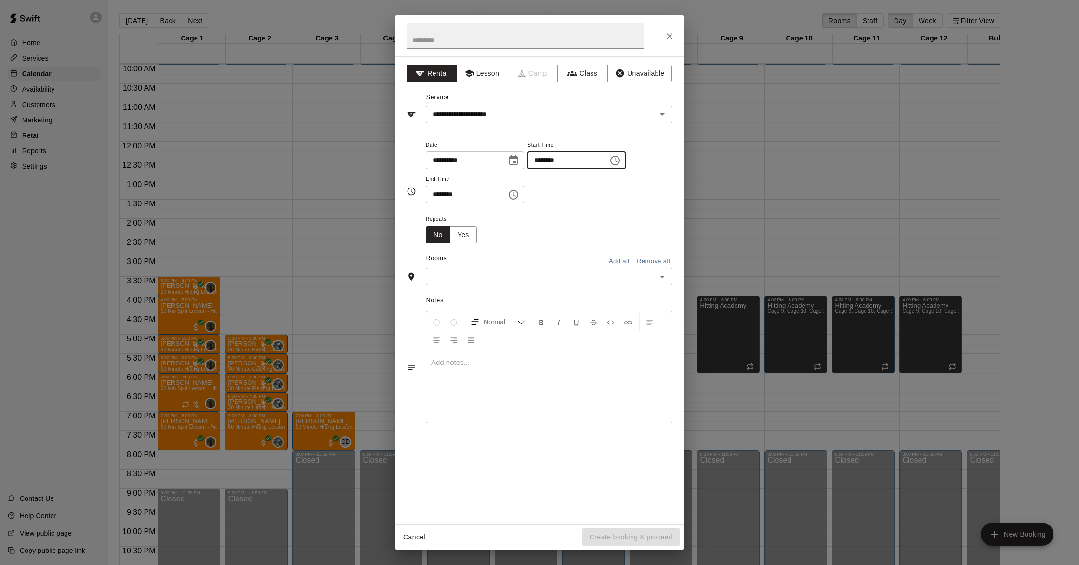
click at [542, 162] on input "********" at bounding box center [565, 160] width 74 height 18
type input "********"
click at [437, 194] on input "********" at bounding box center [463, 195] width 74 height 18
type input "********"
click at [476, 280] on input "text" at bounding box center [541, 276] width 225 height 12
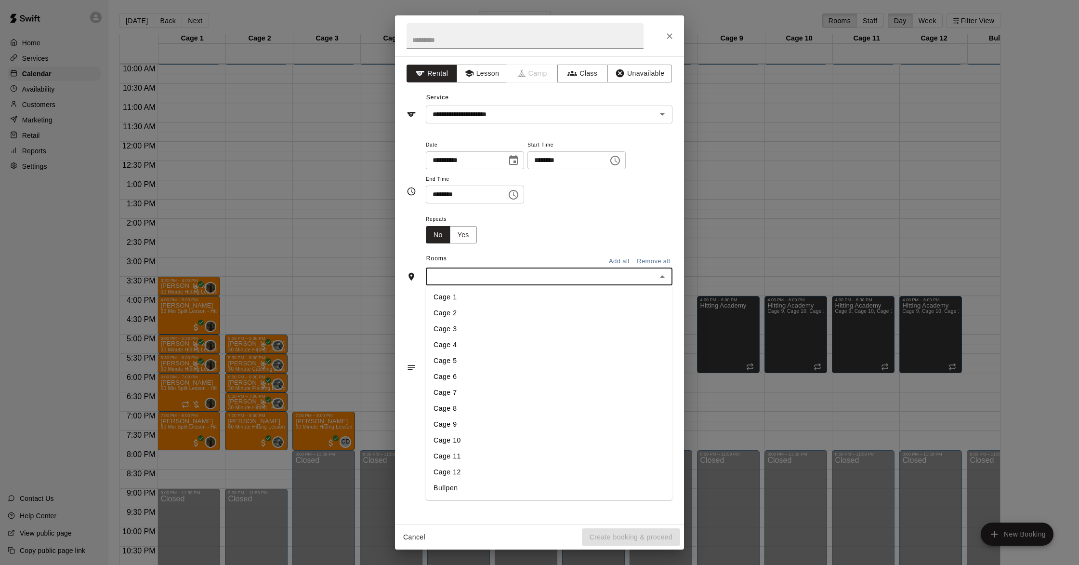
click at [481, 358] on li "Cage 5" at bounding box center [549, 361] width 247 height 16
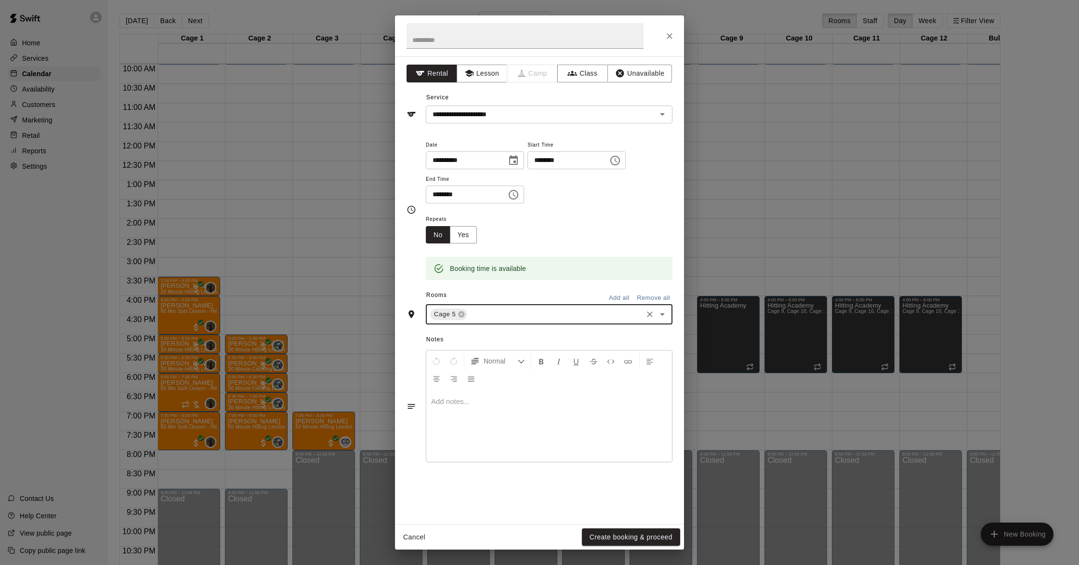
click at [639, 541] on button "Create booking & proceed" at bounding box center [631, 537] width 98 height 18
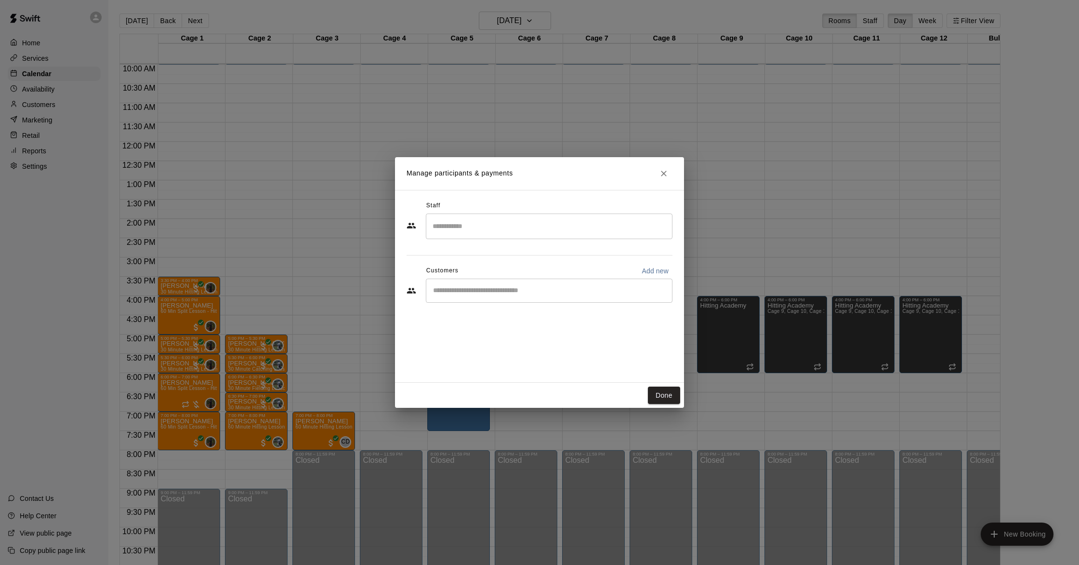
click at [452, 276] on span "Customers" at bounding box center [442, 270] width 32 height 15
click at [452, 292] on input "Start typing to search customers..." at bounding box center [549, 291] width 238 height 10
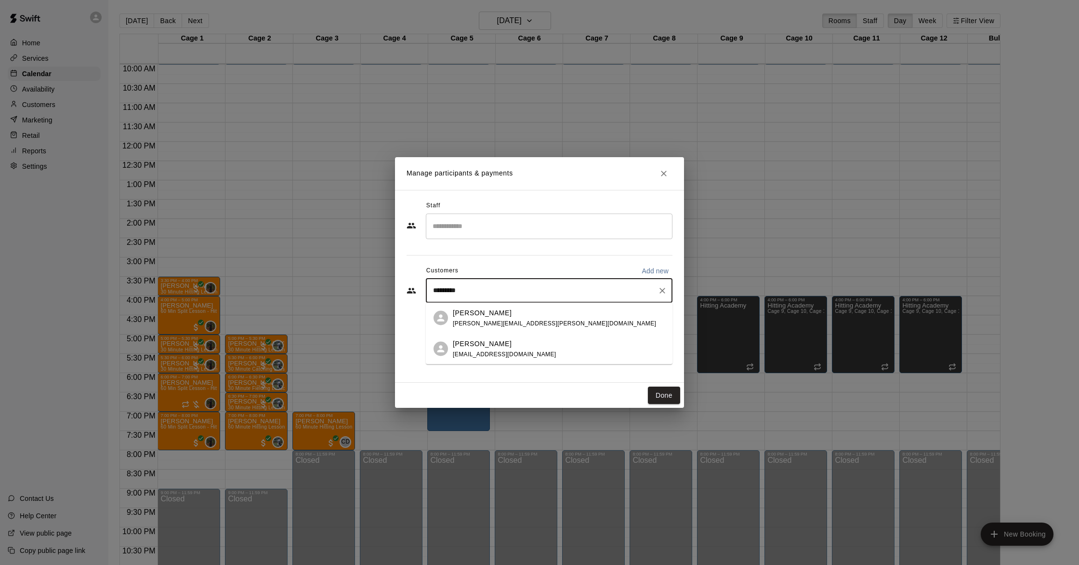
type input "**********"
click at [490, 325] on span "danny.rodriguez@gmail.com" at bounding box center [554, 322] width 203 height 7
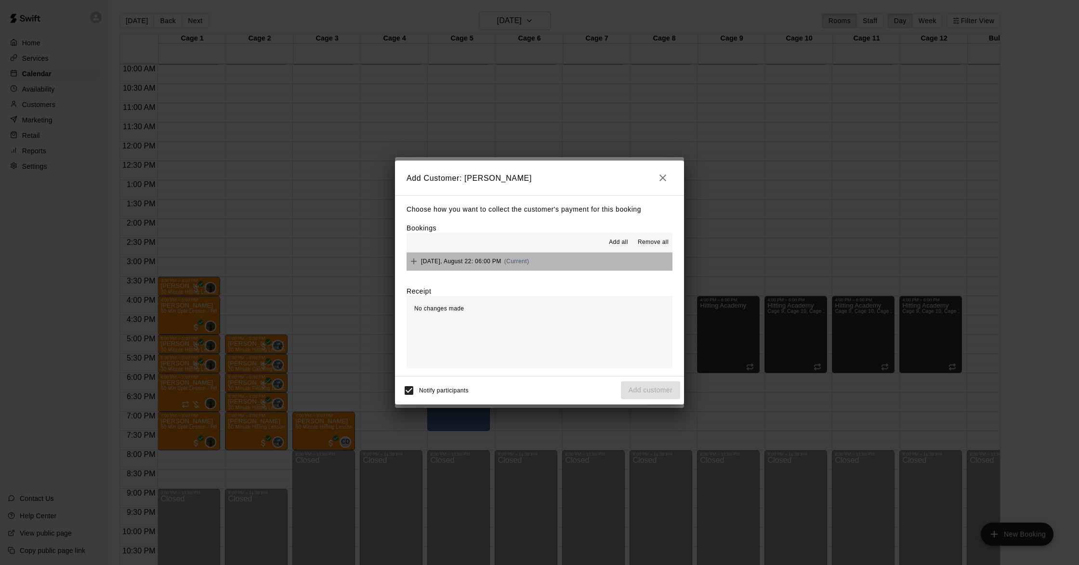
drag, startPoint x: 520, startPoint y: 262, endPoint x: 552, endPoint y: 258, distance: 32.5
click at [521, 262] on span "(Current)" at bounding box center [516, 261] width 25 height 7
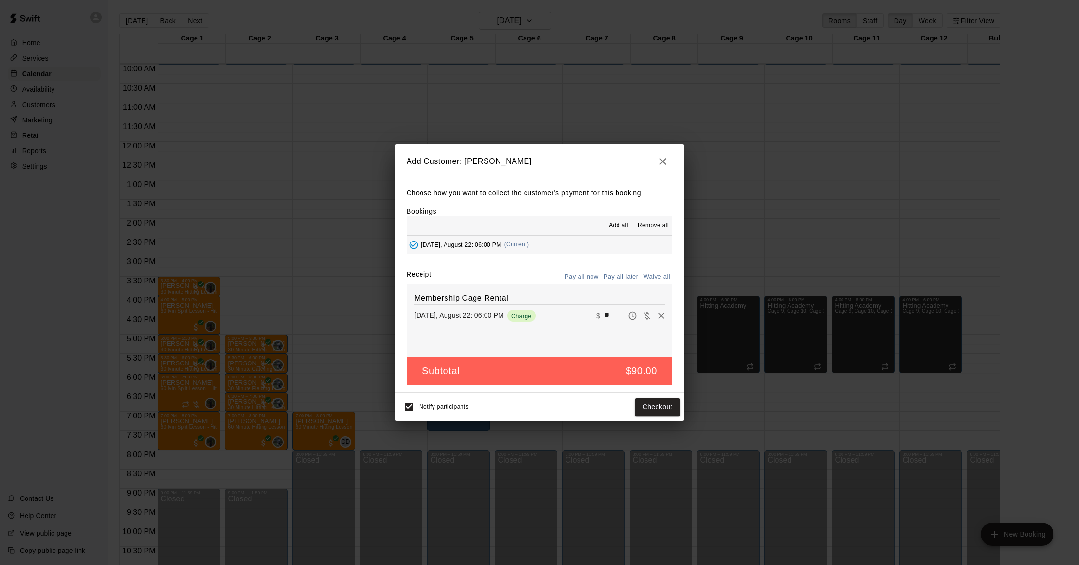
click at [625, 275] on button "Pay all later" at bounding box center [621, 276] width 40 height 15
click at [660, 405] on button "Add customer" at bounding box center [650, 407] width 59 height 18
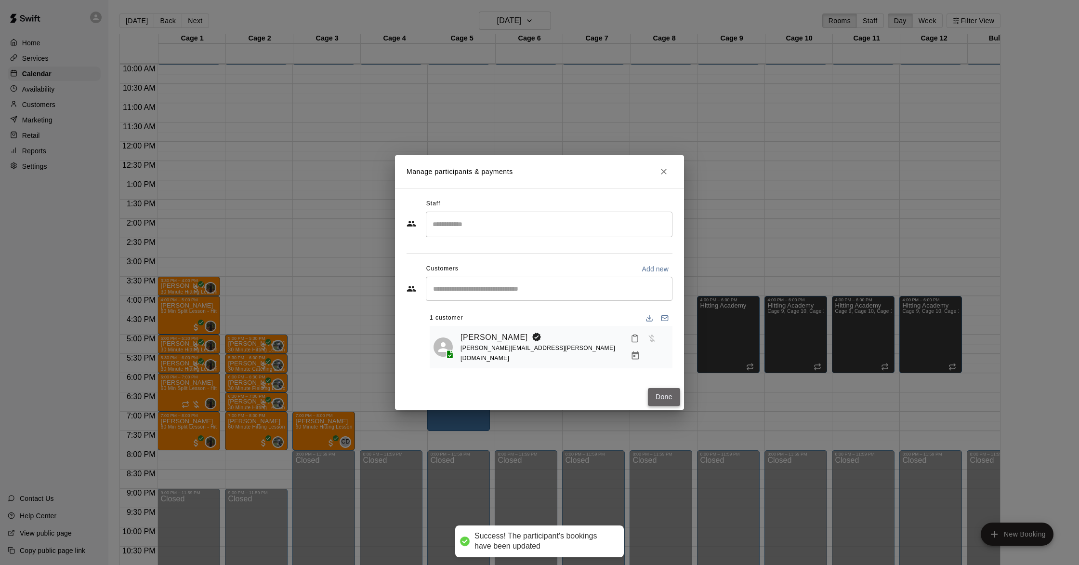
click at [663, 392] on button "Done" at bounding box center [664, 397] width 32 height 18
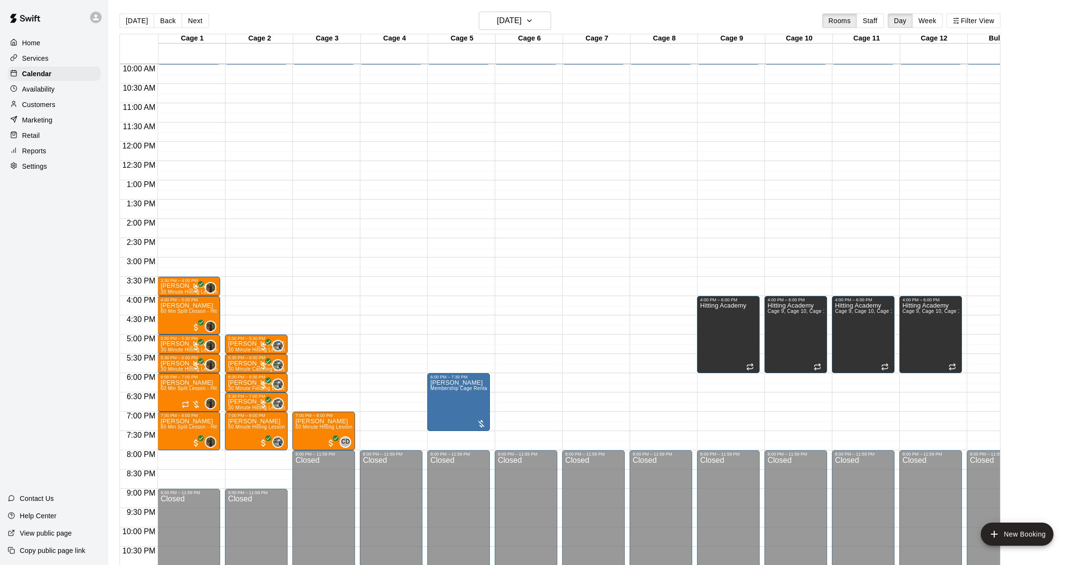
scroll to position [385, 0]
click at [514, 18] on h6 "Friday Aug 22" at bounding box center [509, 20] width 25 height 13
click at [133, 22] on div at bounding box center [539, 282] width 1079 height 565
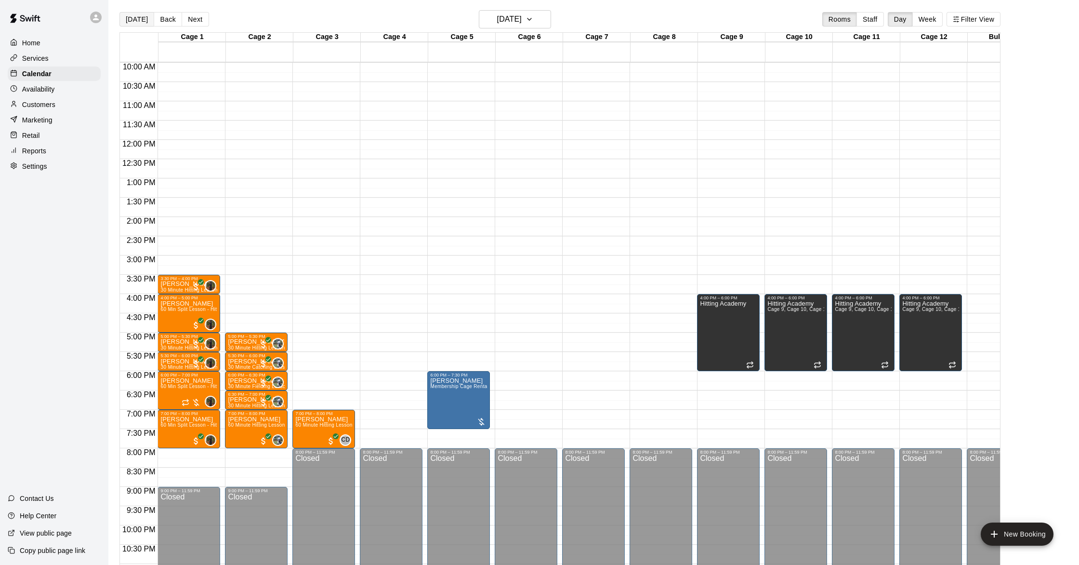
click at [135, 19] on button "[DATE]" at bounding box center [136, 19] width 35 height 14
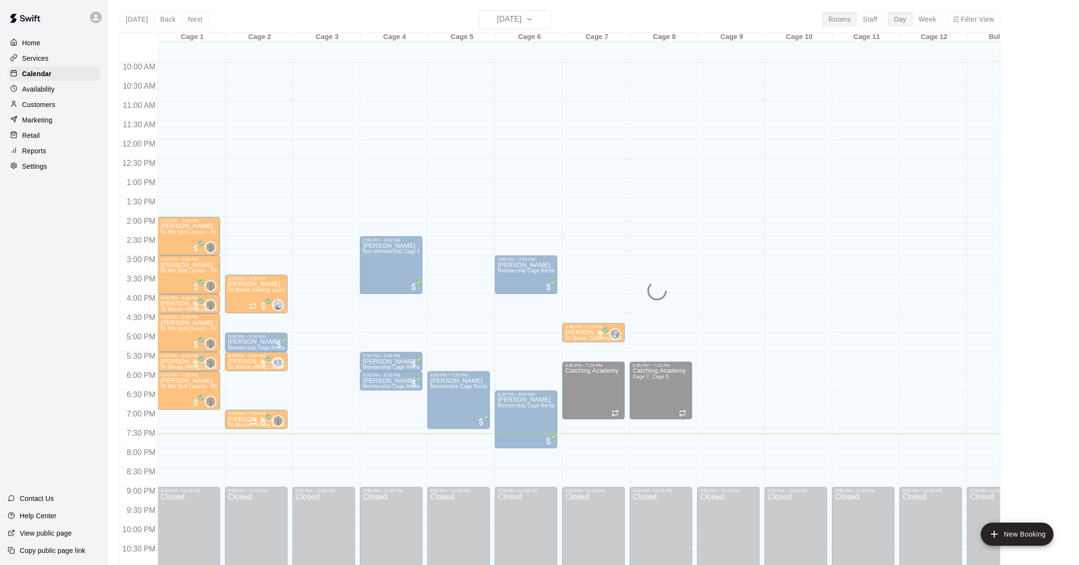
scroll to position [4, 0]
